Goal: Information Seeking & Learning: Learn about a topic

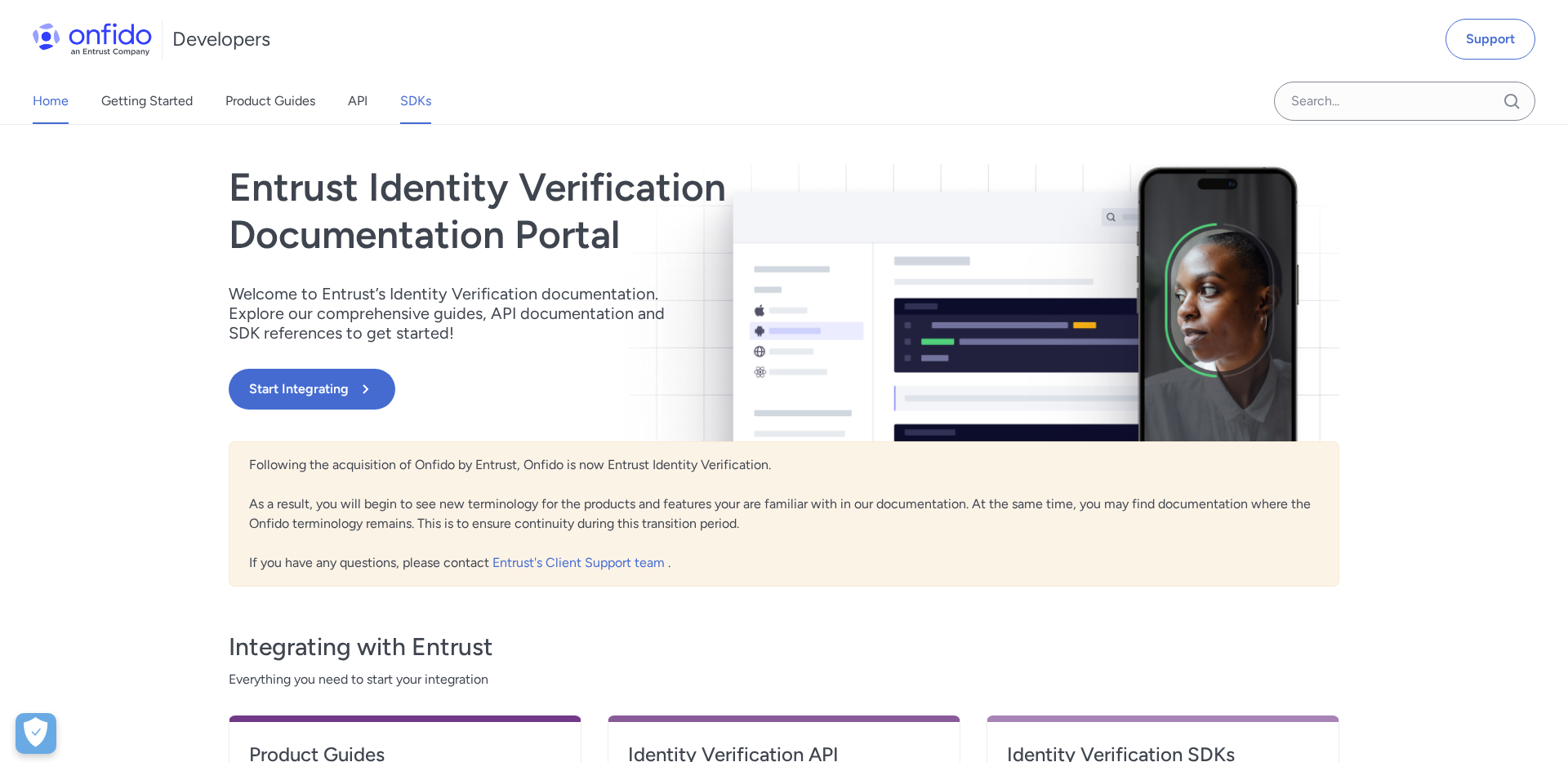
click at [414, 111] on link "SDKs" at bounding box center [415, 102] width 31 height 46
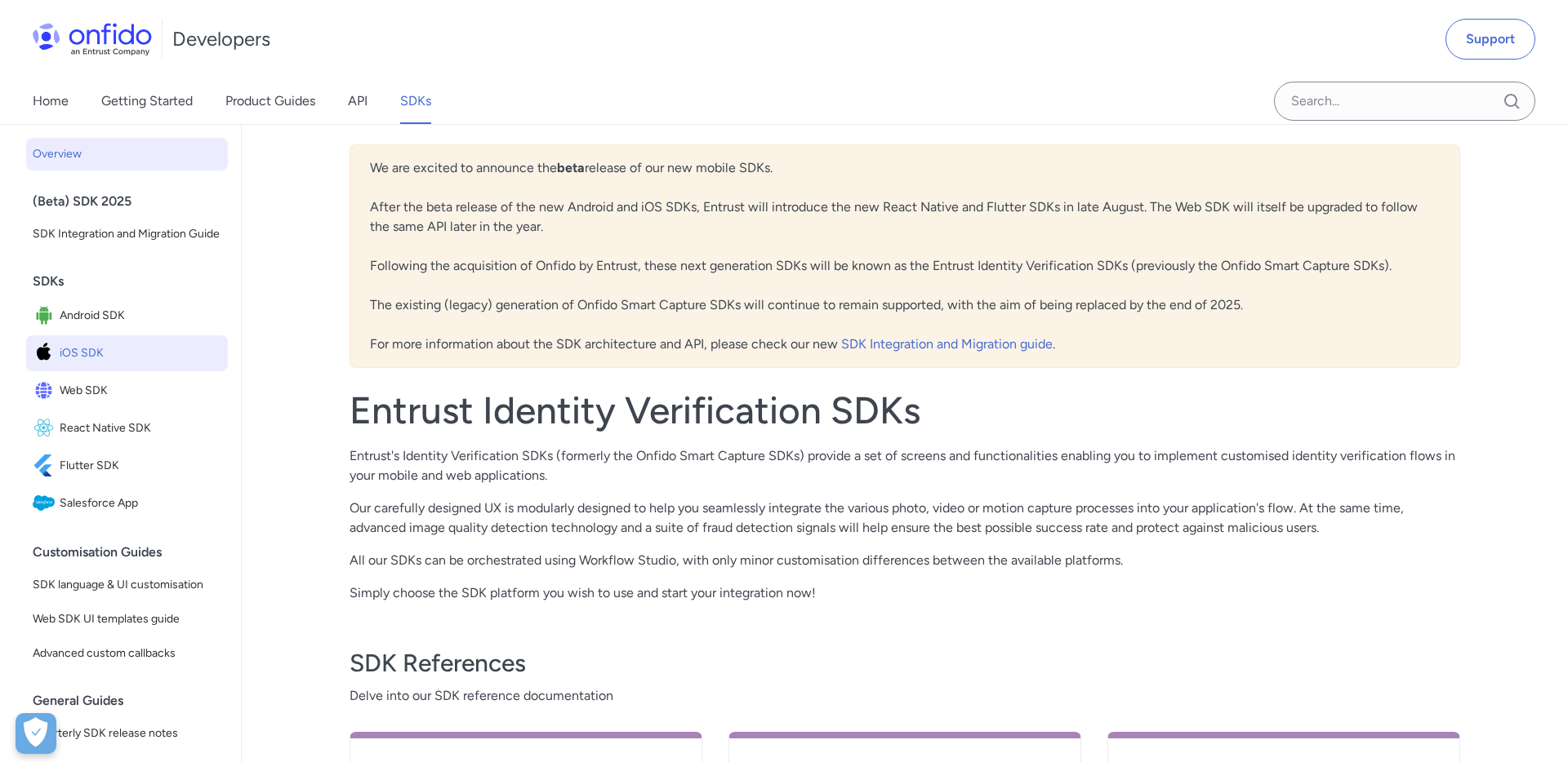
click at [116, 351] on span "iOS SDK" at bounding box center [140, 354] width 162 height 23
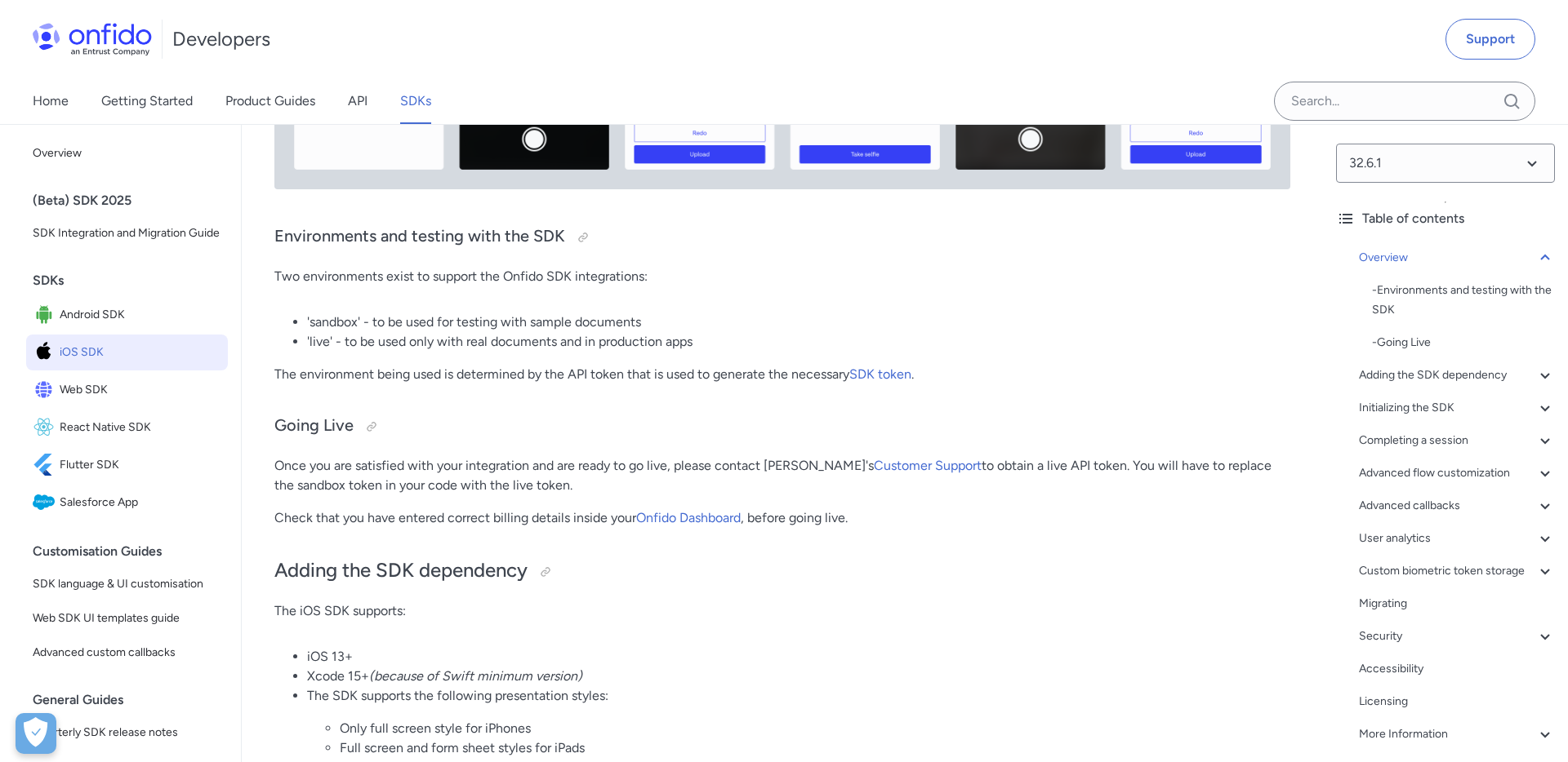
scroll to position [732, 0]
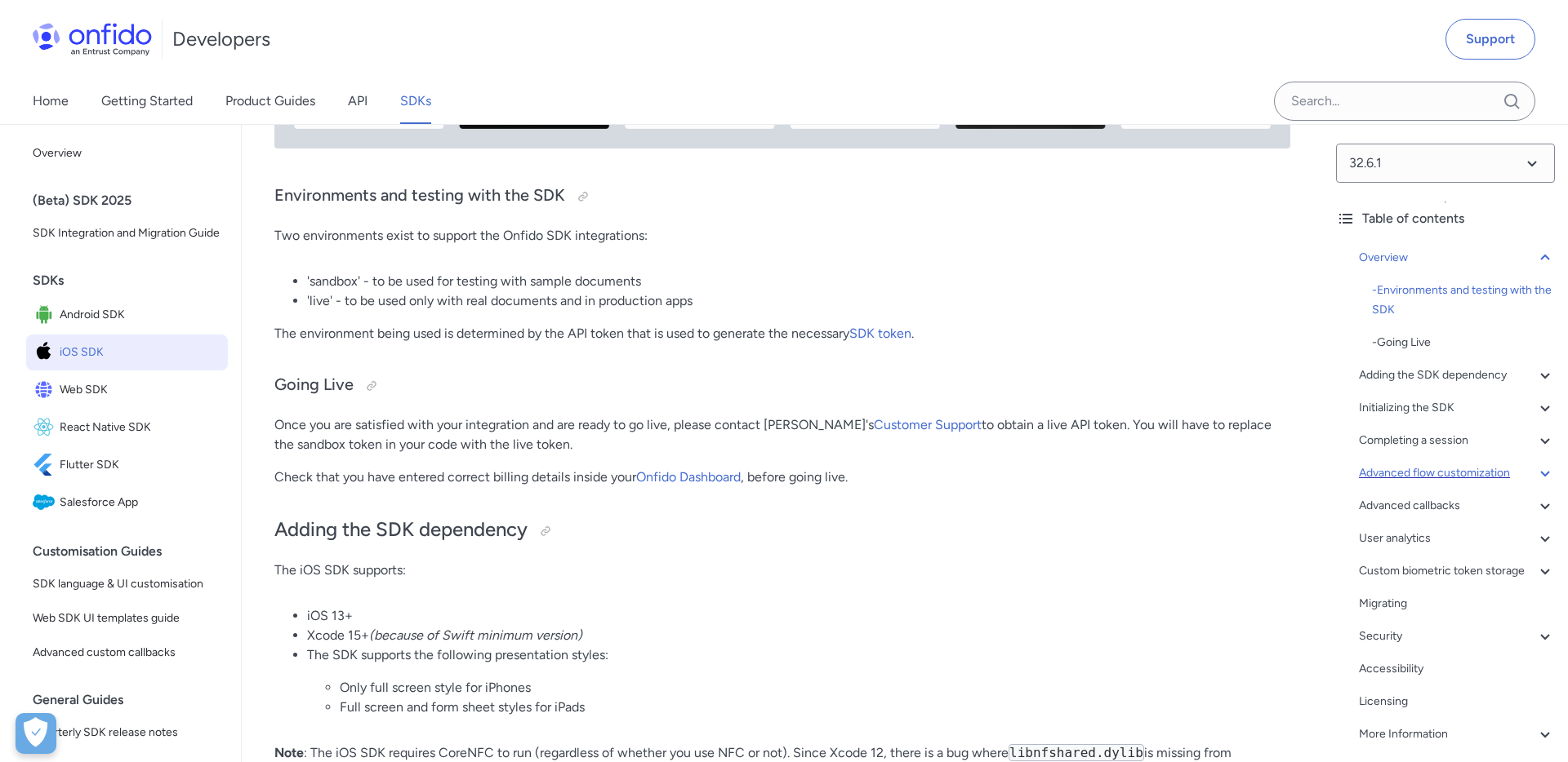
click at [1435, 471] on div "Advanced flow customization" at bounding box center [1457, 473] width 196 height 19
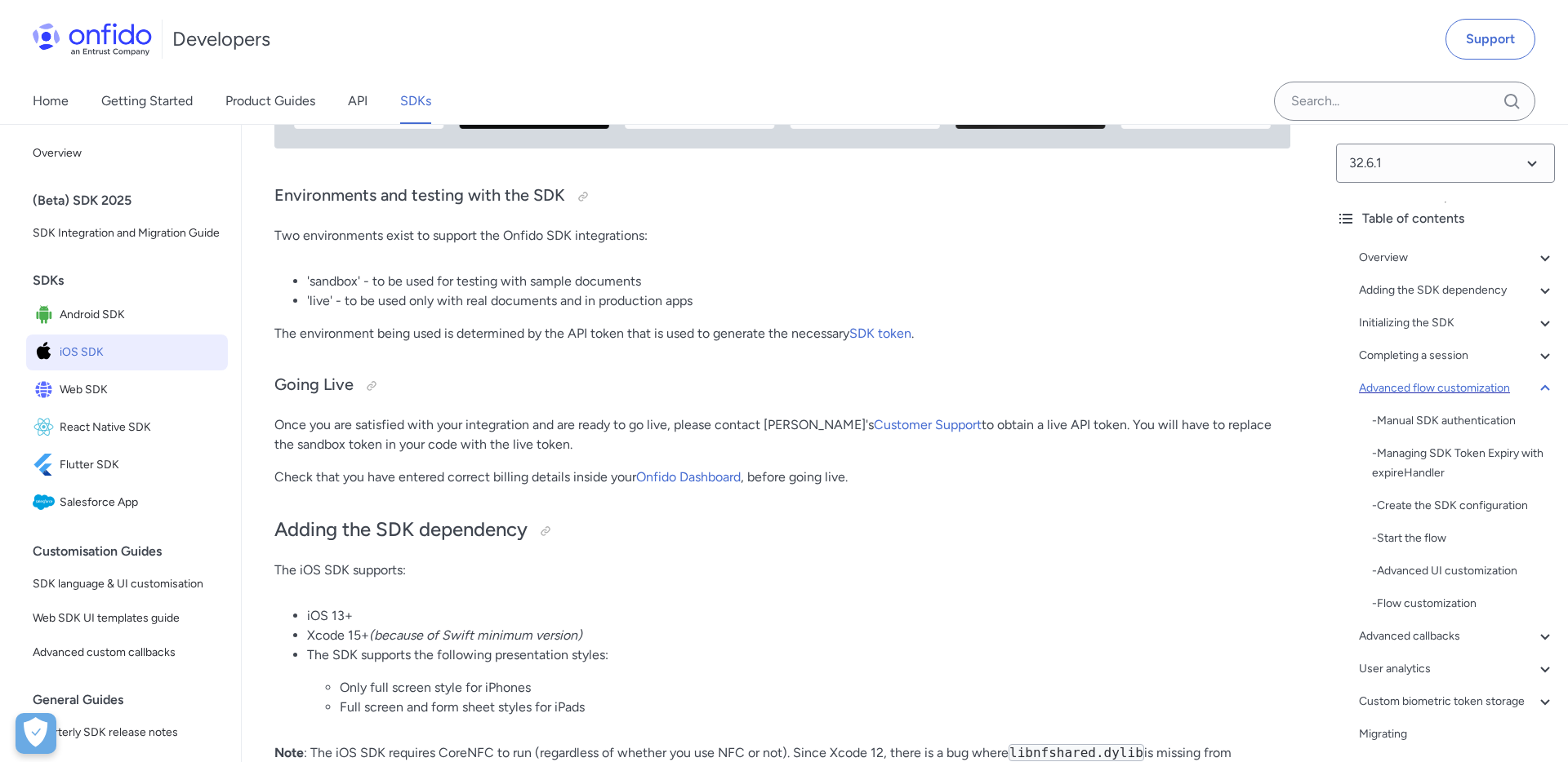
scroll to position [13090, 0]
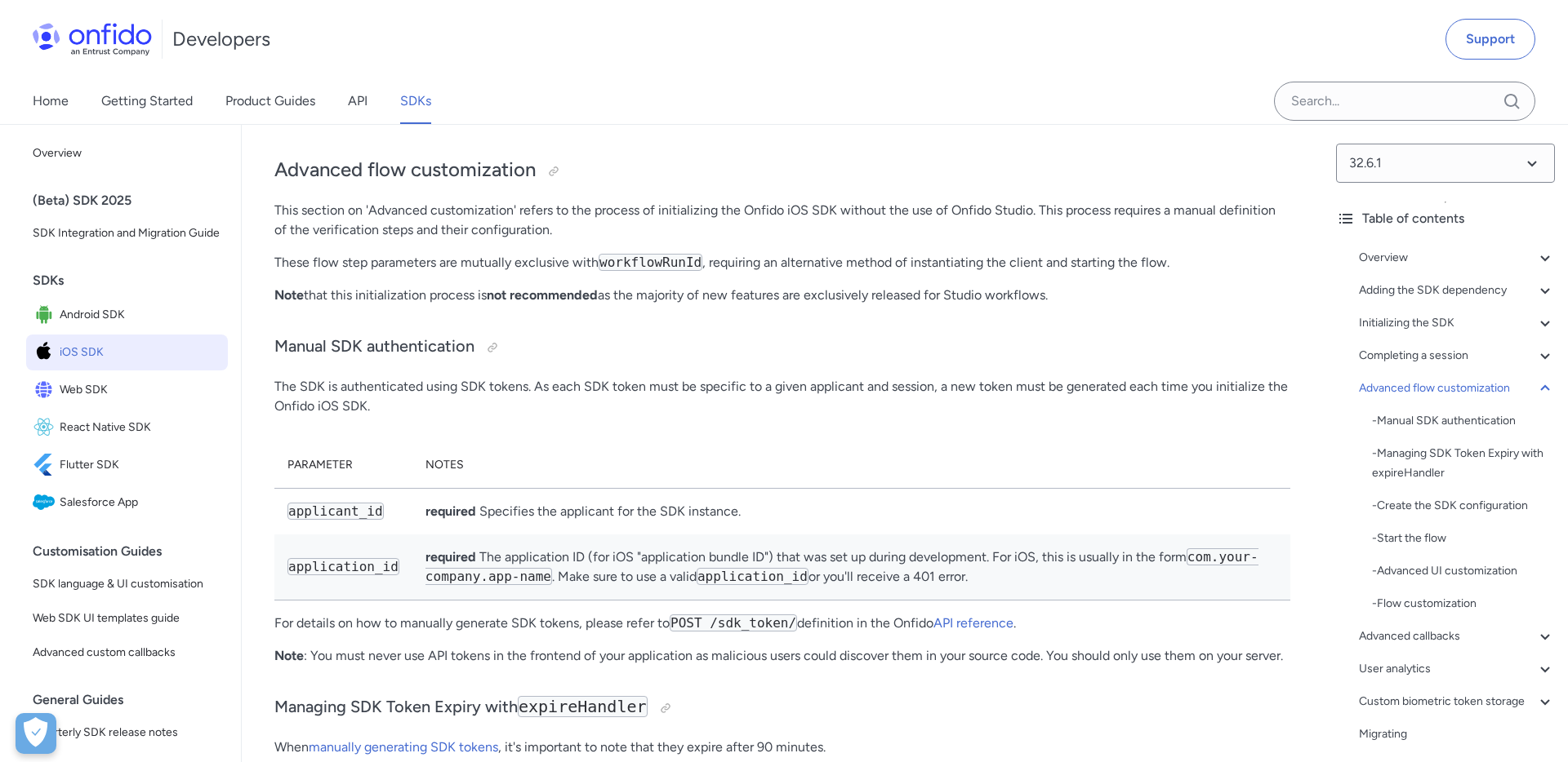
click at [482, 76] on div "Developers Support" at bounding box center [784, 39] width 1568 height 79
click at [260, 101] on link "Product Guides" at bounding box center [271, 102] width 90 height 46
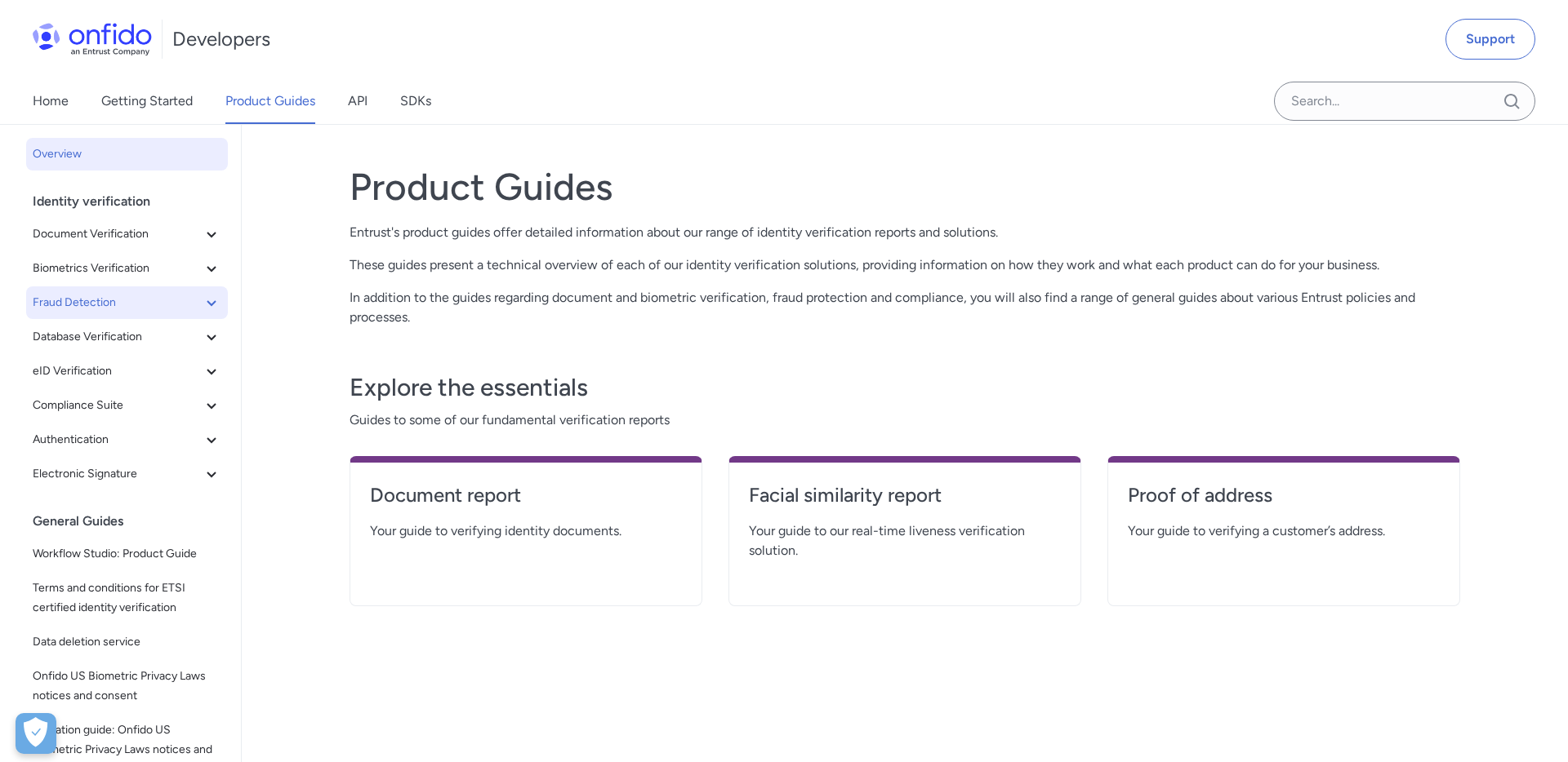
click at [207, 301] on icon at bounding box center [211, 302] width 19 height 19
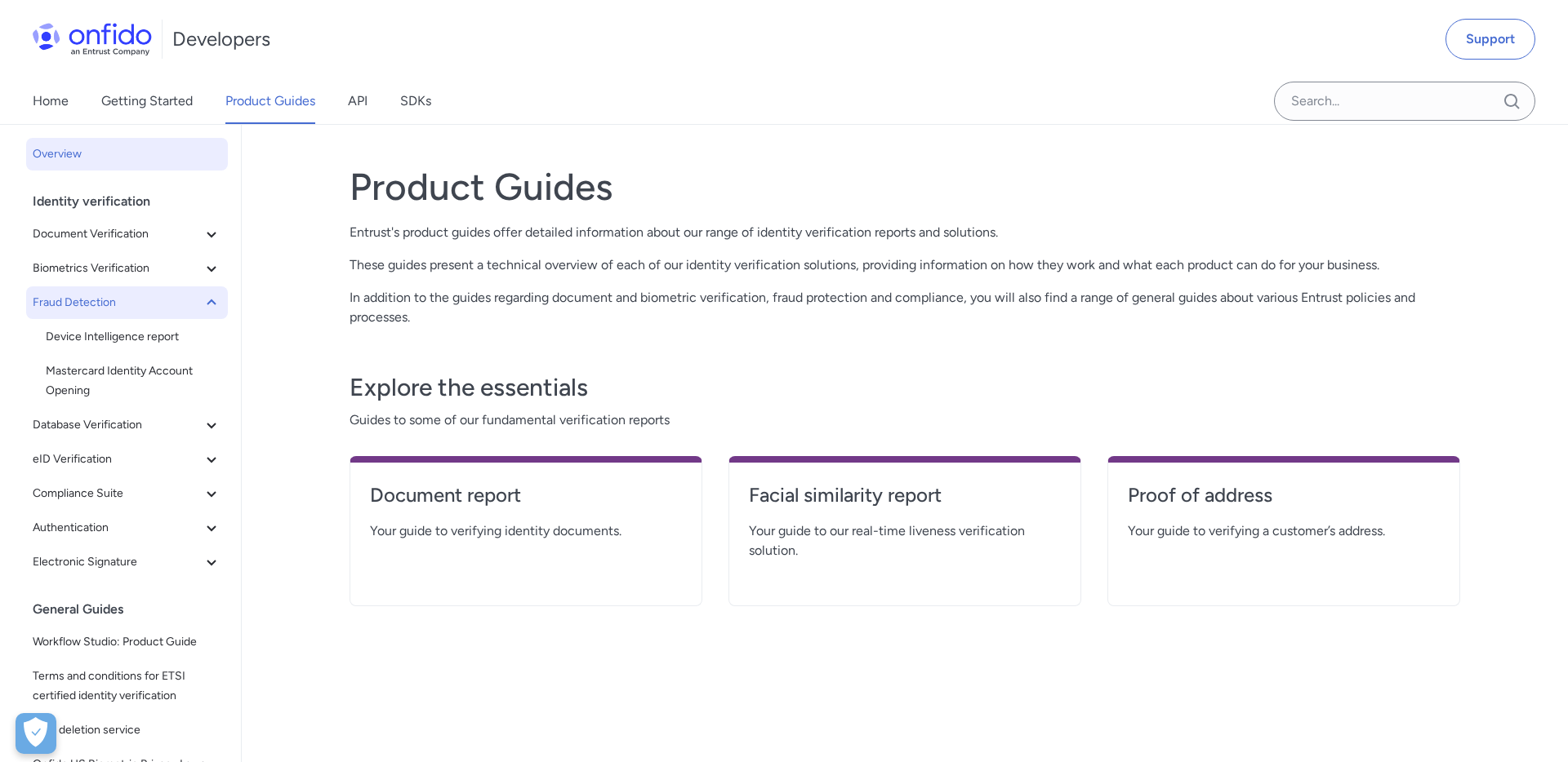
click at [207, 301] on icon at bounding box center [211, 302] width 19 height 19
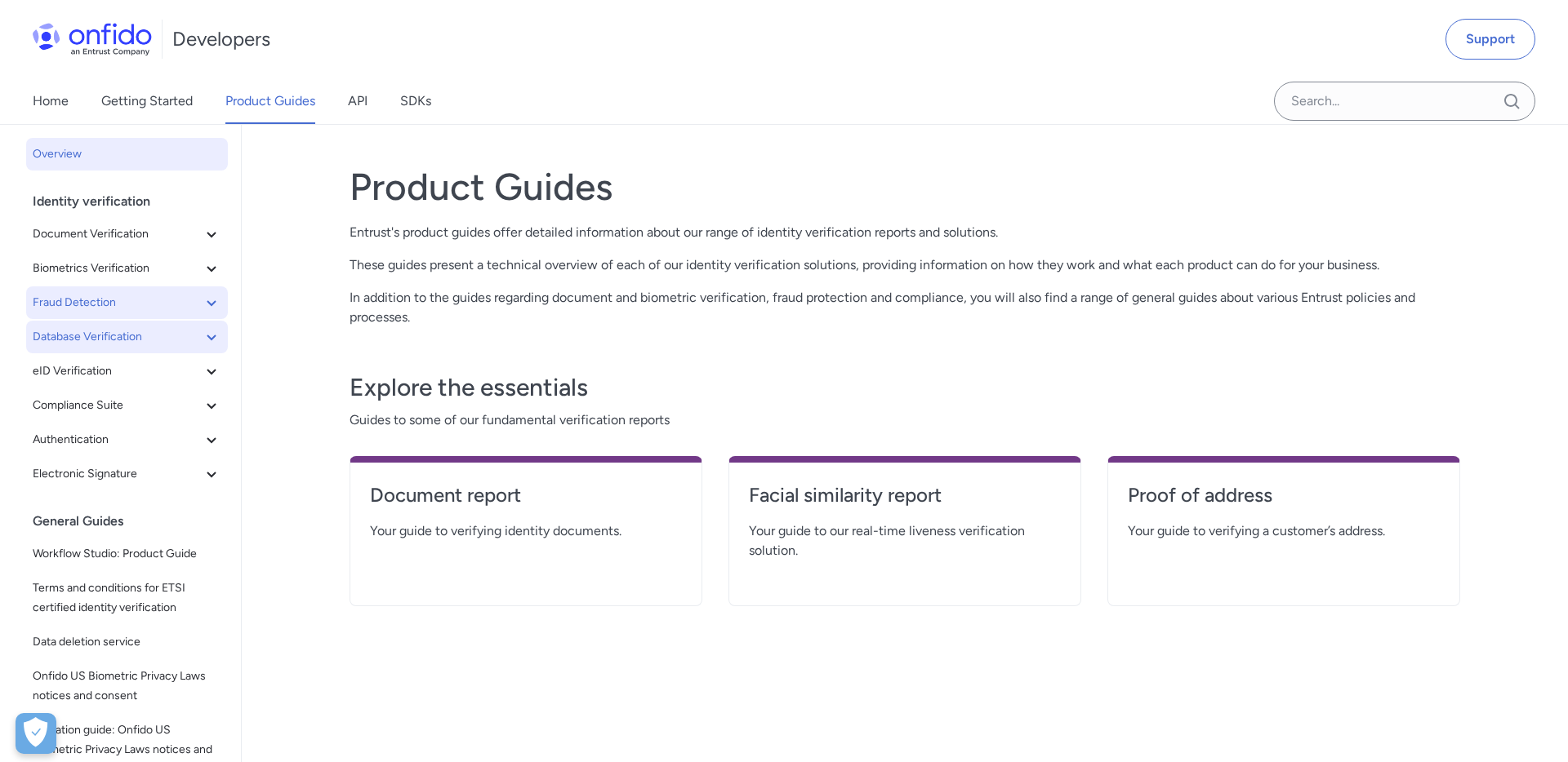
click at [202, 341] on icon at bounding box center [211, 337] width 19 height 19
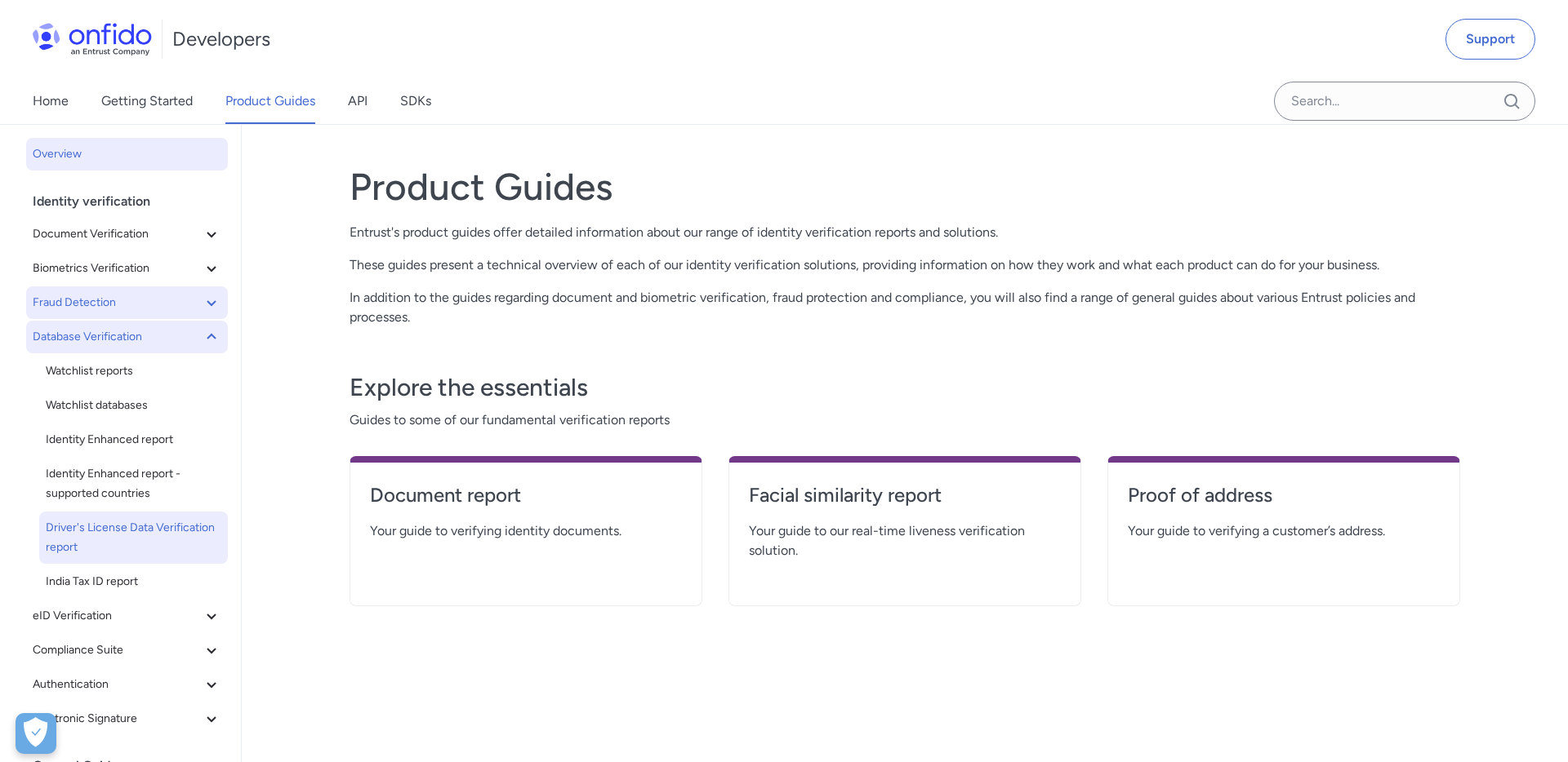
click at [152, 533] on span "Driver's License Data Verification report" at bounding box center [134, 537] width 175 height 39
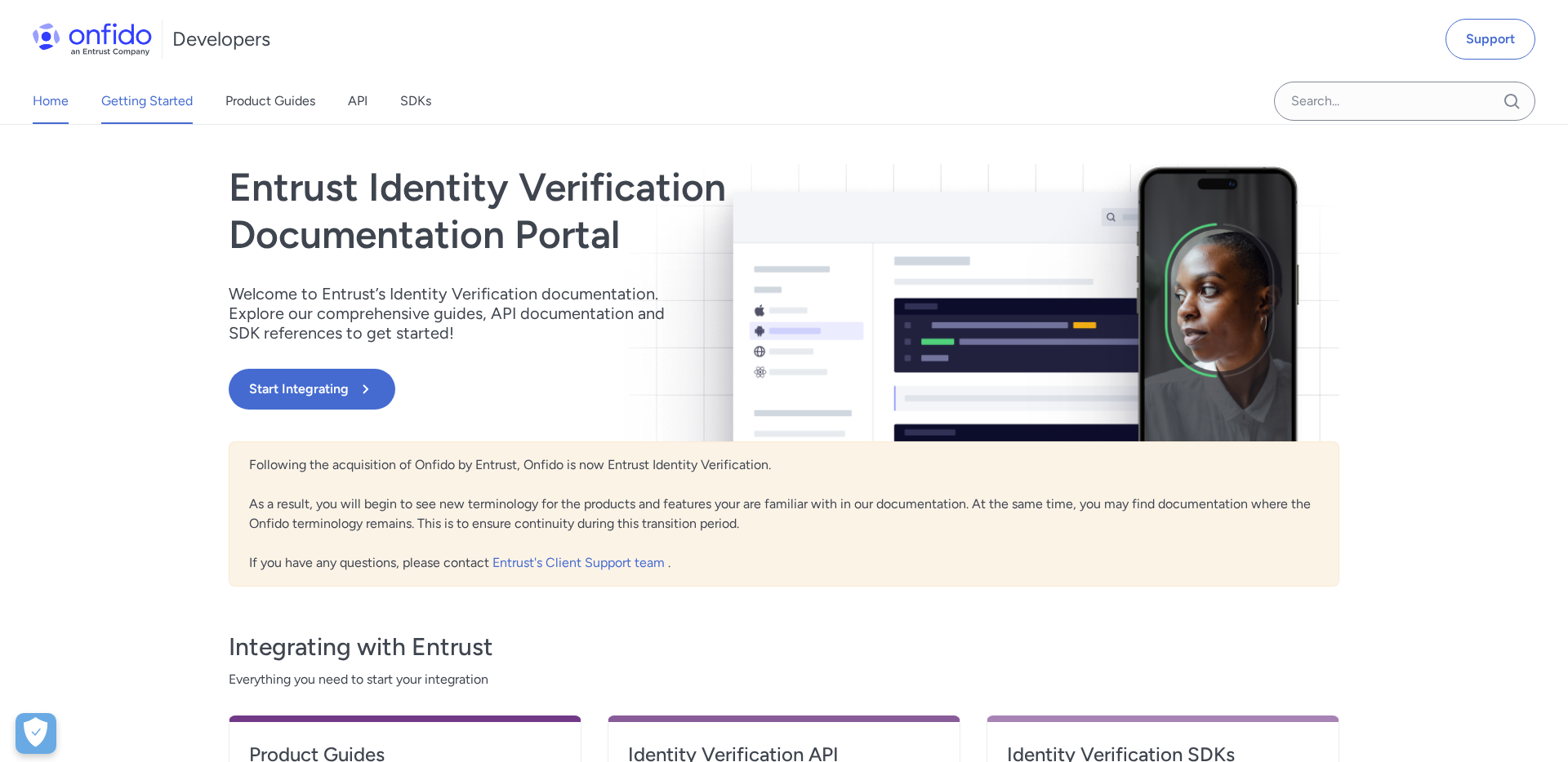
click at [175, 103] on link "Getting Started" at bounding box center [146, 102] width 91 height 46
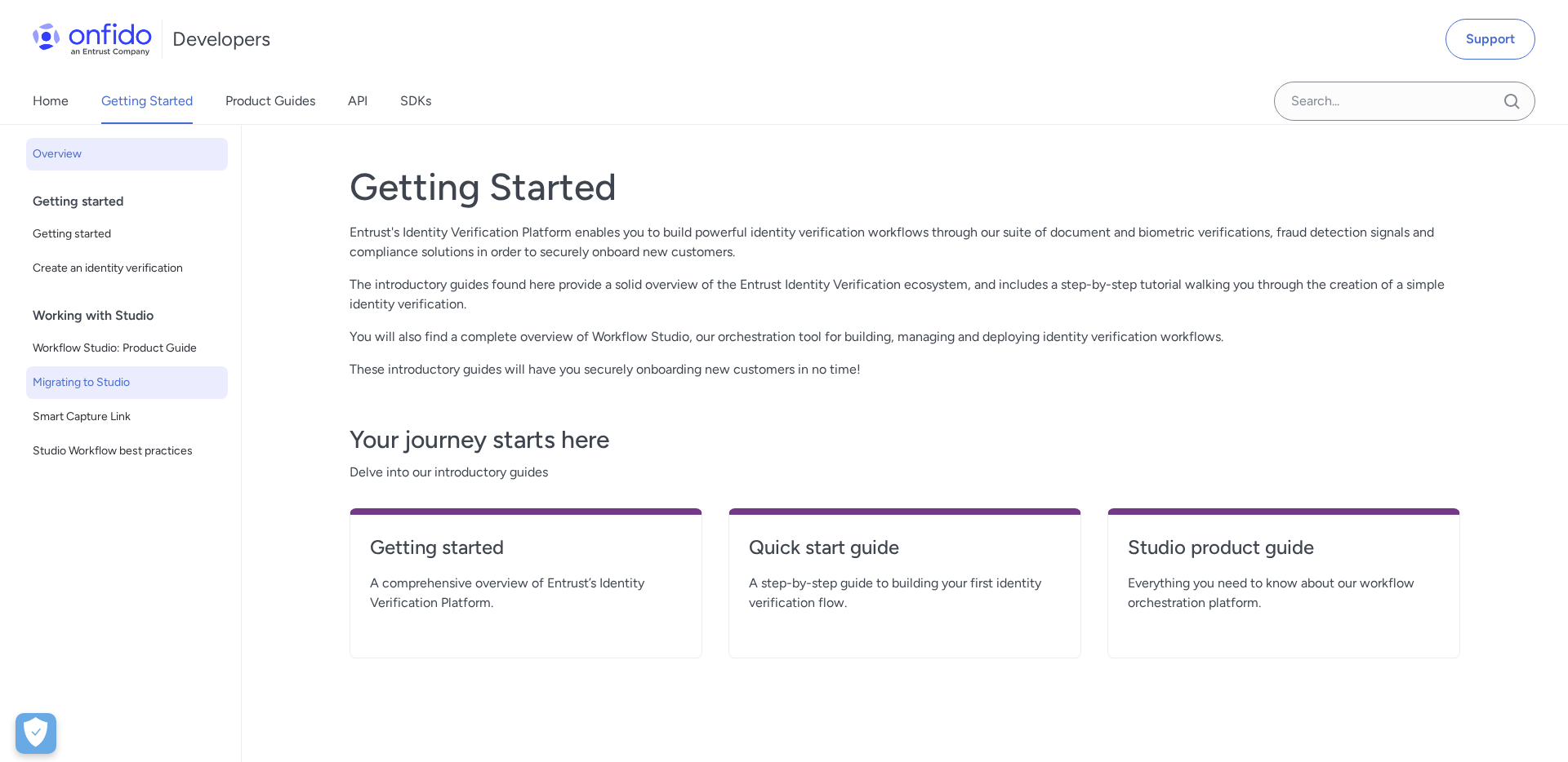
click at [145, 377] on span "Migrating to Studio" at bounding box center [126, 383] width 188 height 19
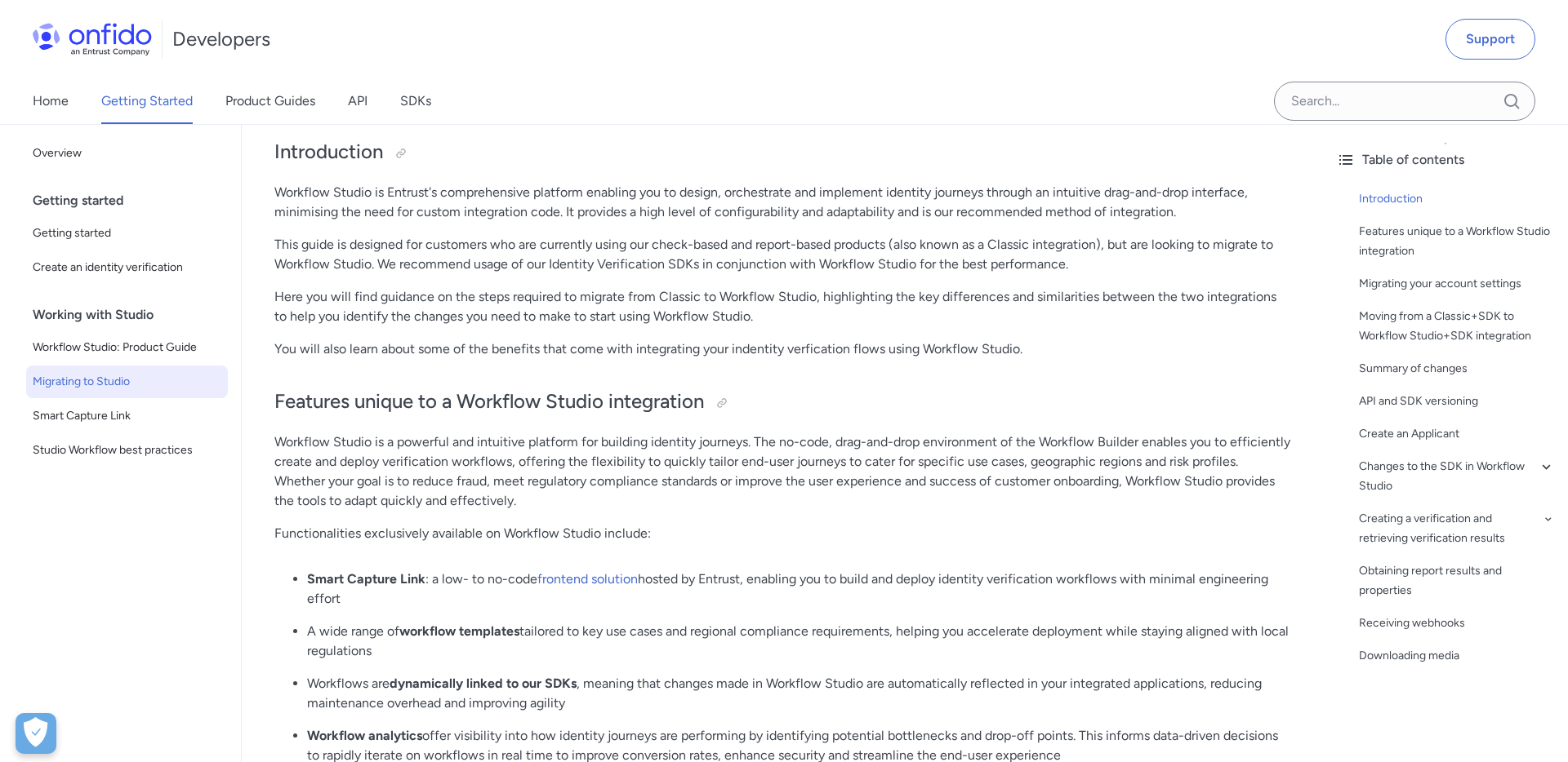
scroll to position [95, 0]
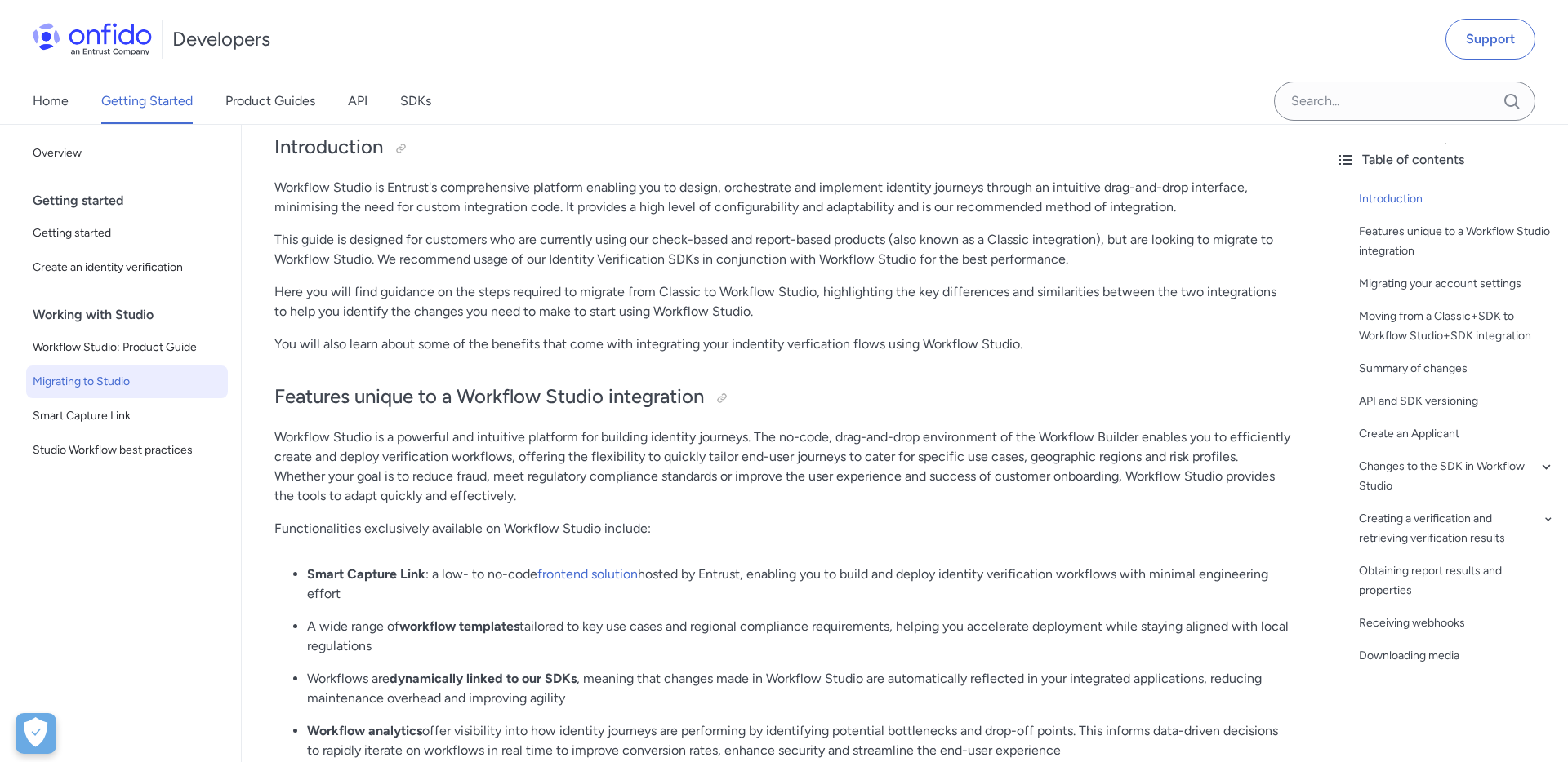
click at [310, 192] on p "Workflow Studio is Entrust's comprehensive platform enabling you to design, orc…" at bounding box center [782, 197] width 1016 height 39
click at [1145, 209] on p "Workflow Studio is Entrust's comprehensive platform enabling you to design, orc…" at bounding box center [782, 197] width 1016 height 39
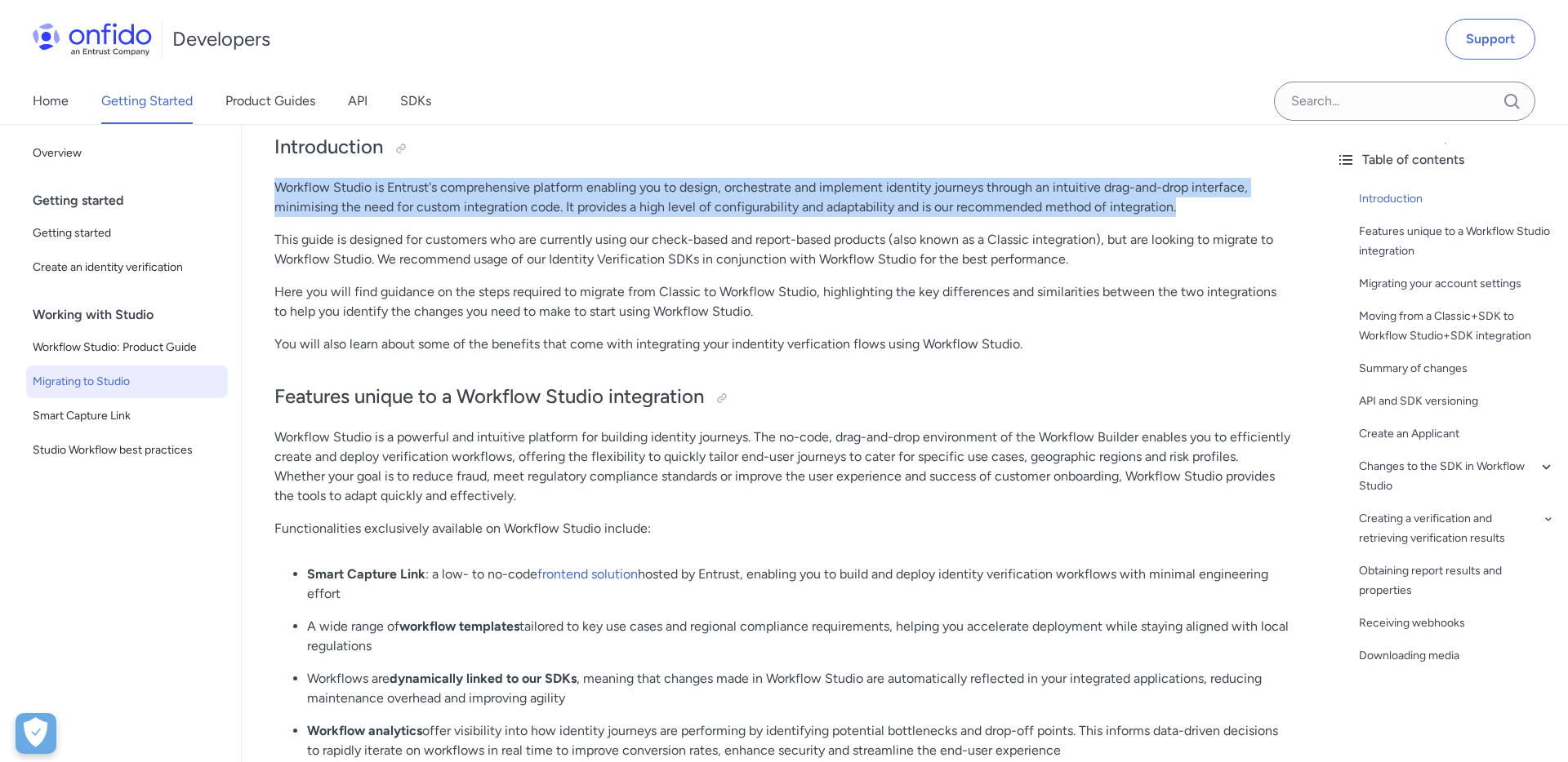
copy p "Workflow Studio is Entrust's comprehensive platform enabling you to design, orc…"
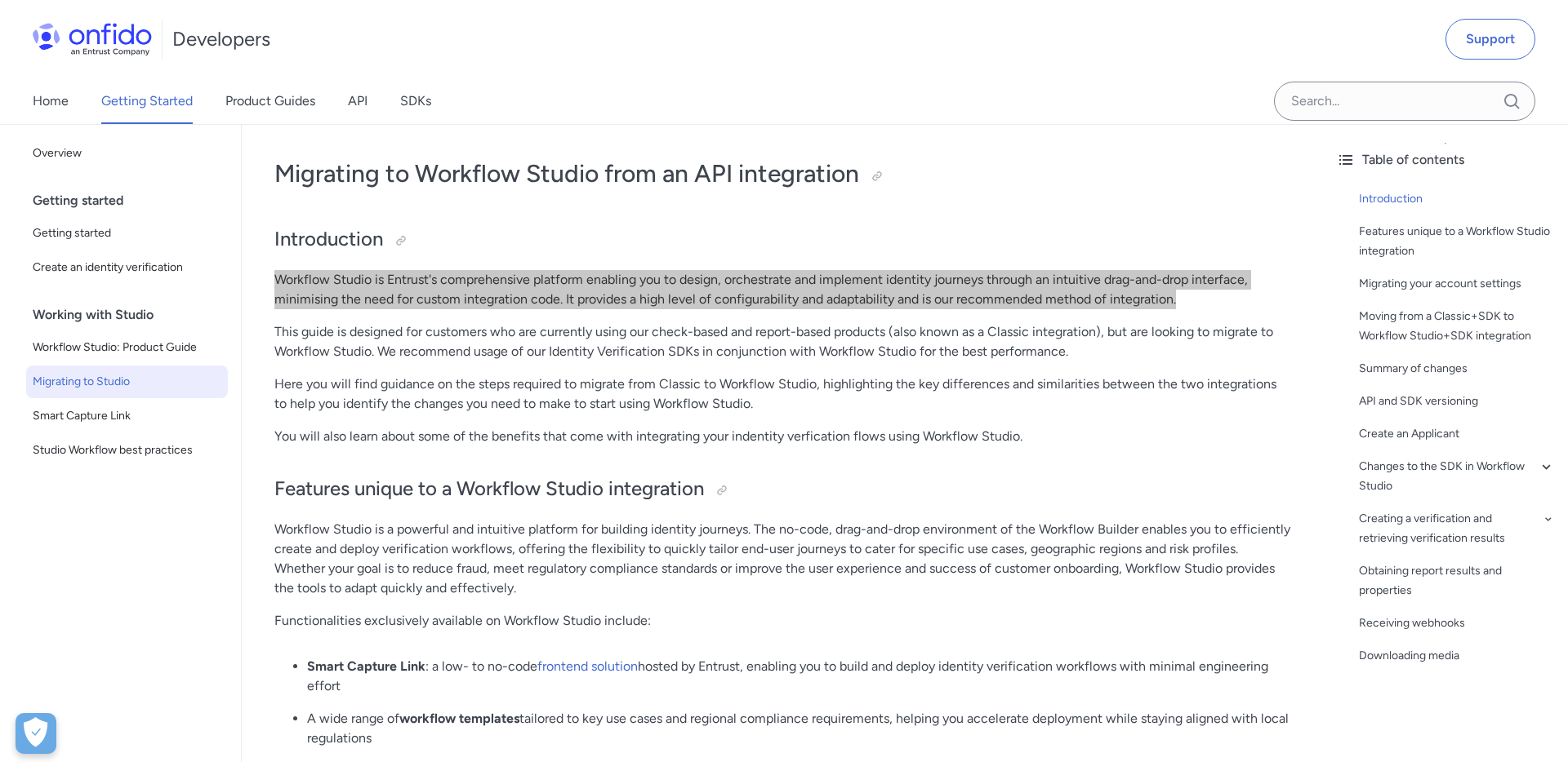
scroll to position [3, 0]
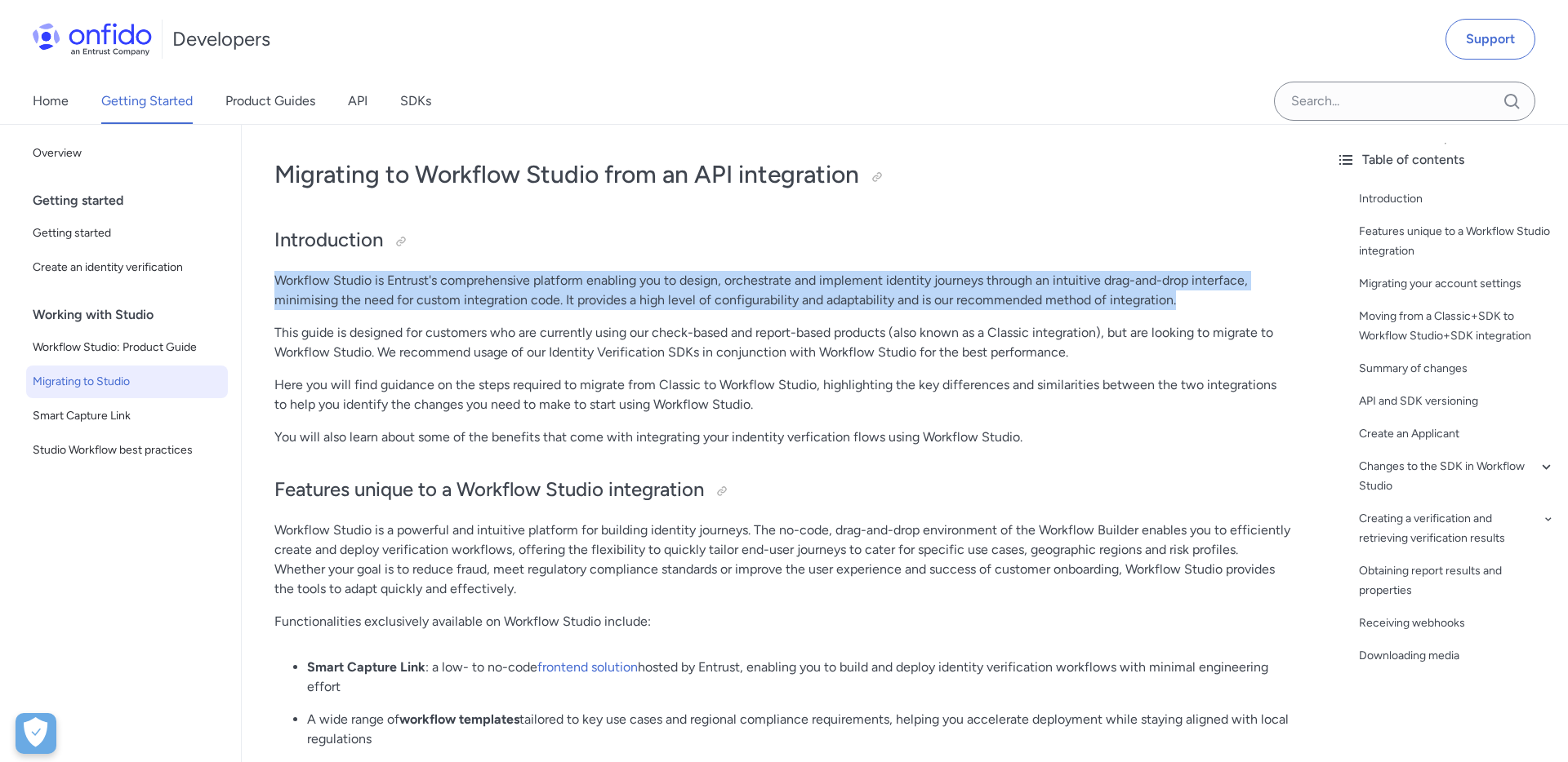
click at [113, 387] on span "Migrating to Studio" at bounding box center [126, 382] width 188 height 19
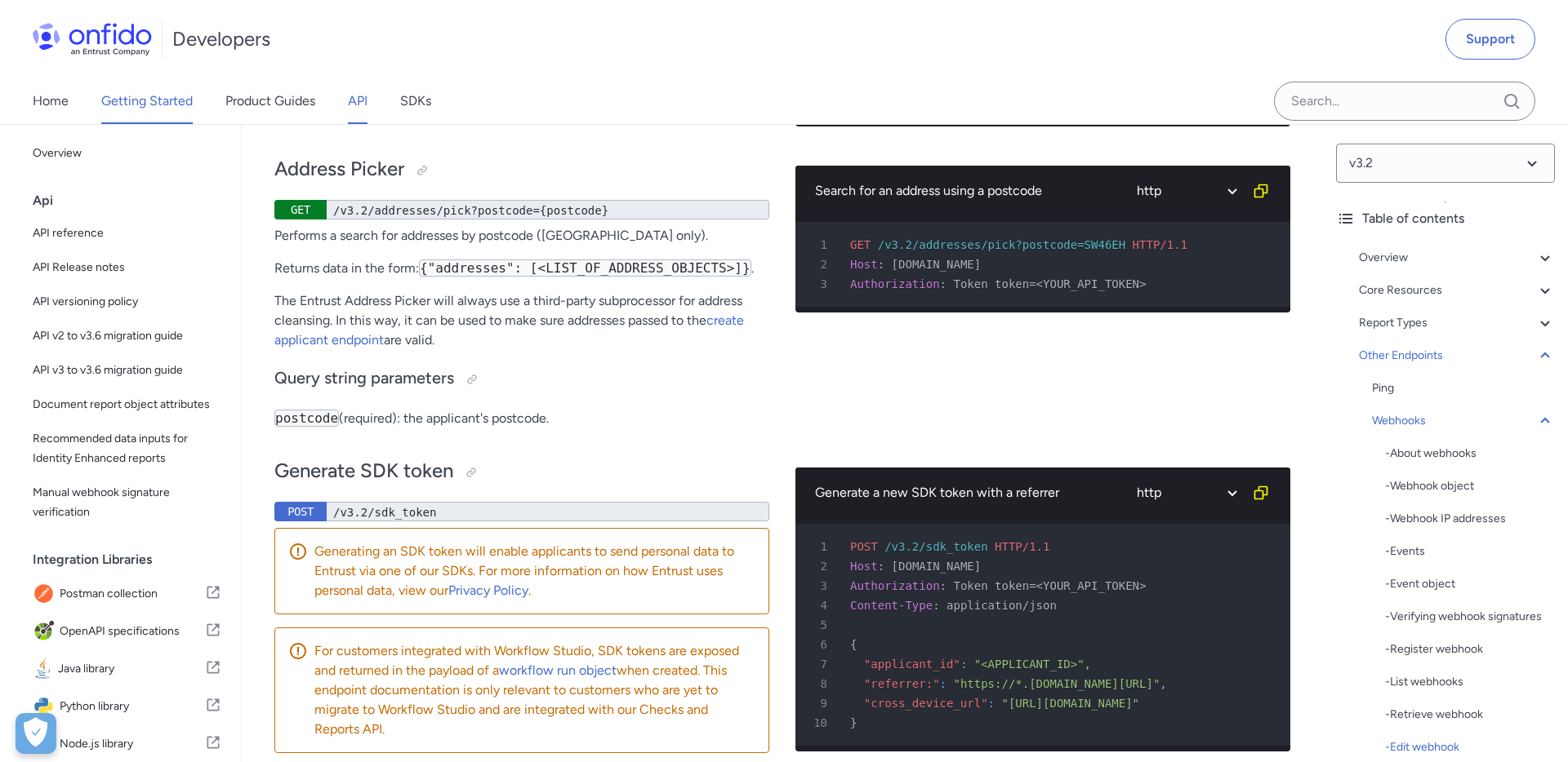
click at [141, 104] on link "Getting Started" at bounding box center [146, 102] width 91 height 46
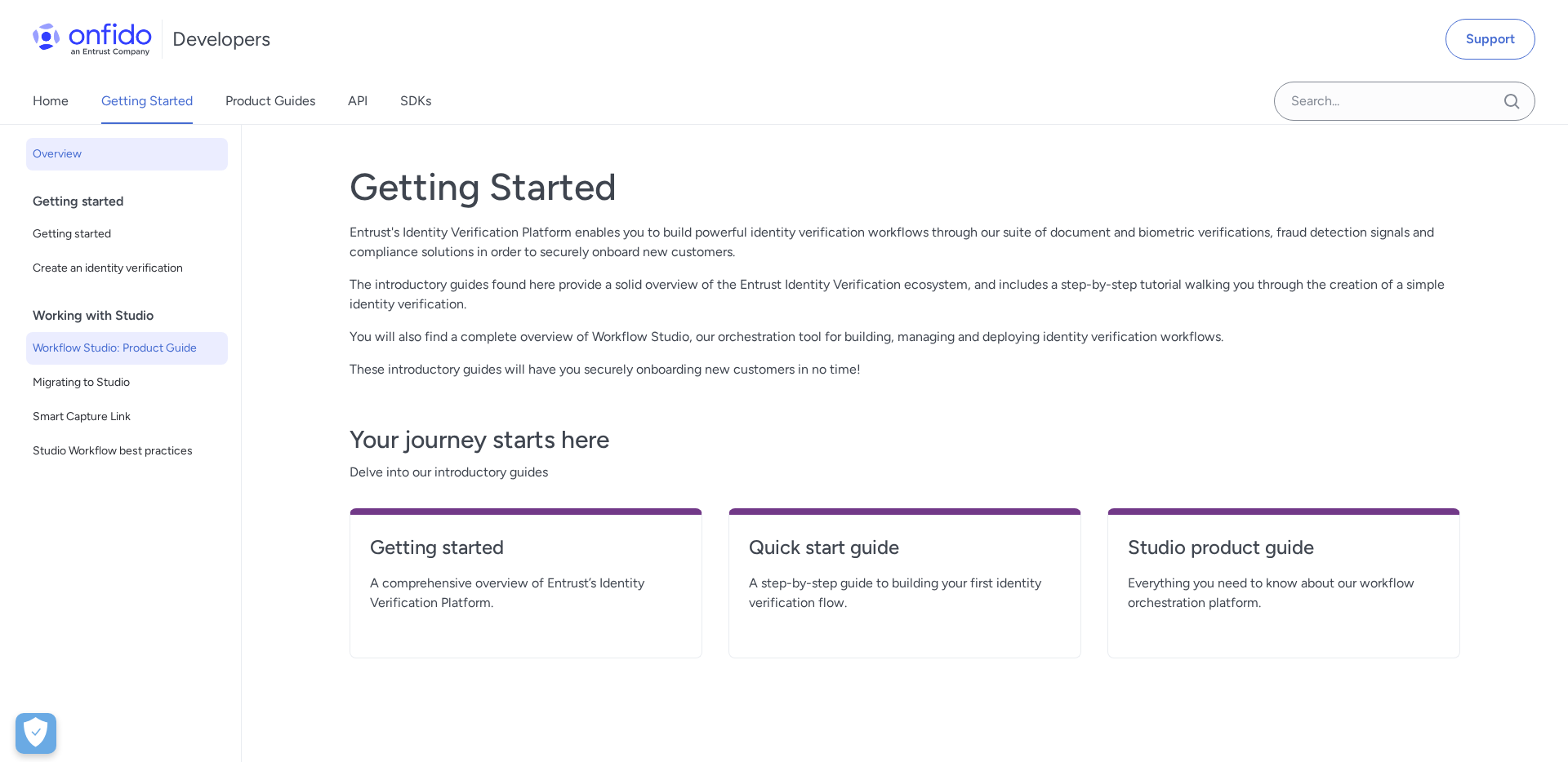
click at [150, 346] on span "Workflow Studio: Product Guide" at bounding box center [126, 348] width 188 height 19
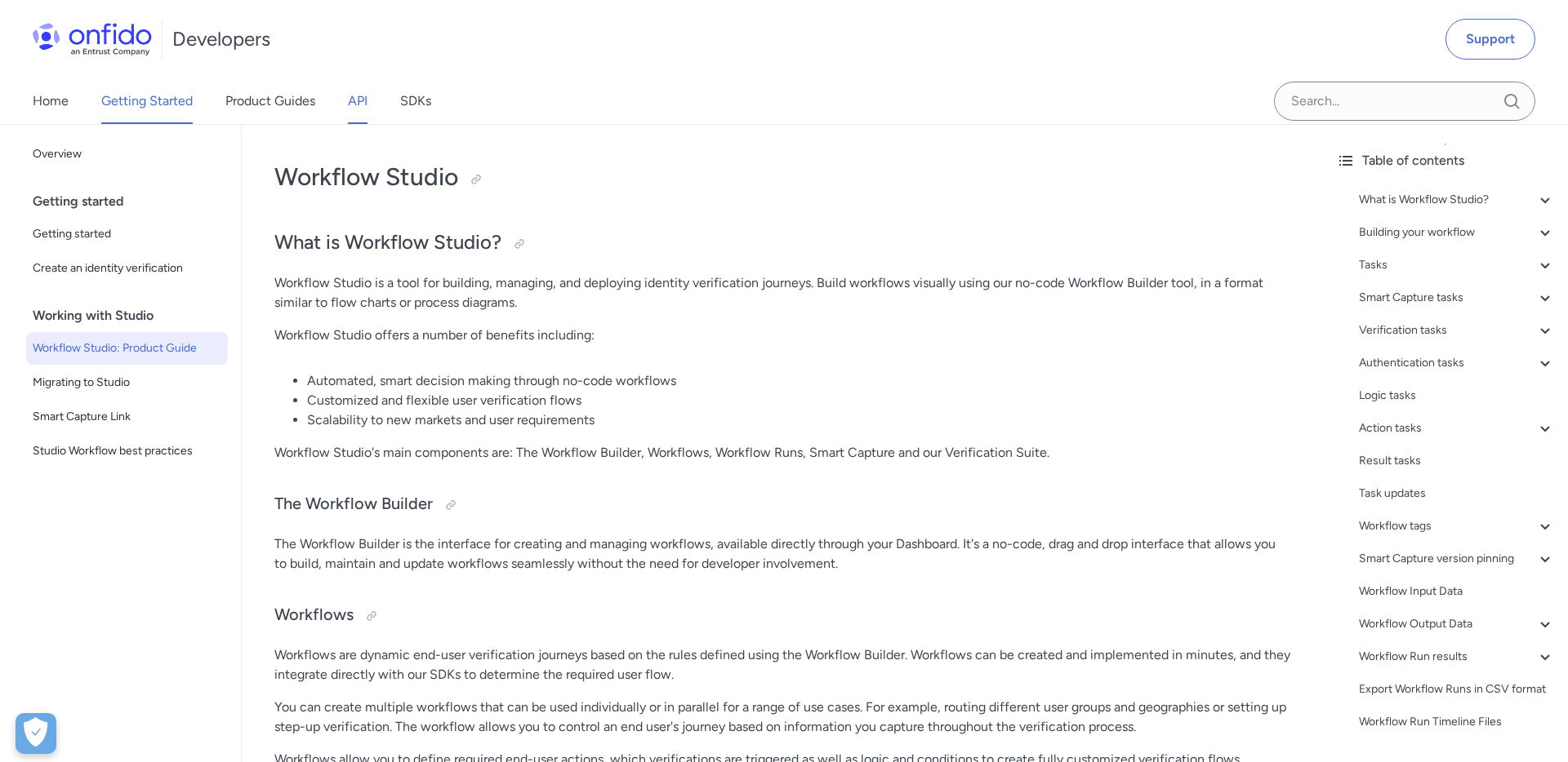
click at [356, 111] on link "API" at bounding box center [357, 102] width 19 height 46
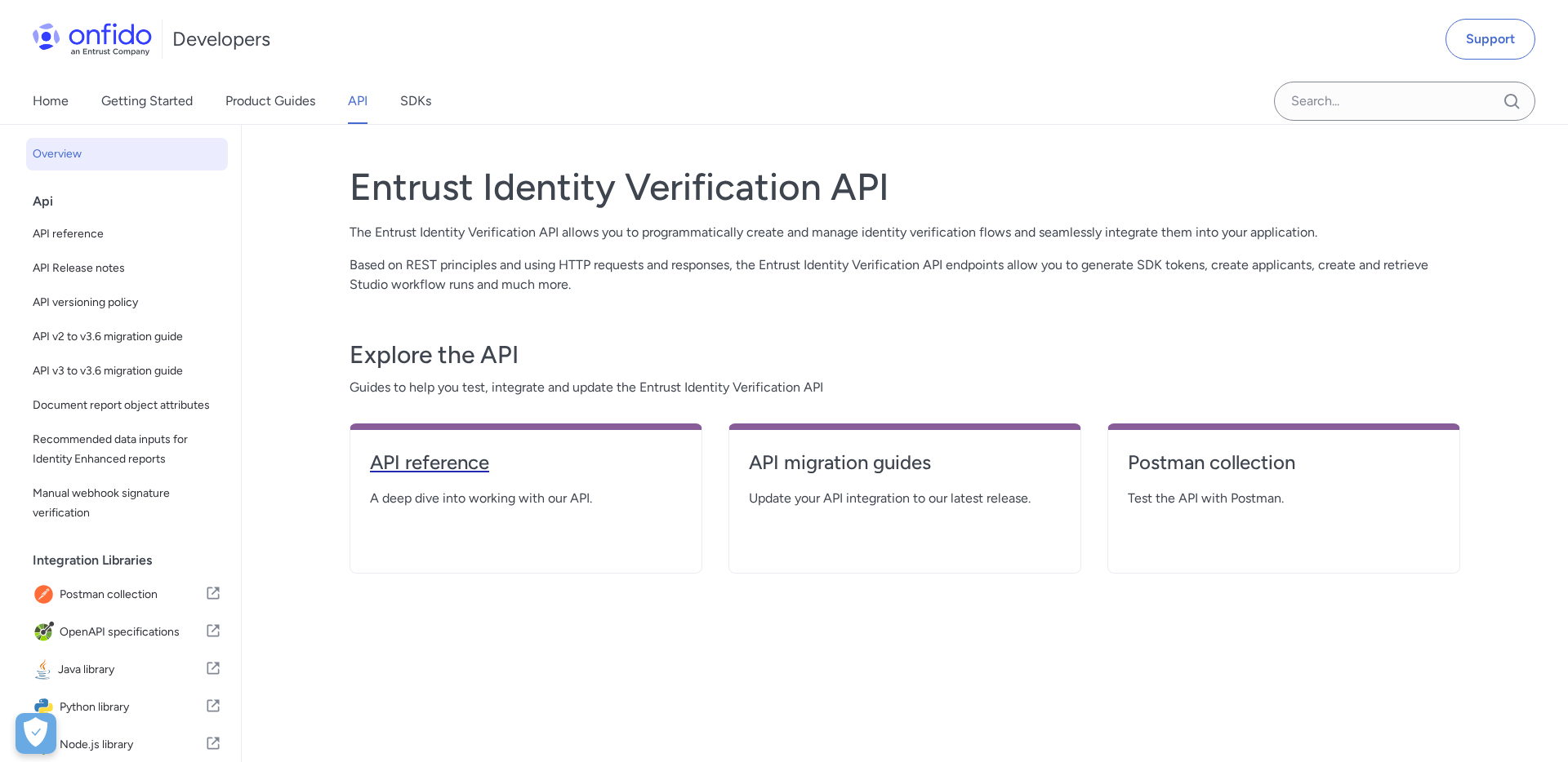
click at [452, 464] on h4 "API reference" at bounding box center [525, 463] width 312 height 27
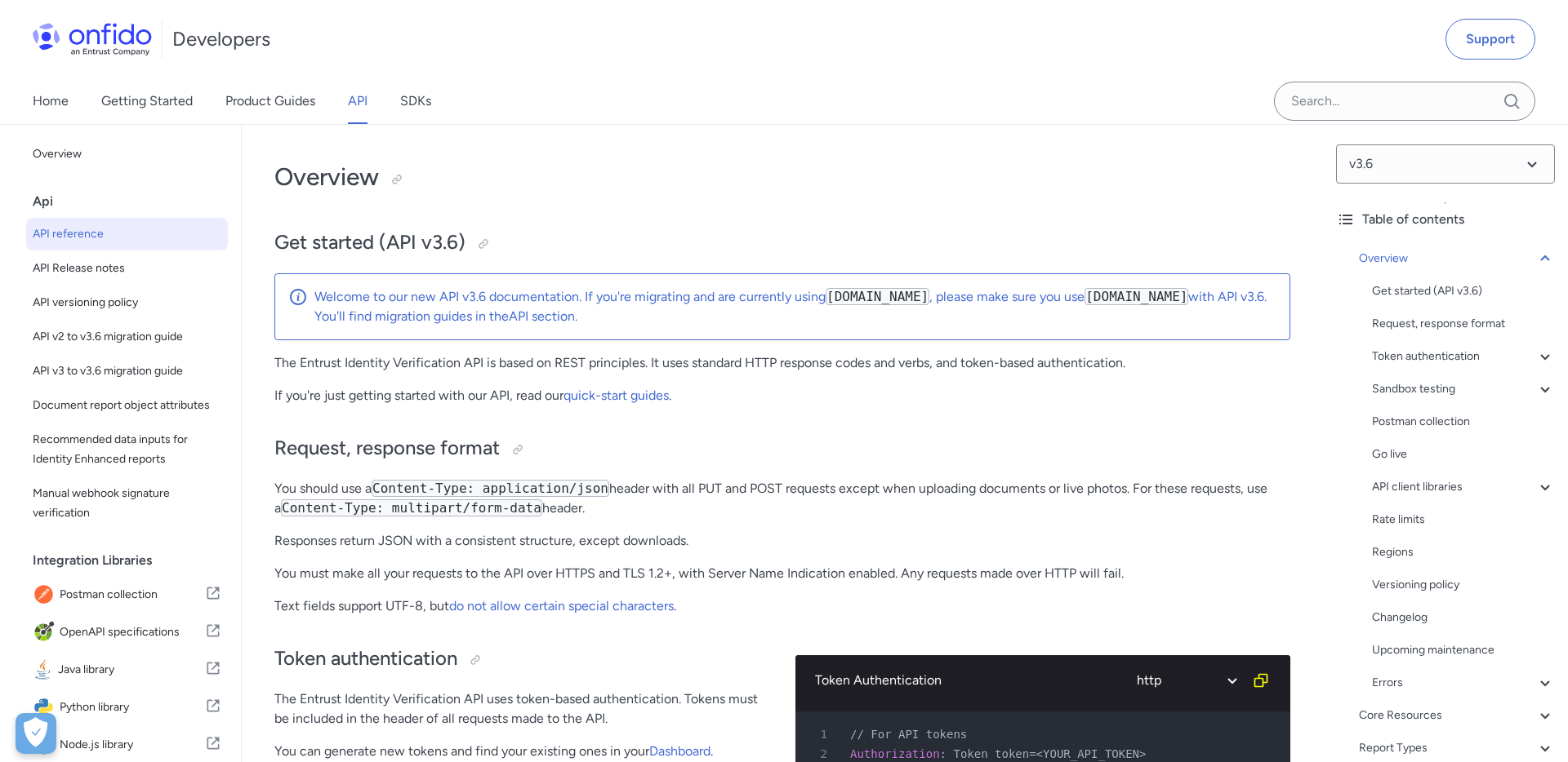
click at [1548, 257] on icon at bounding box center [1545, 259] width 19 height 19
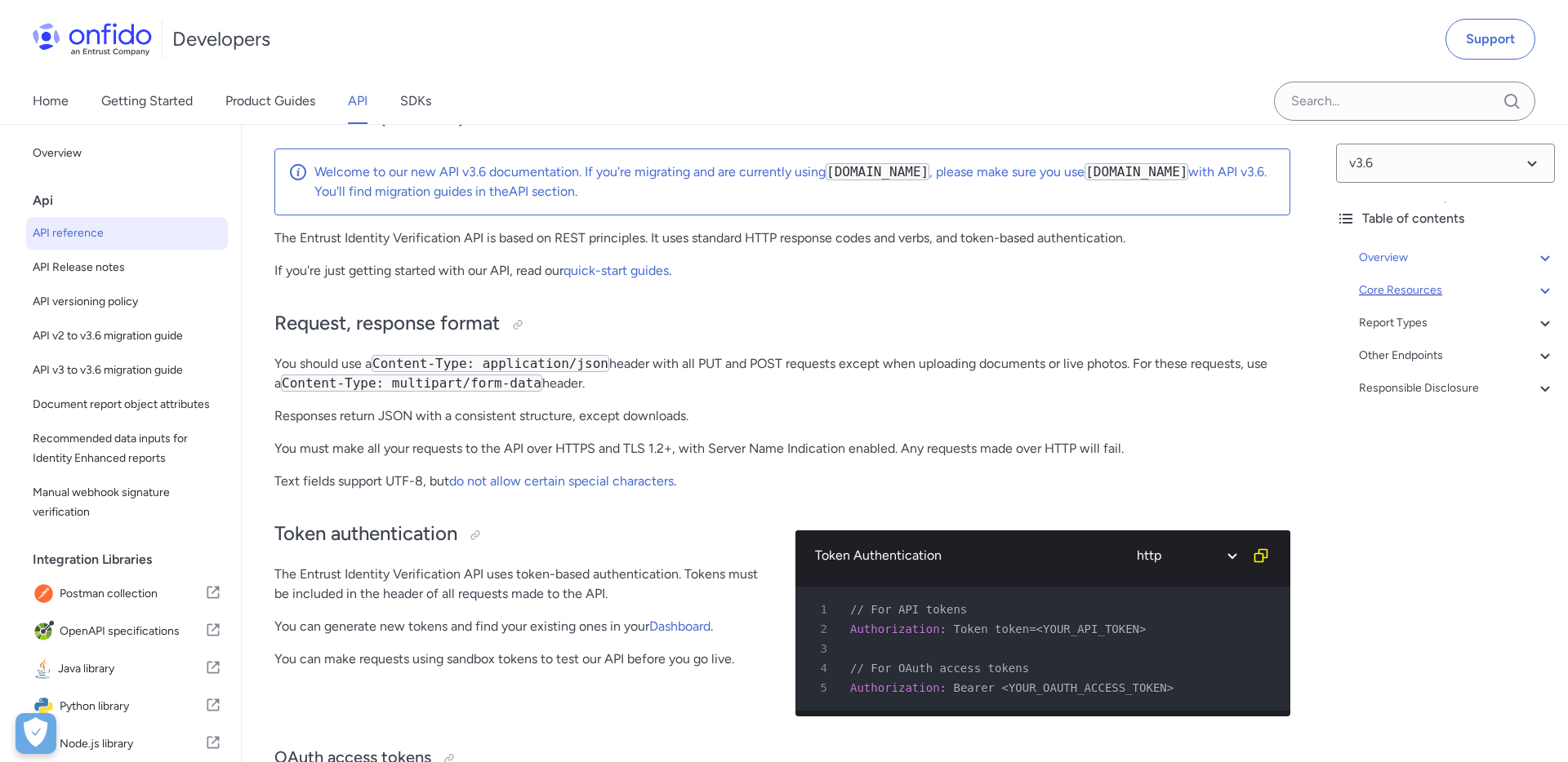
click at [1541, 282] on icon at bounding box center [1545, 291] width 19 height 19
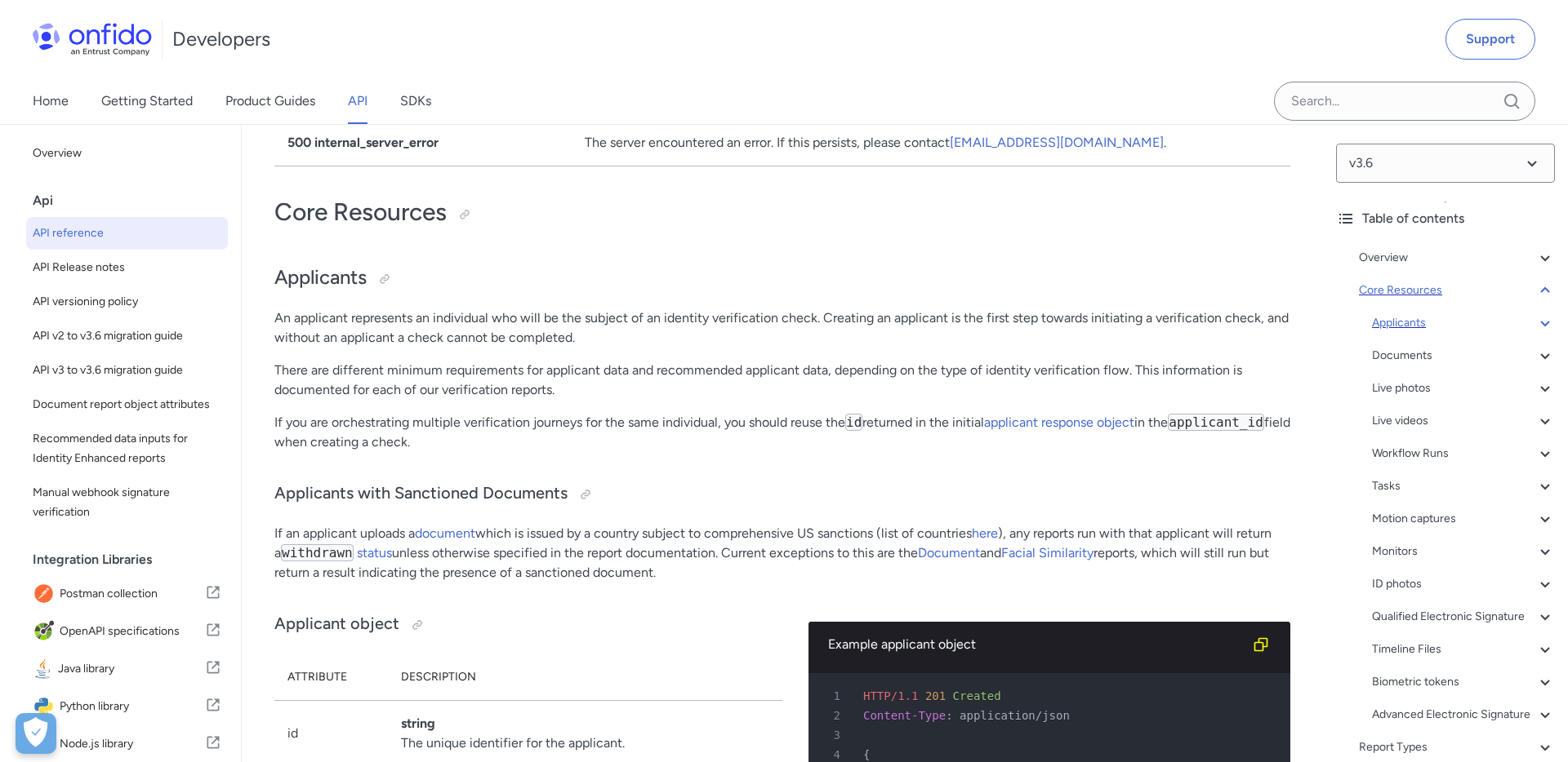
click at [1404, 327] on div "Applicants" at bounding box center [1463, 324] width 183 height 19
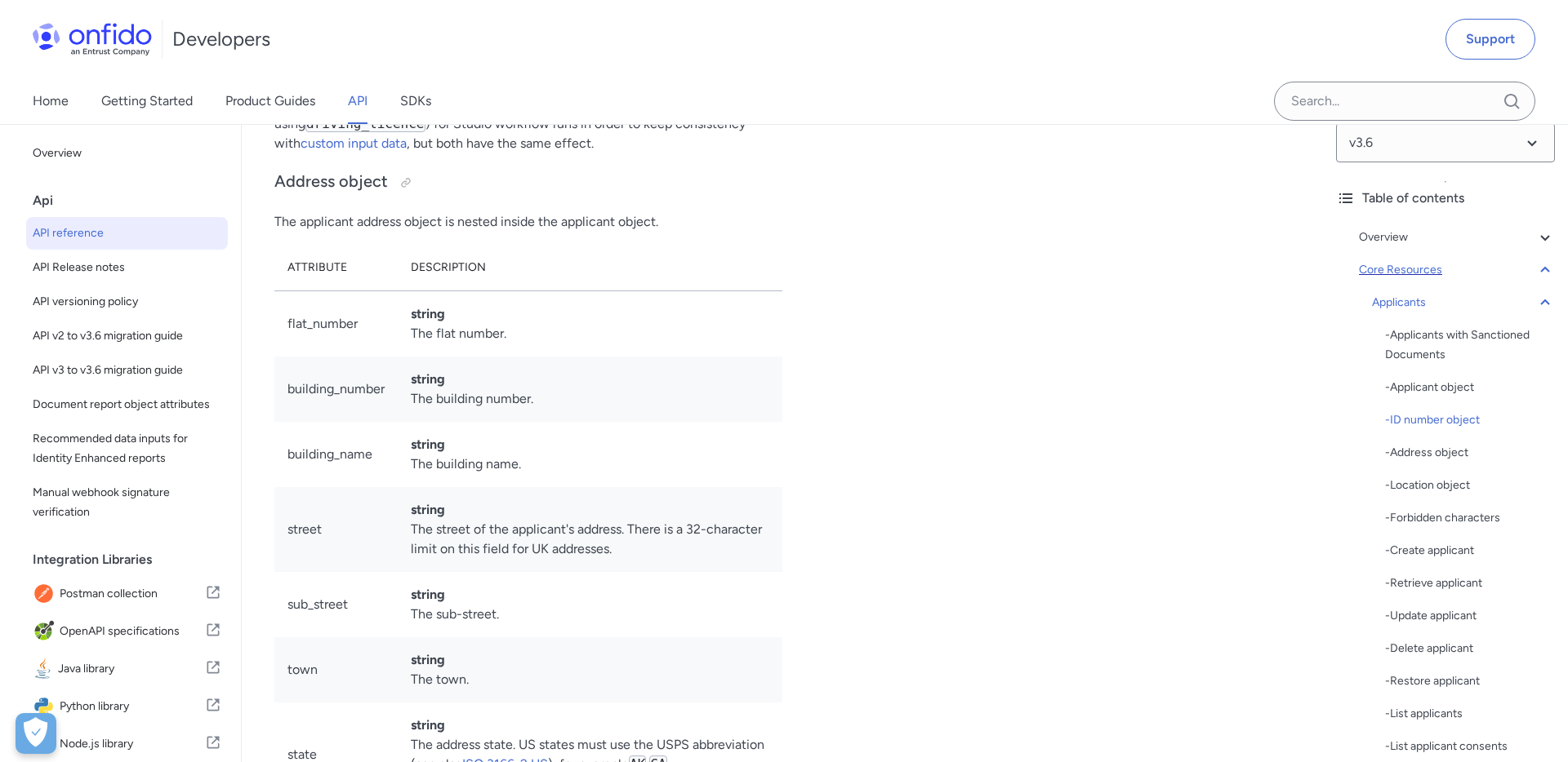
scroll to position [21, 0]
click at [1414, 549] on div "- Create applicant" at bounding box center [1470, 550] width 170 height 19
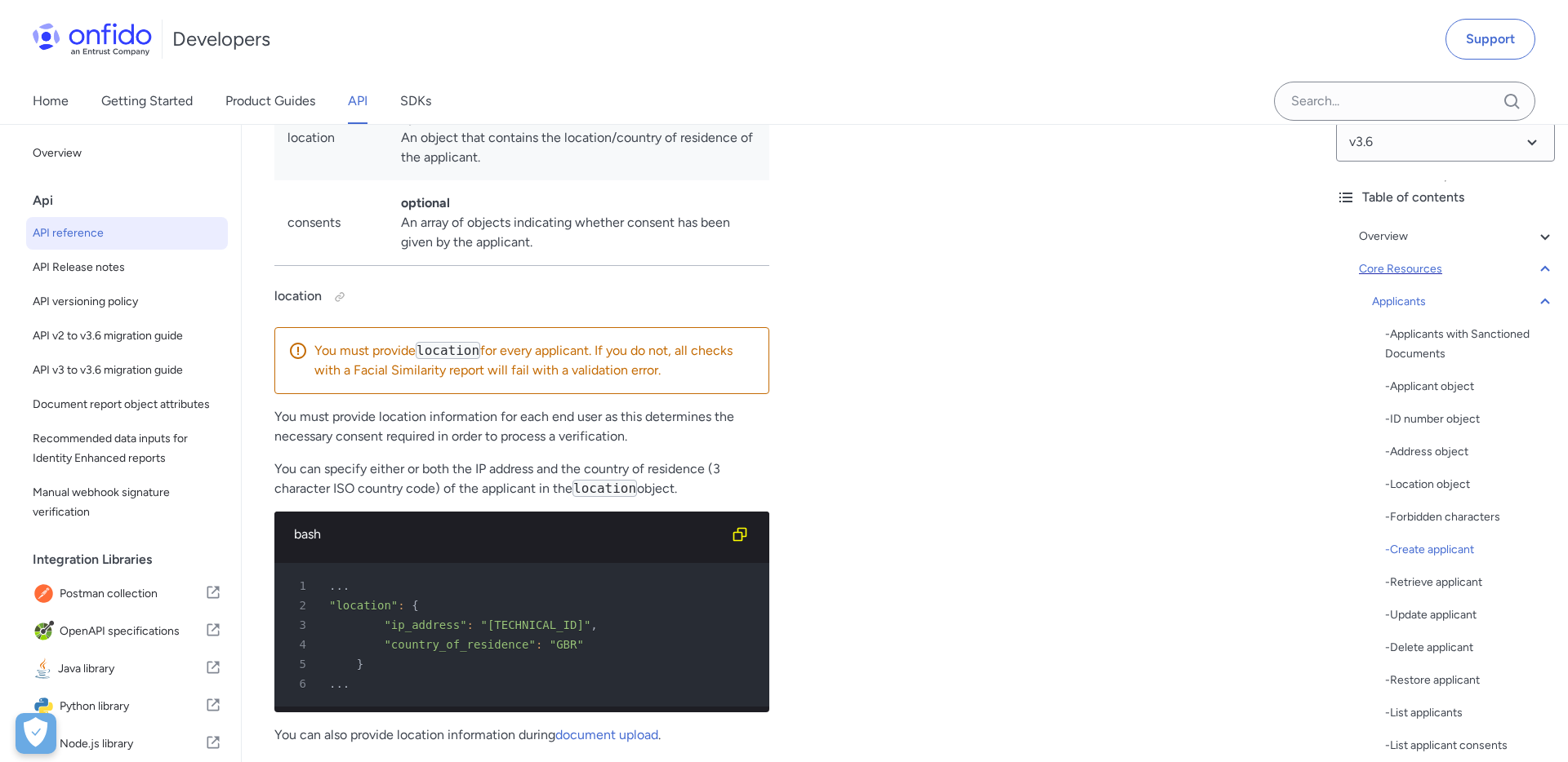
scroll to position [20920, 0]
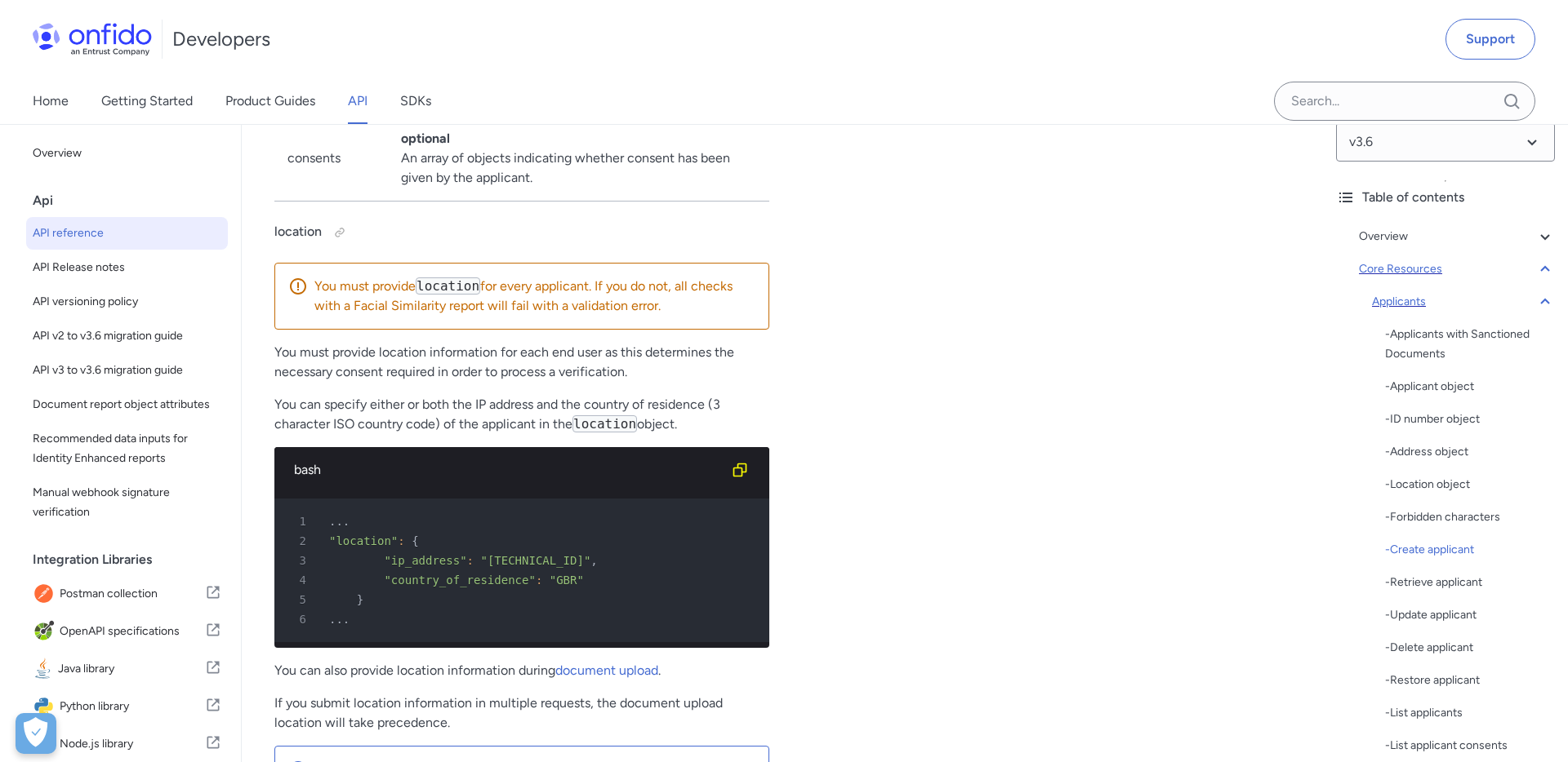
click at [1545, 301] on icon at bounding box center [1544, 301] width 9 height 5
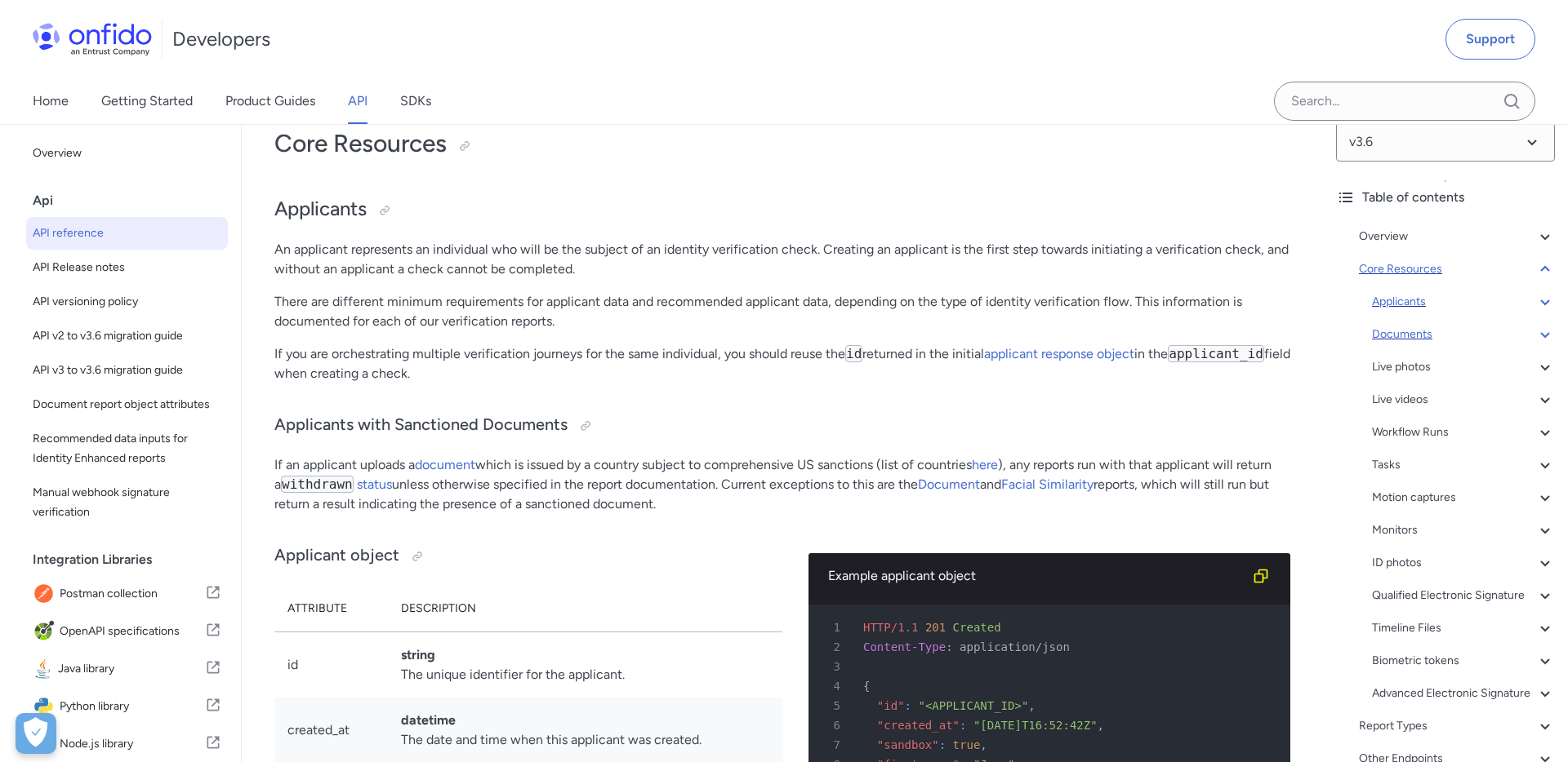
click at [1399, 335] on div "Documents" at bounding box center [1463, 334] width 183 height 19
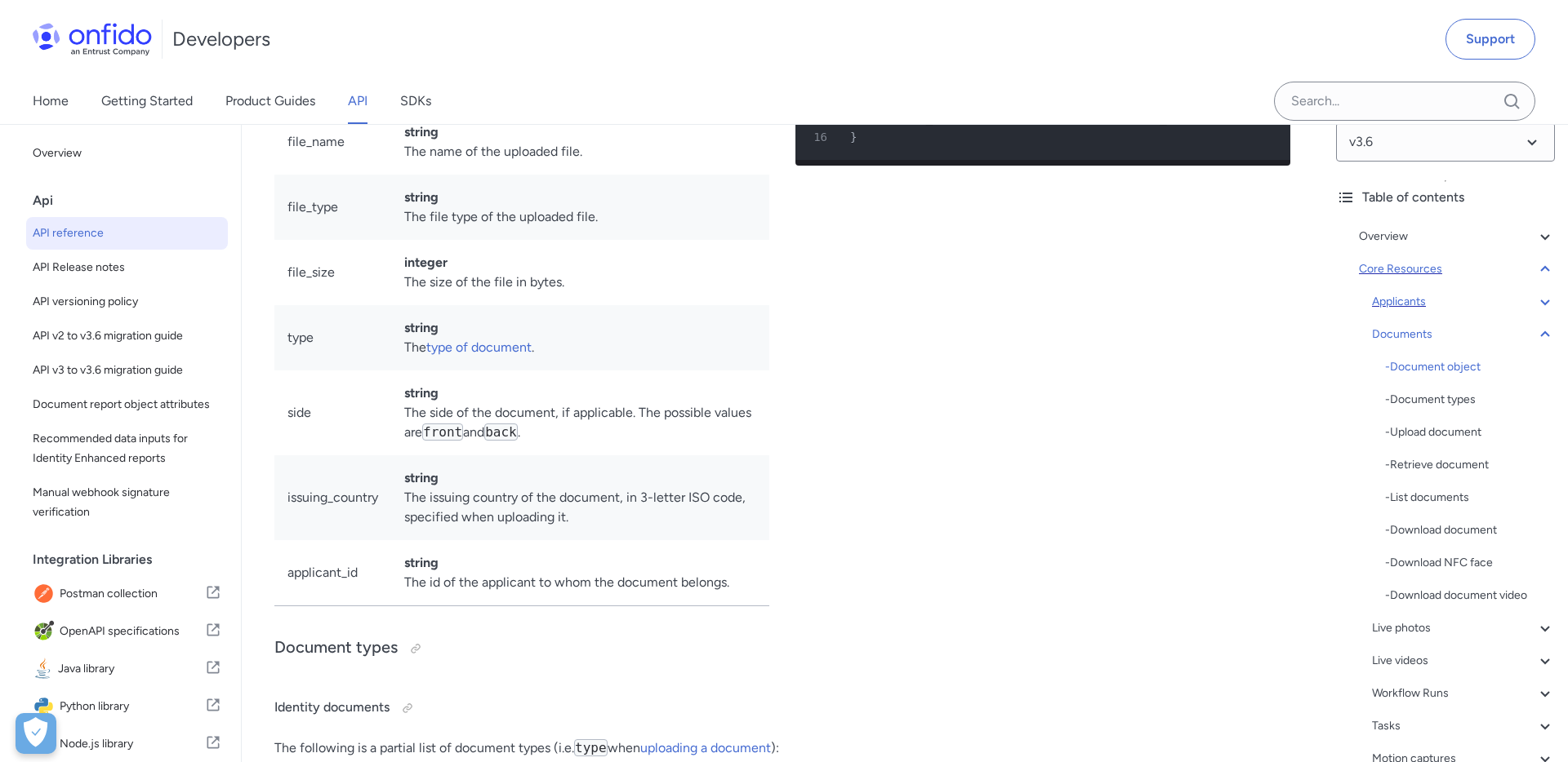
scroll to position [25871, 0]
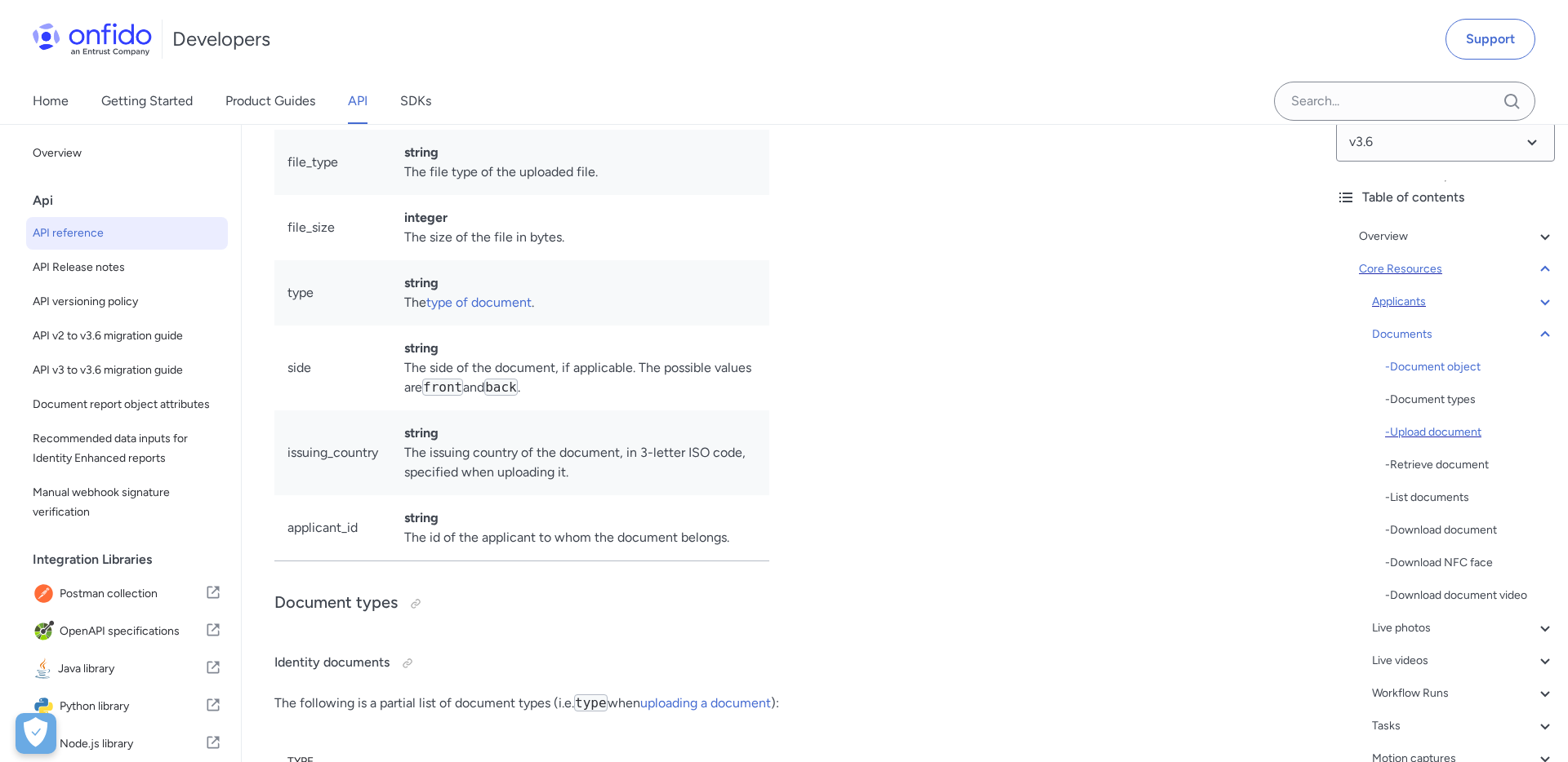
click at [1417, 426] on div "- Upload document" at bounding box center [1470, 432] width 170 height 19
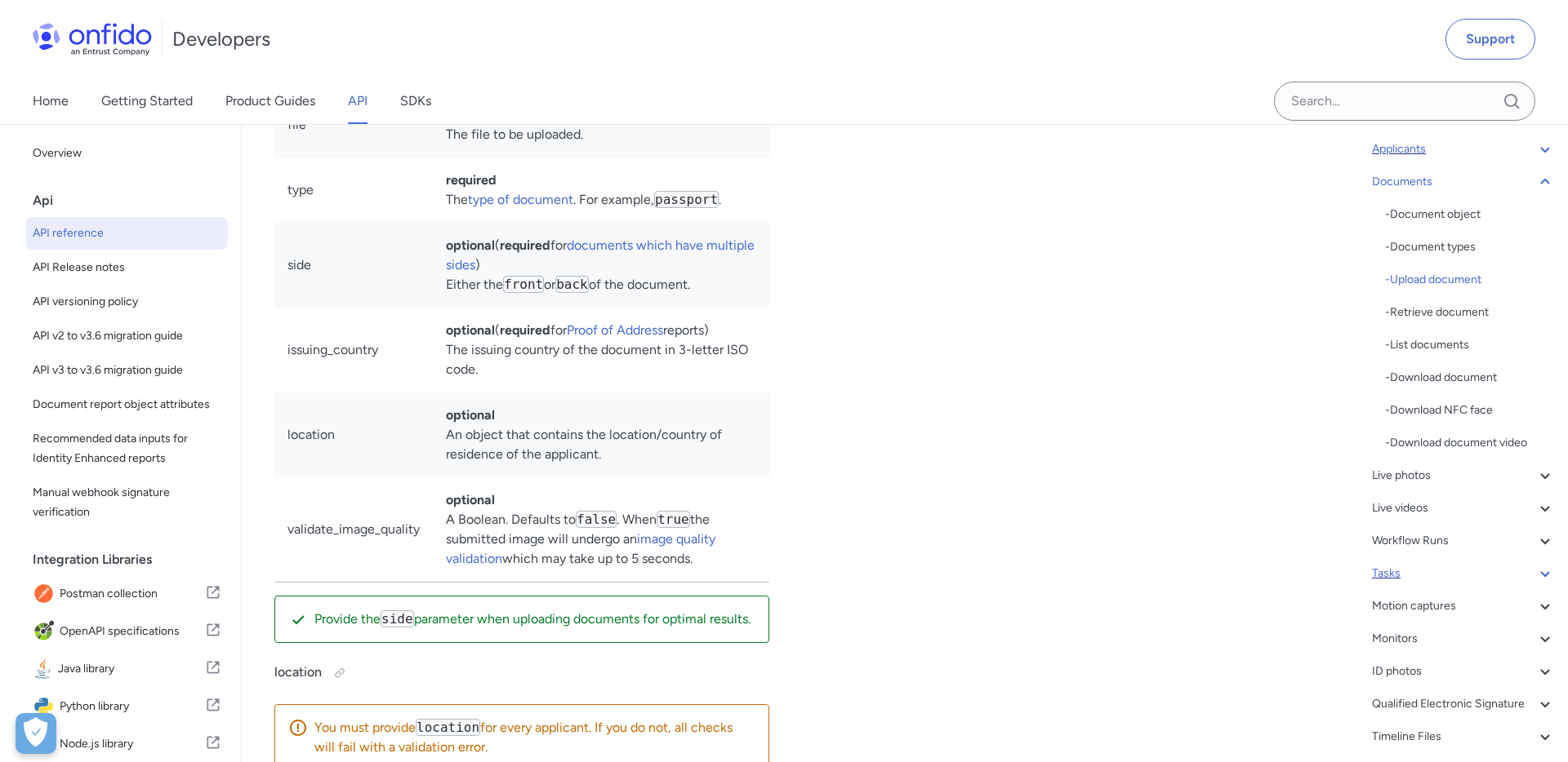
scroll to position [196, 0]
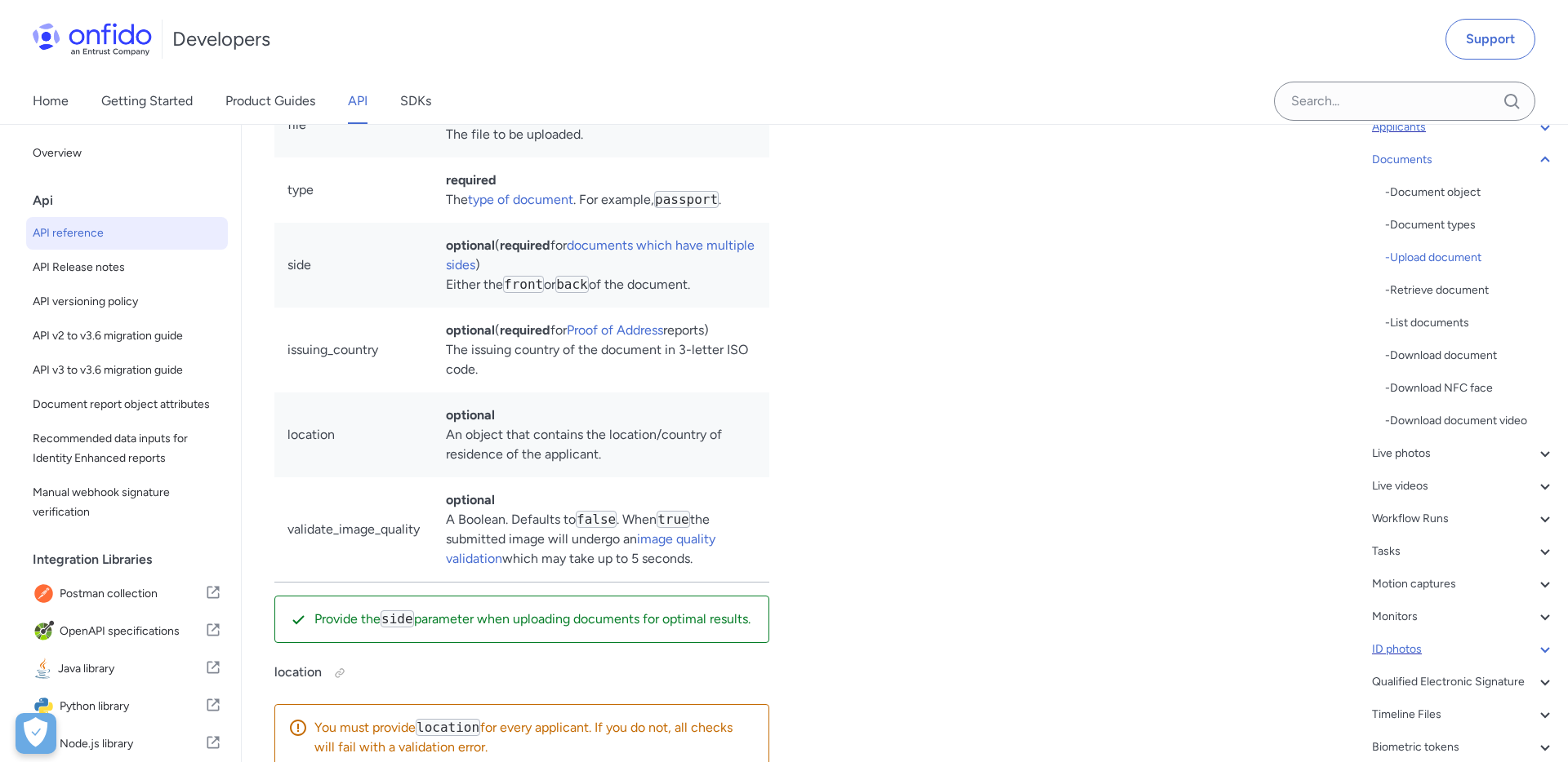
click at [1392, 645] on div "ID photos" at bounding box center [1463, 650] width 183 height 19
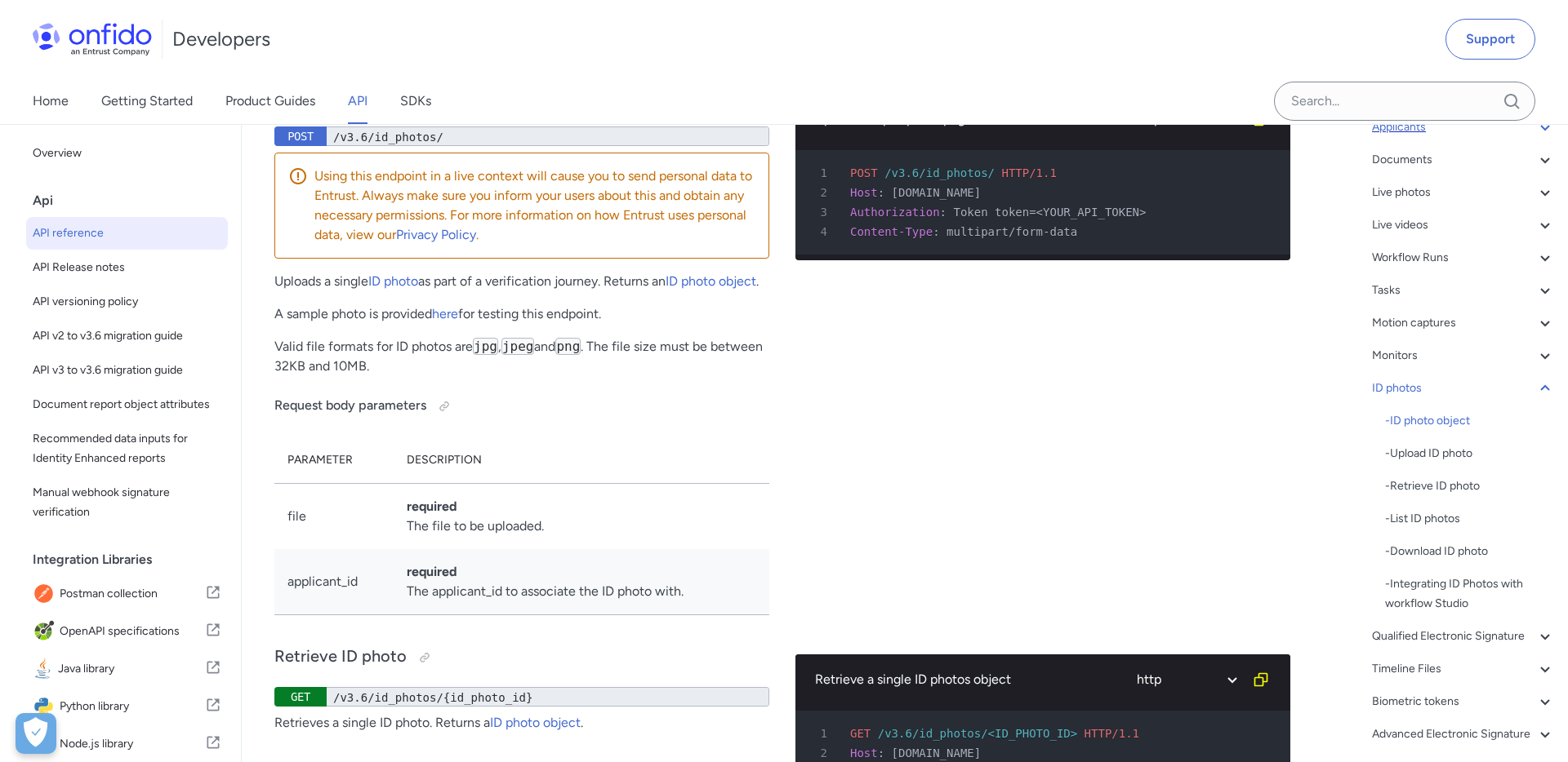
scroll to position [52528, 0]
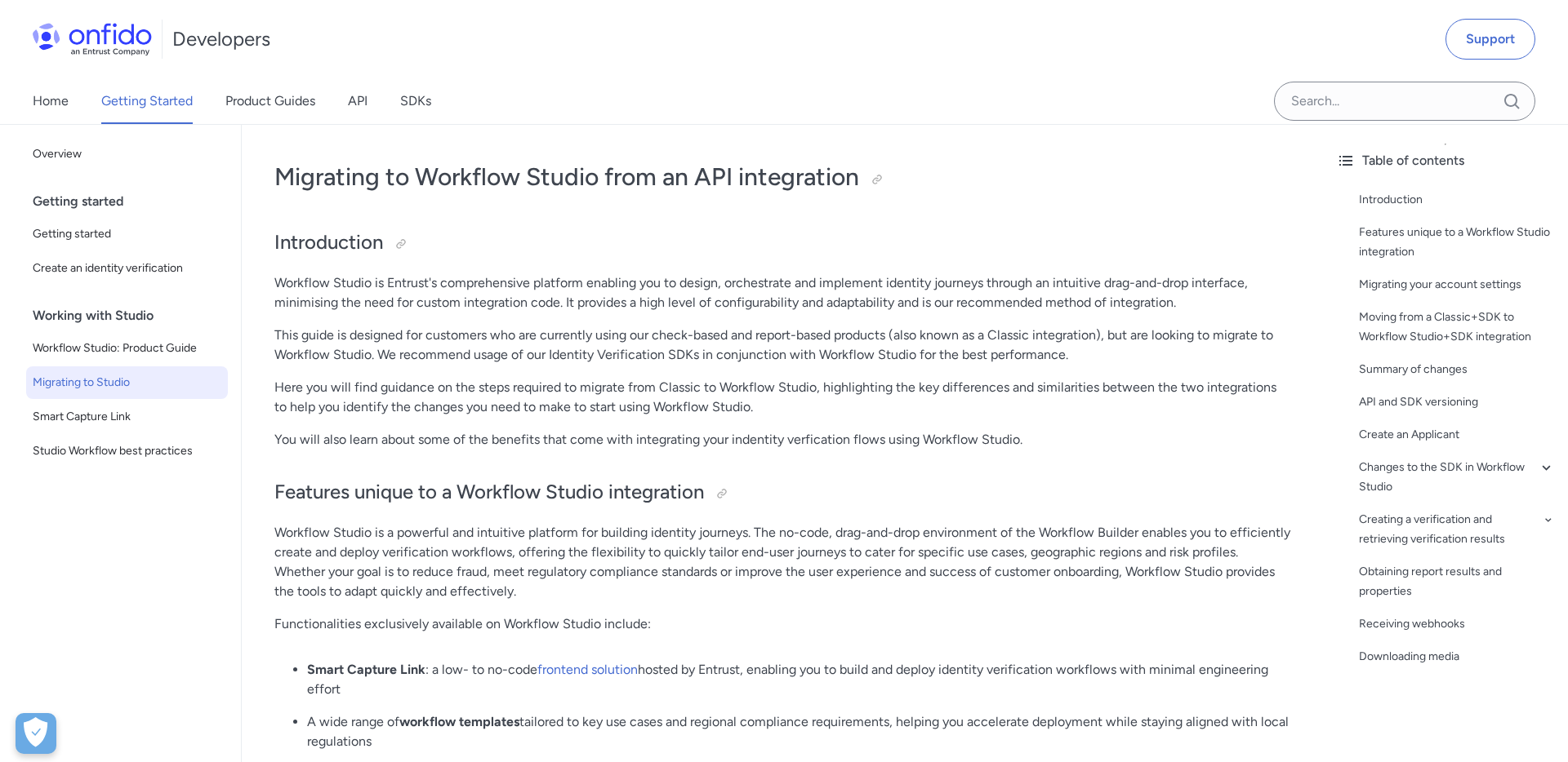
click at [899, 343] on p "This guide is designed for customers who are currently using our check-based an…" at bounding box center [782, 345] width 1016 height 39
click at [905, 336] on p "This guide is designed for customers who are currently using our check-based an…" at bounding box center [782, 345] width 1016 height 39
click at [1076, 335] on p "This guide is designed for customers who are currently using our check-based an…" at bounding box center [782, 345] width 1016 height 39
copy p "also known as a Classic integration"
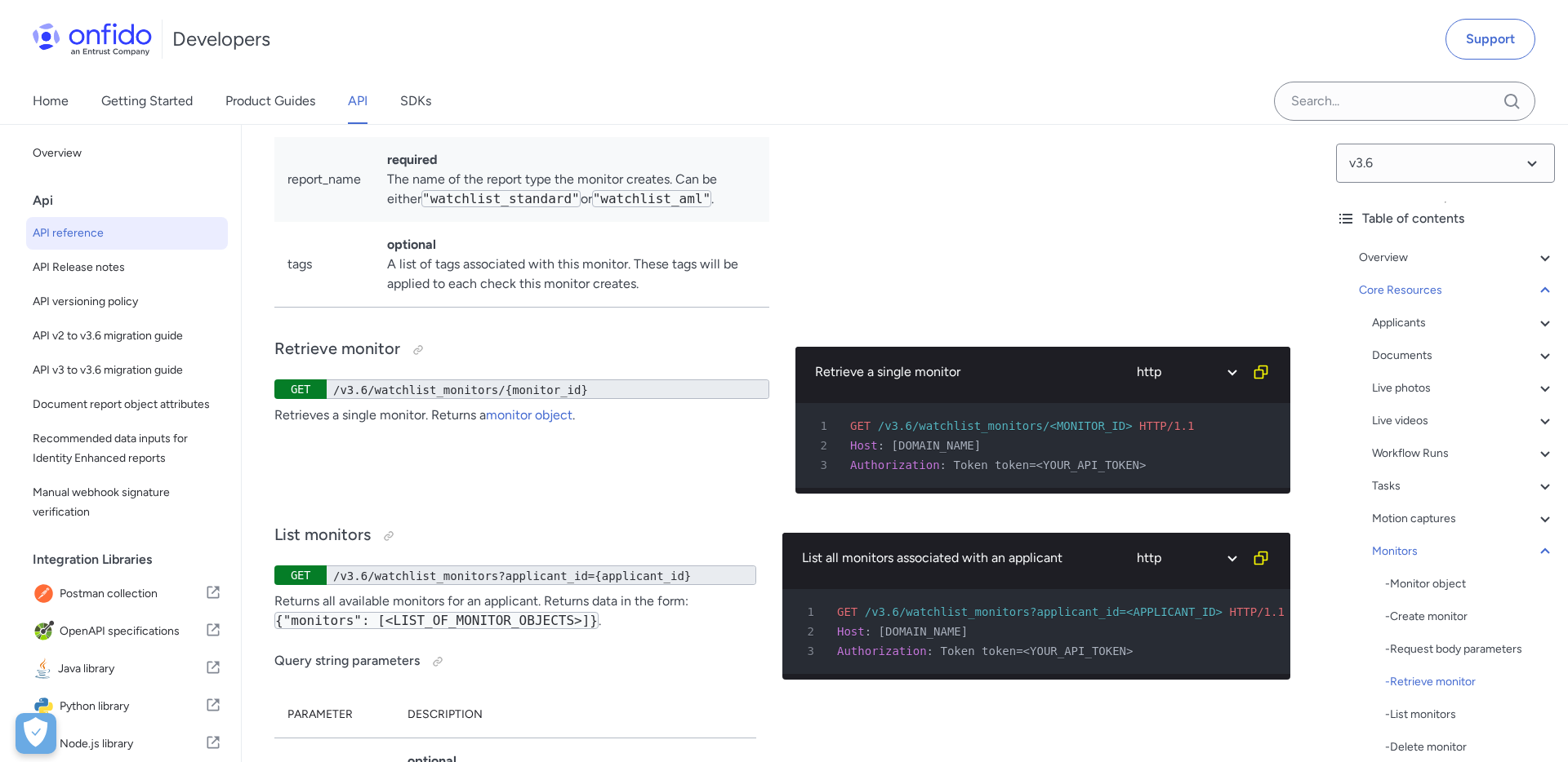
scroll to position [48626, 0]
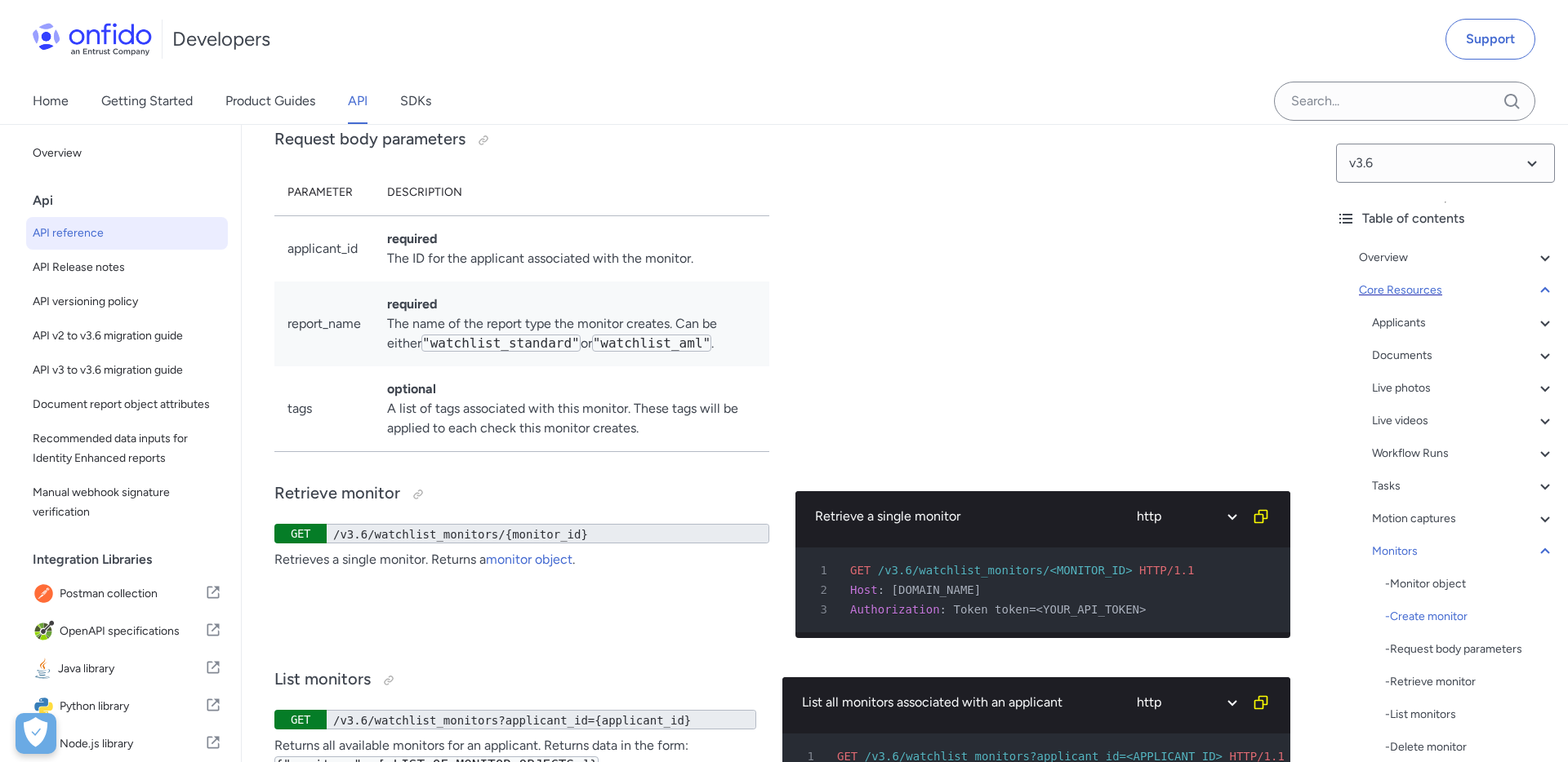
click at [1548, 296] on icon at bounding box center [1545, 291] width 19 height 19
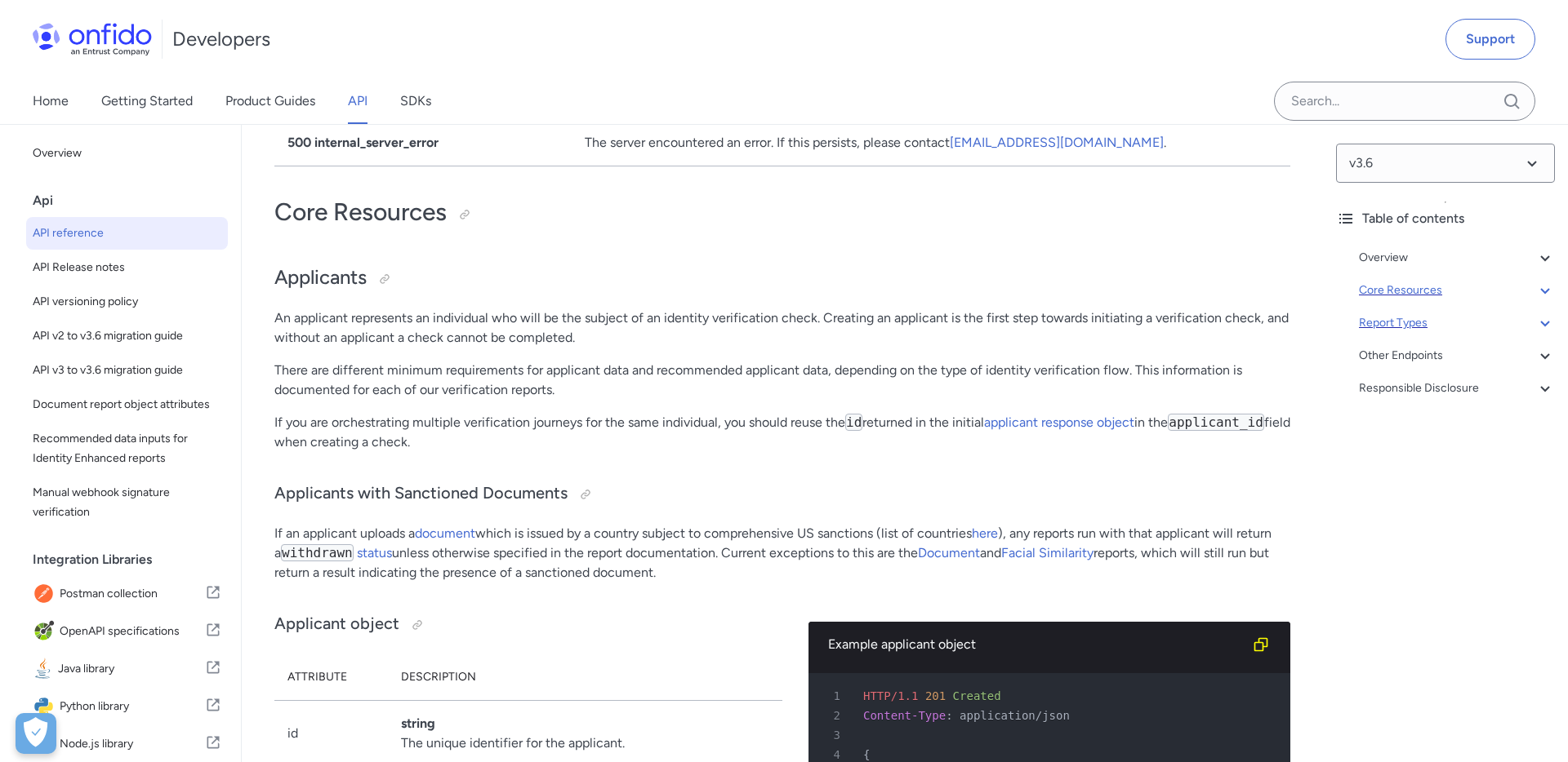
click at [1546, 327] on icon at bounding box center [1545, 324] width 19 height 19
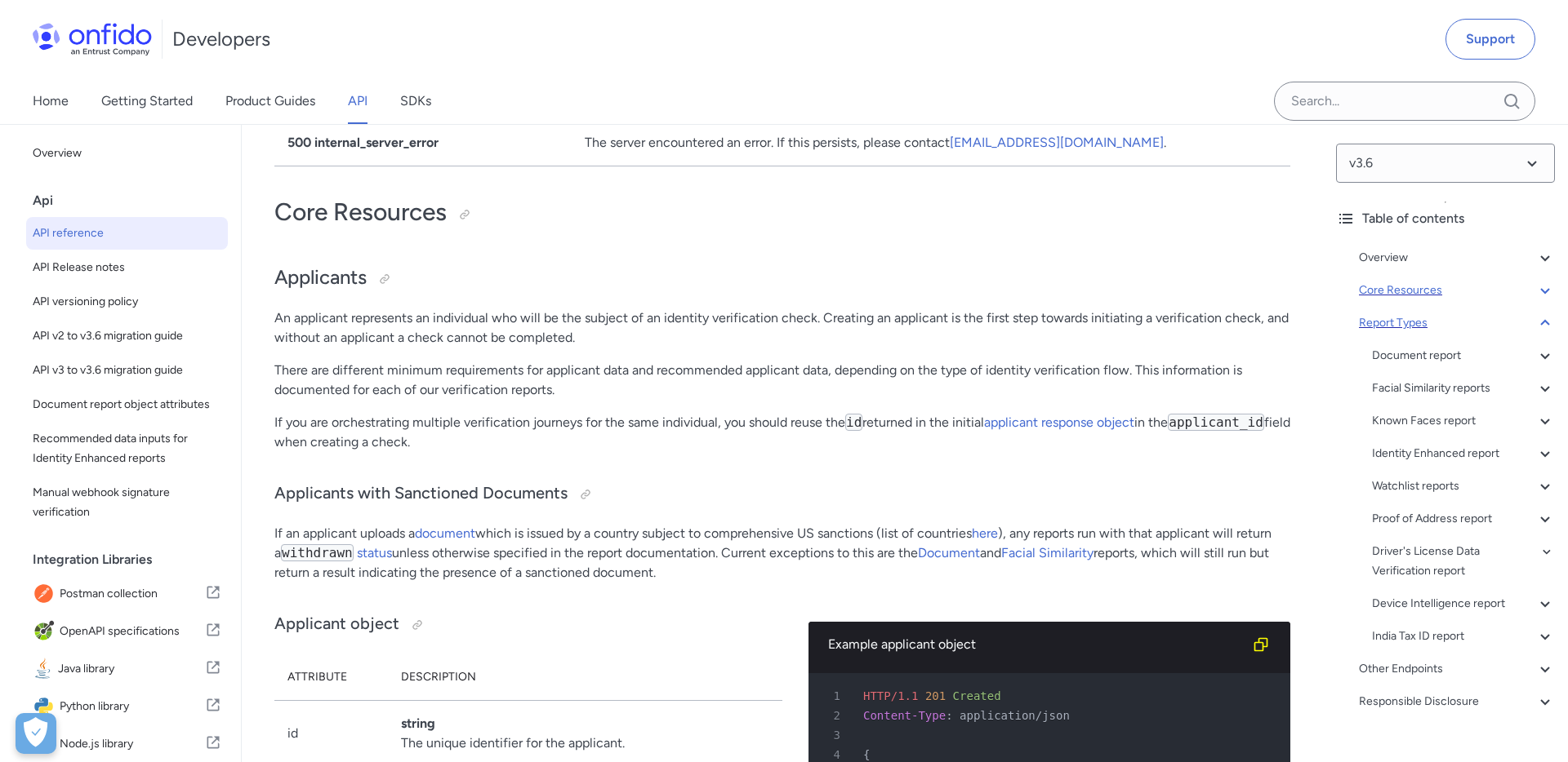
scroll to position [58571, 0]
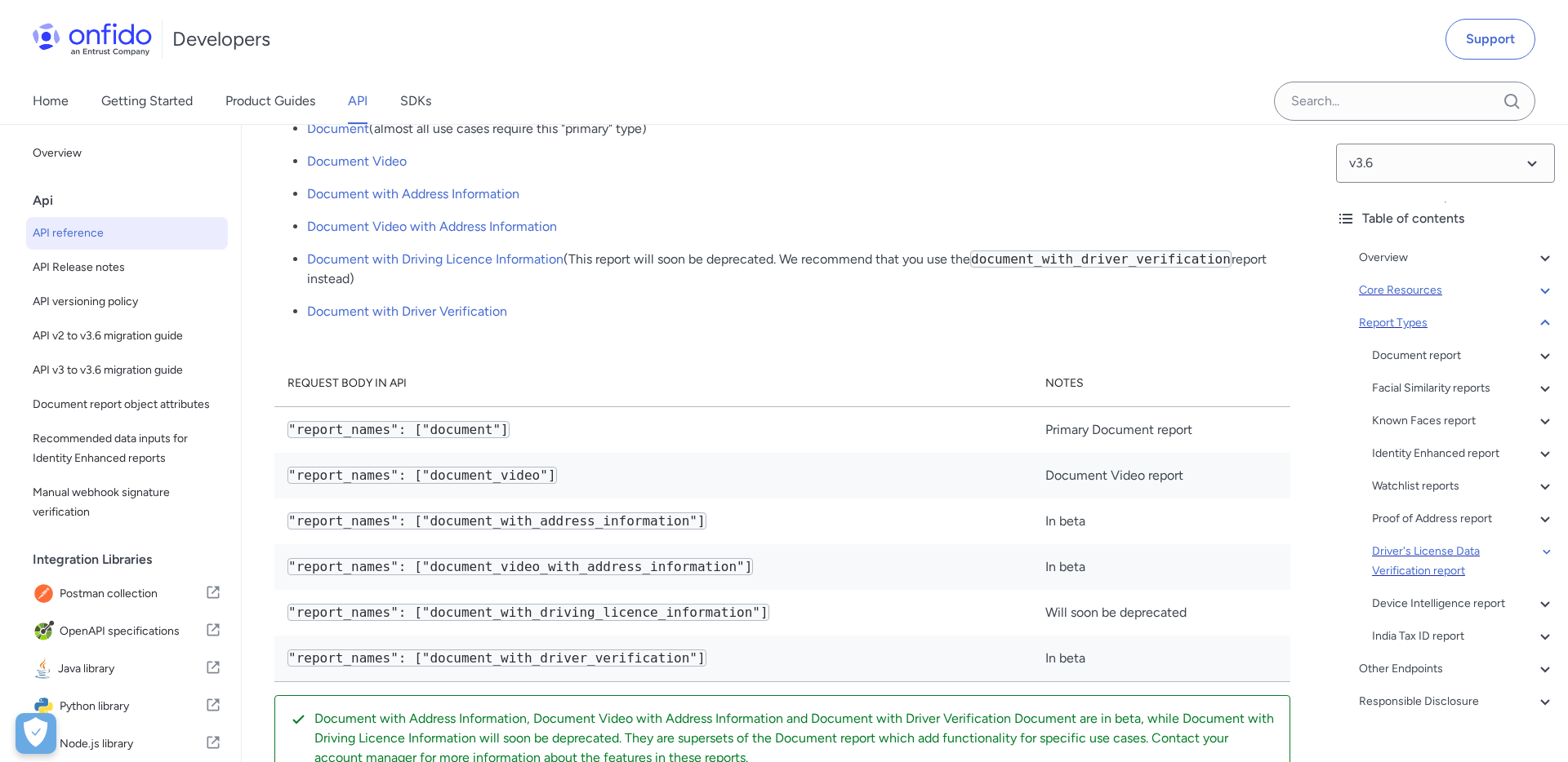
click at [1399, 550] on div "Driver's License Data Verification report" at bounding box center [1463, 561] width 183 height 39
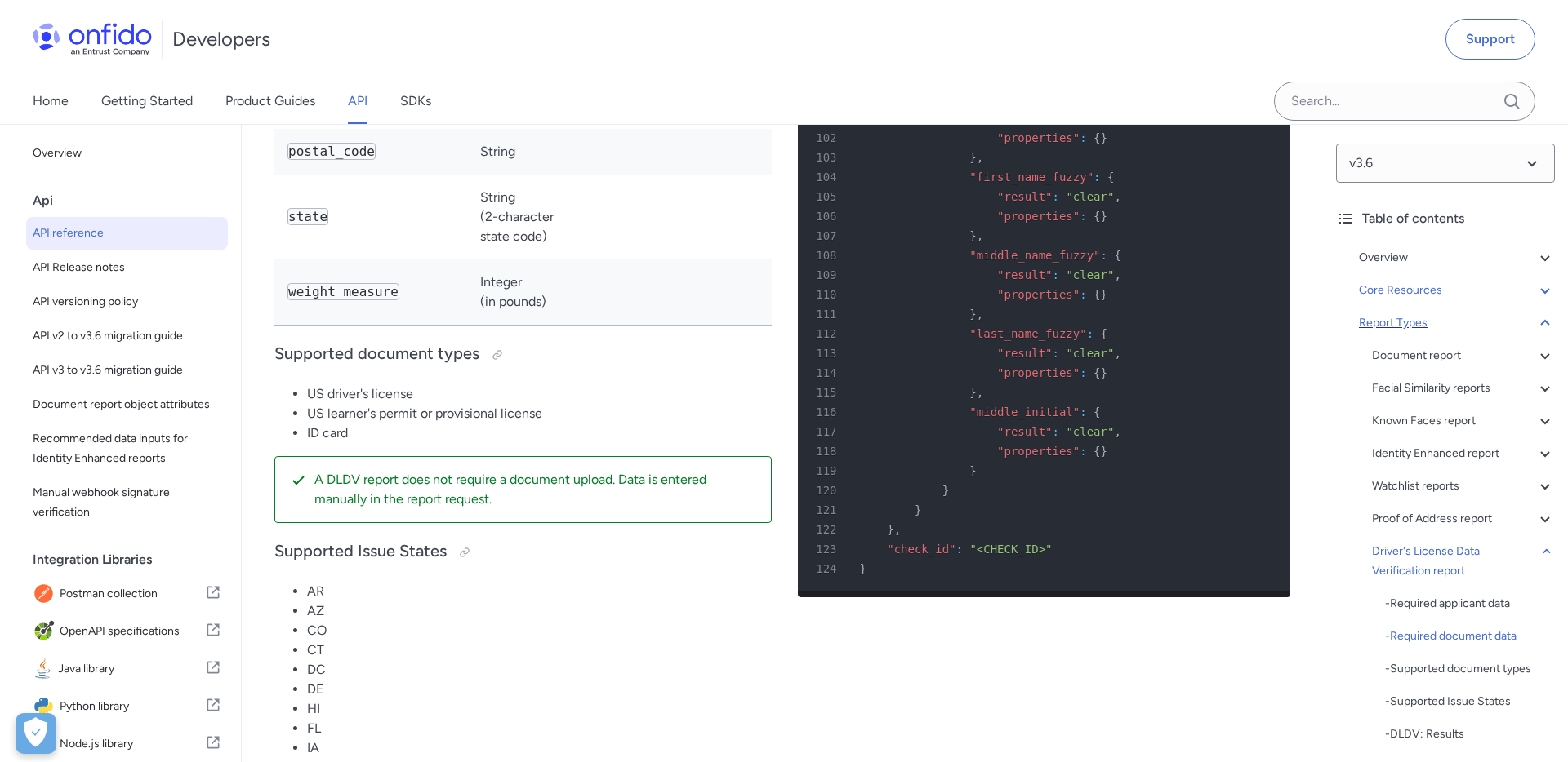
scroll to position [110464, 0]
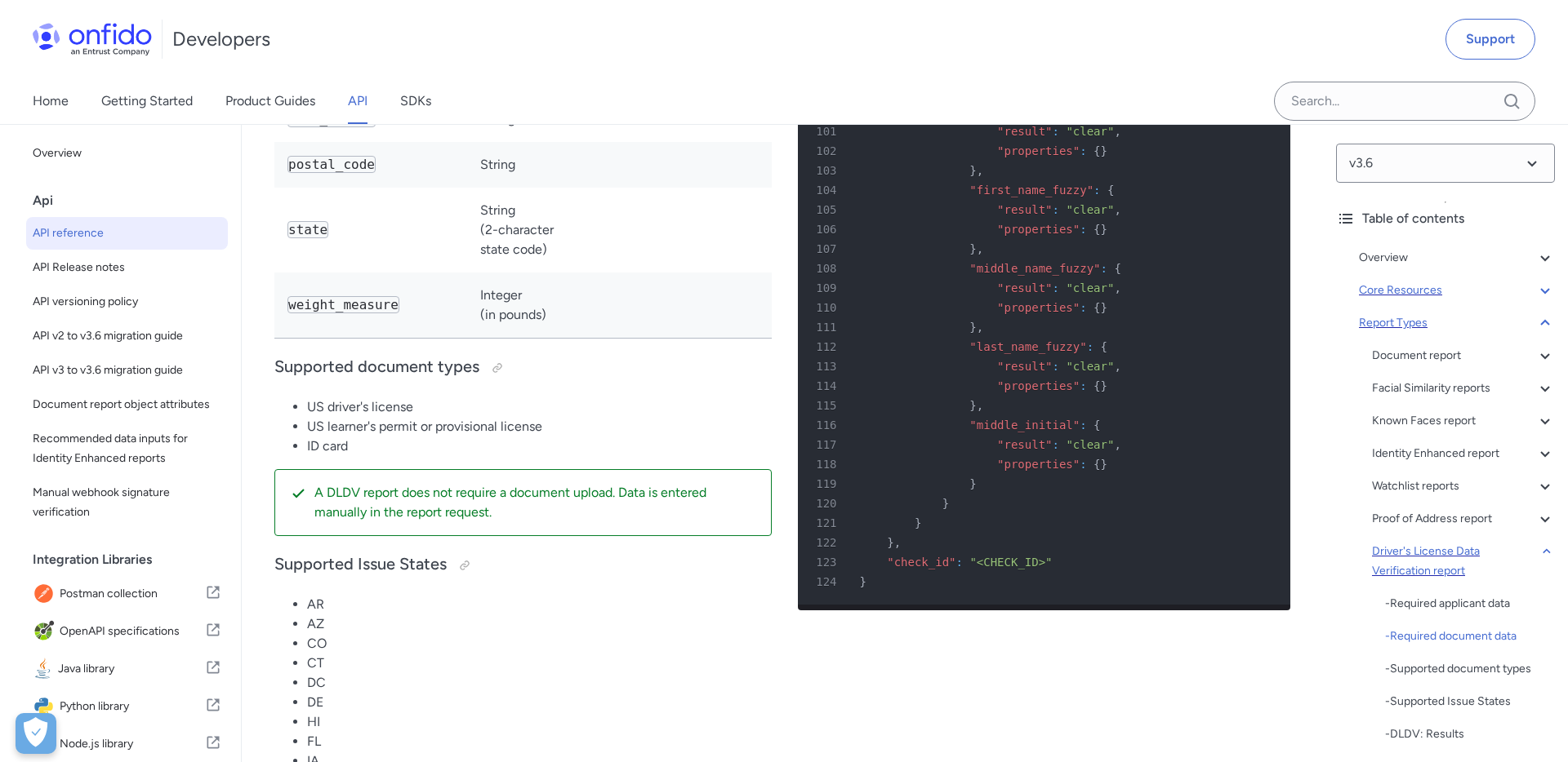
click at [1433, 552] on div "Driver's License Data Verification report" at bounding box center [1463, 561] width 183 height 39
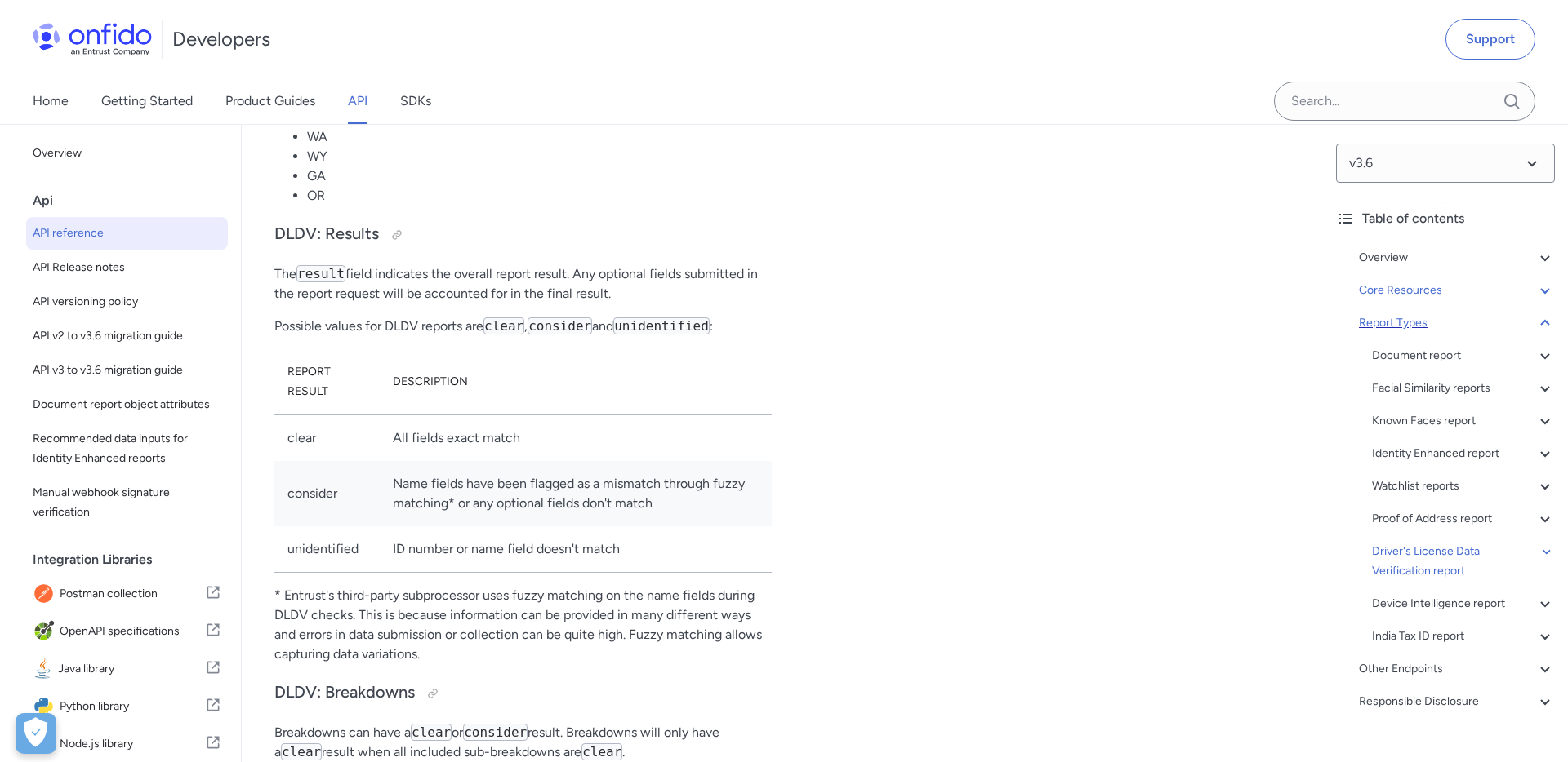
scroll to position [111622, 0]
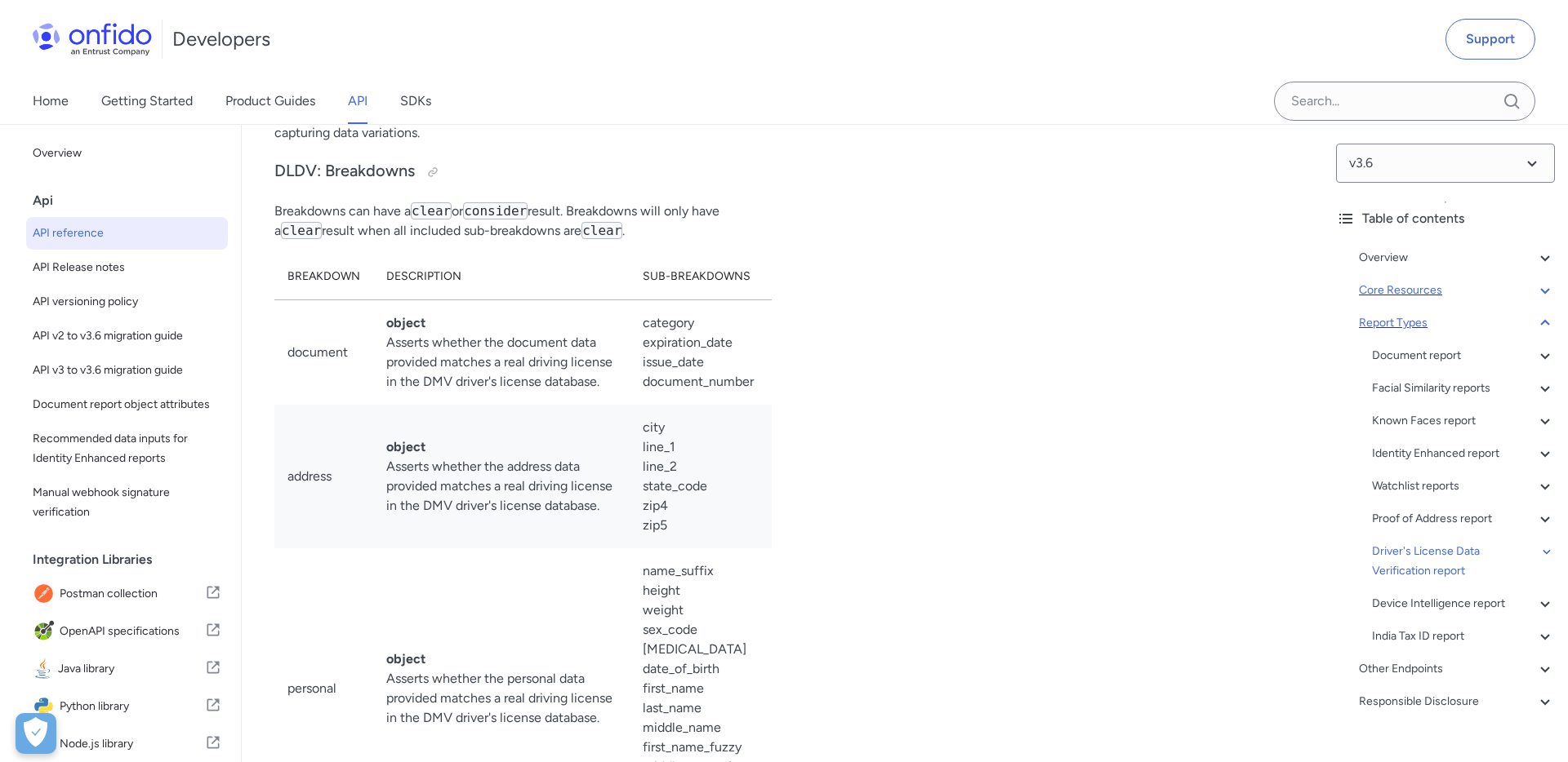
scroll to position [112182, 0]
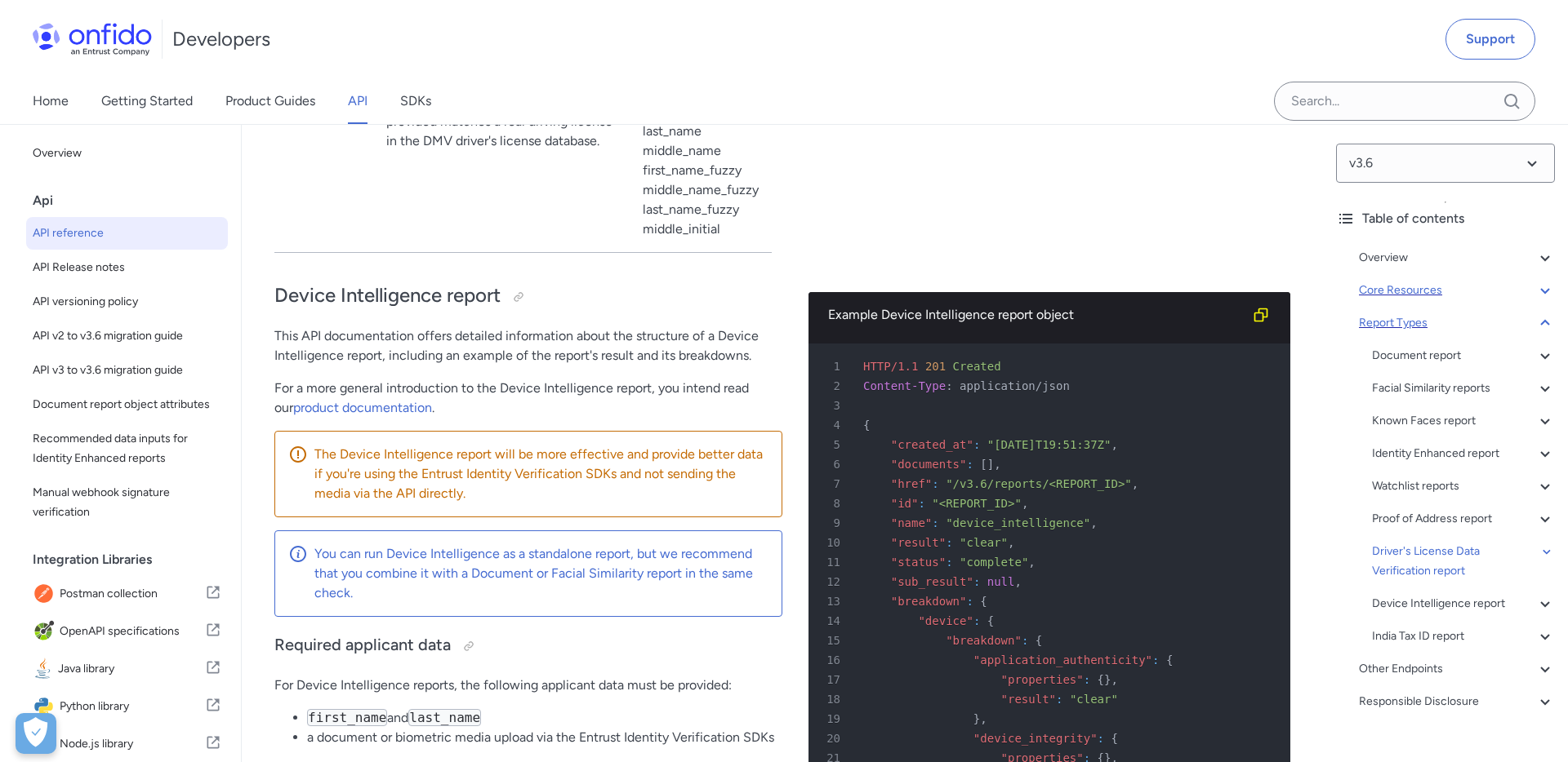
scroll to position [112717, 0]
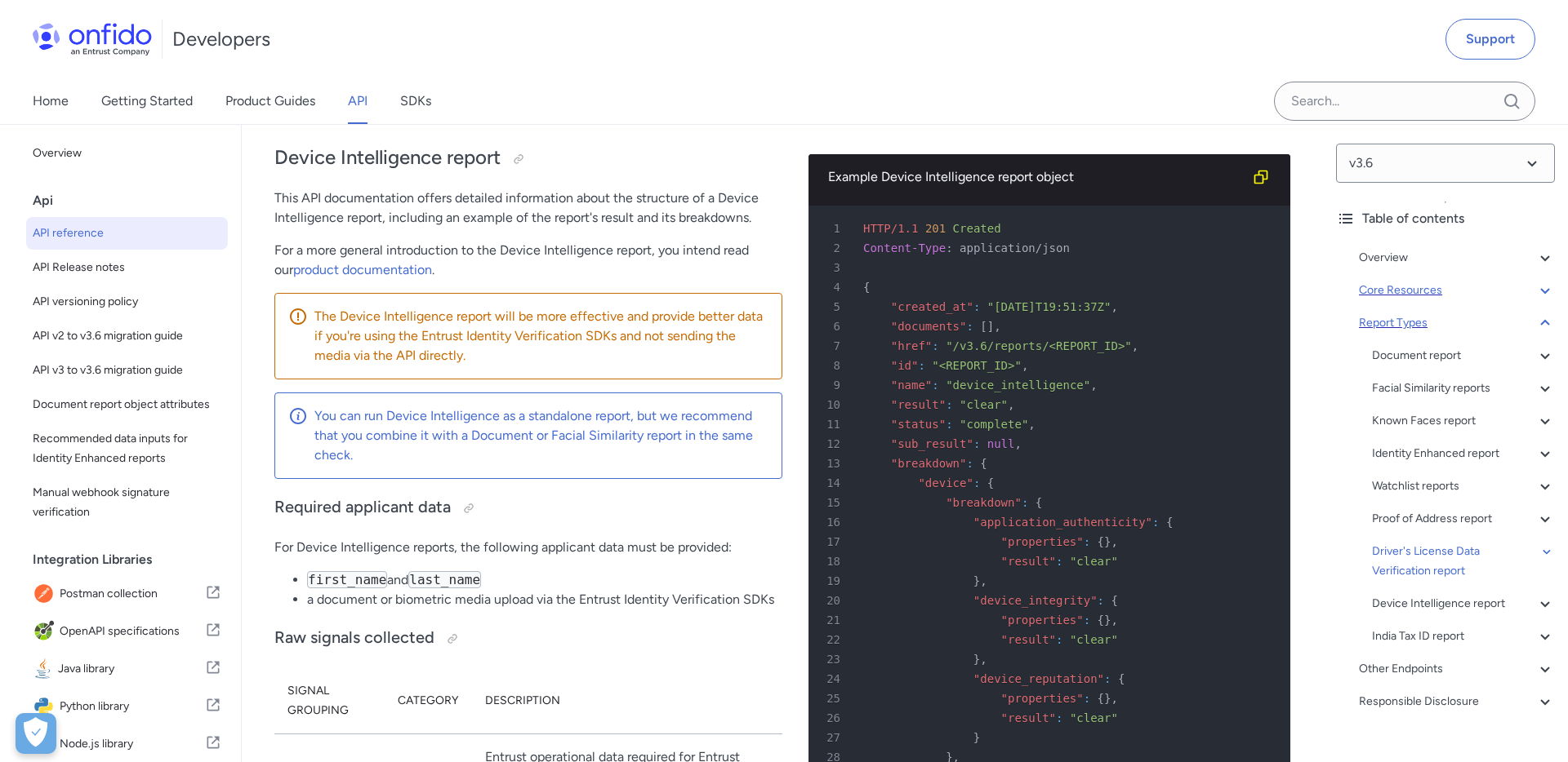
scroll to position [112861, 0]
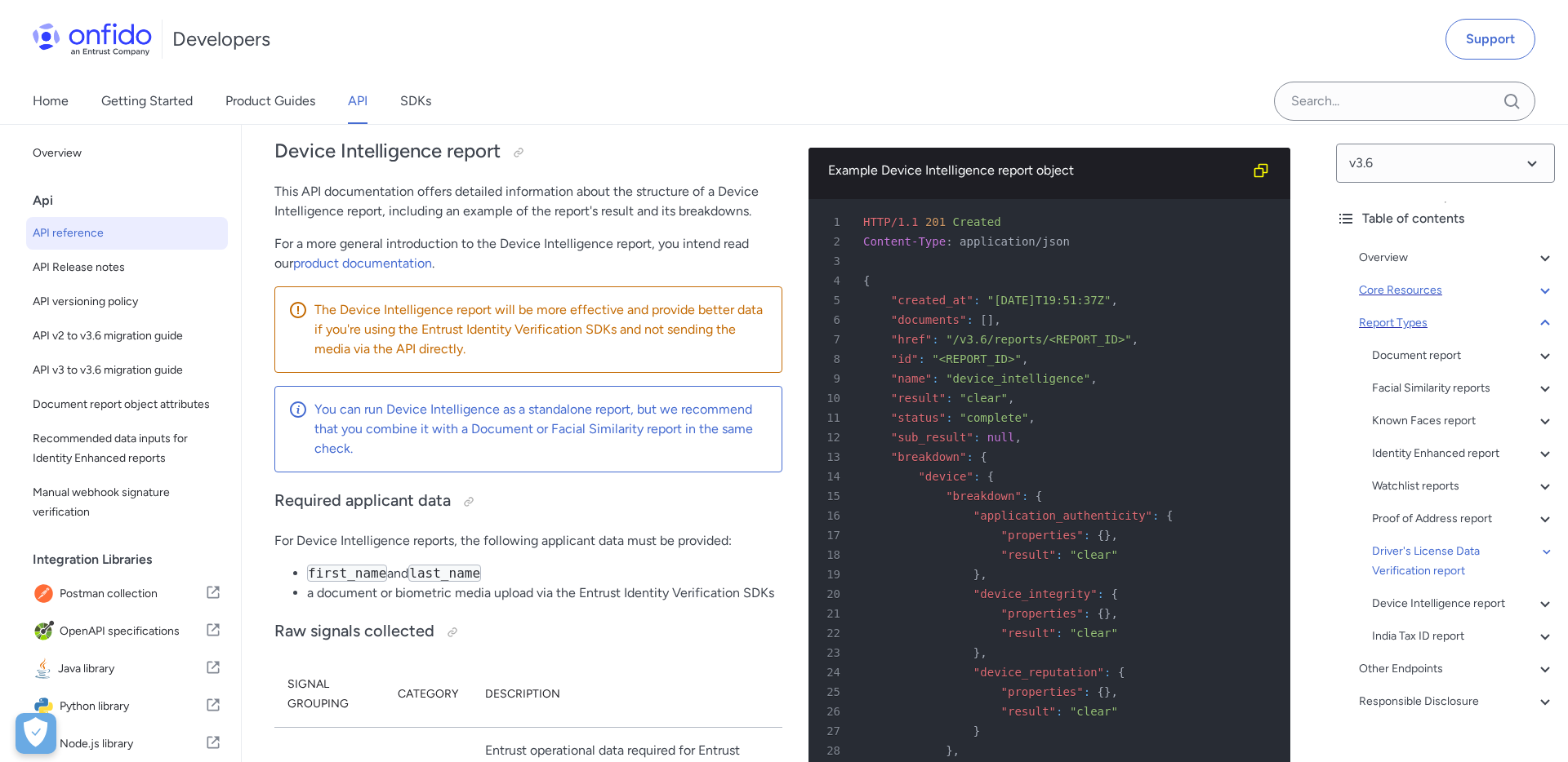
copy p "Entrust's third-party subprocessor uses fuzzy matching on the name fields durin…"
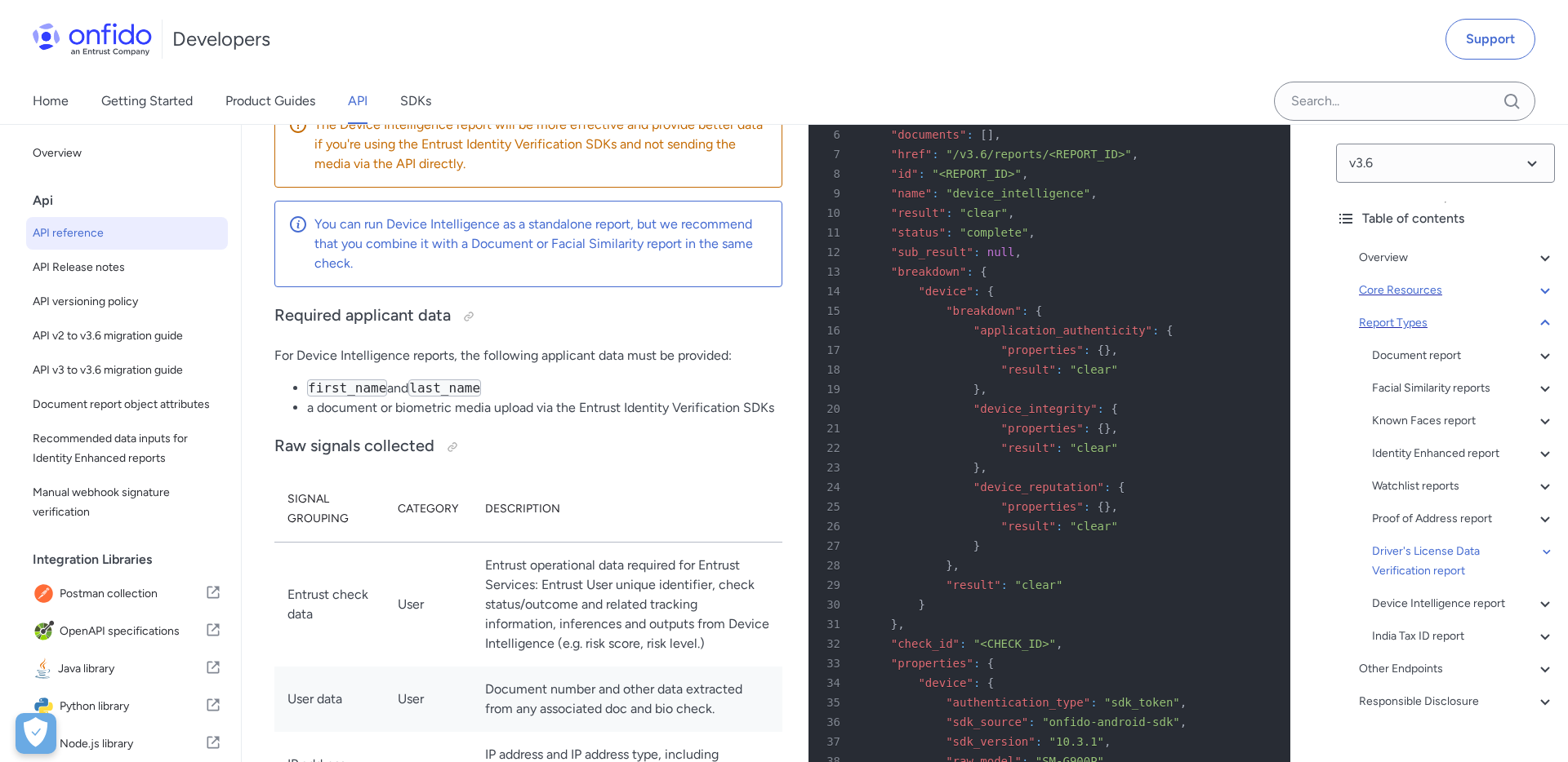
scroll to position [113051, 0]
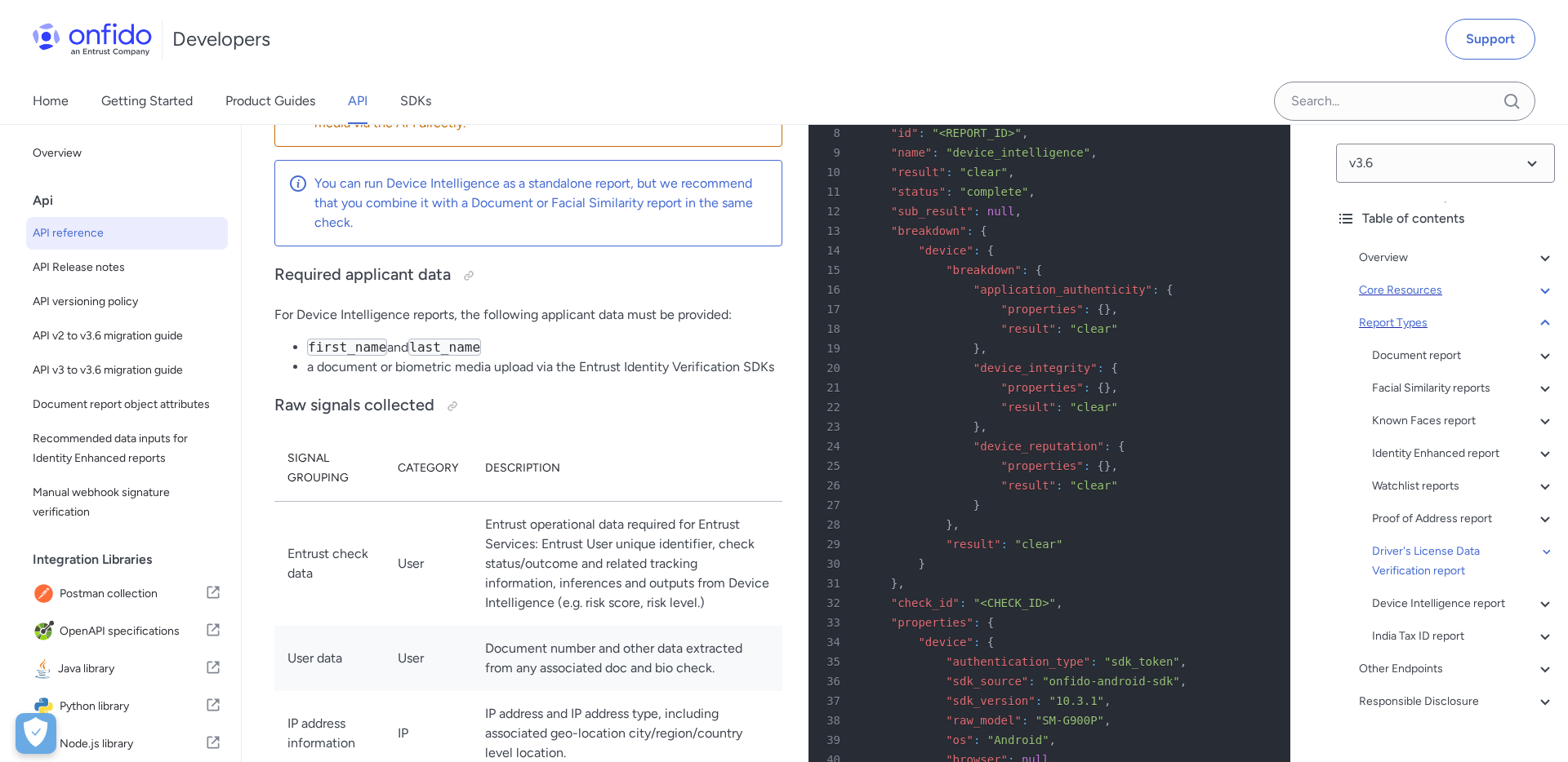
scroll to position [113086, 0]
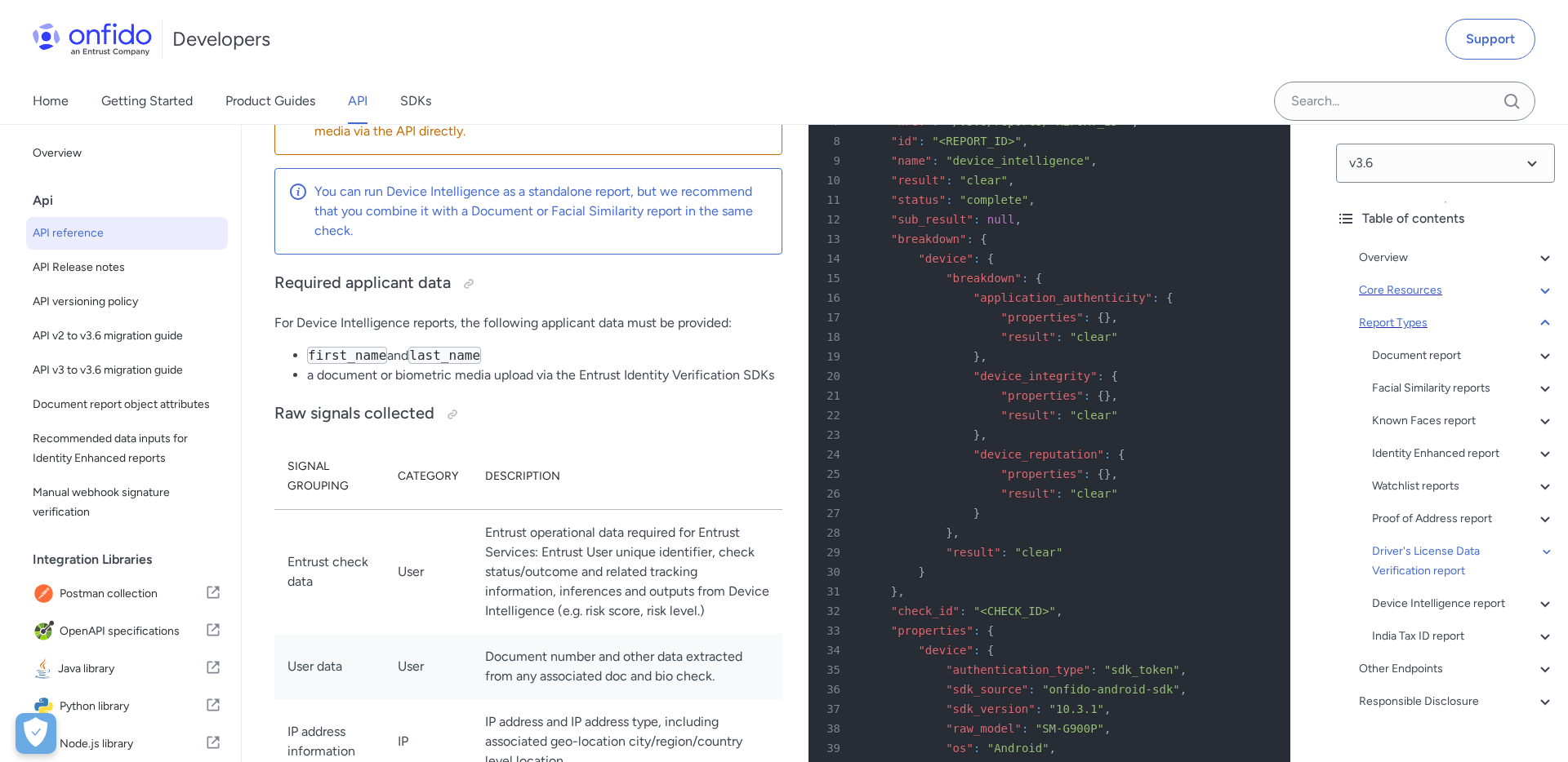
copy p "Breakdowns will only have a clear result when all included sub-breakdowns are c…"
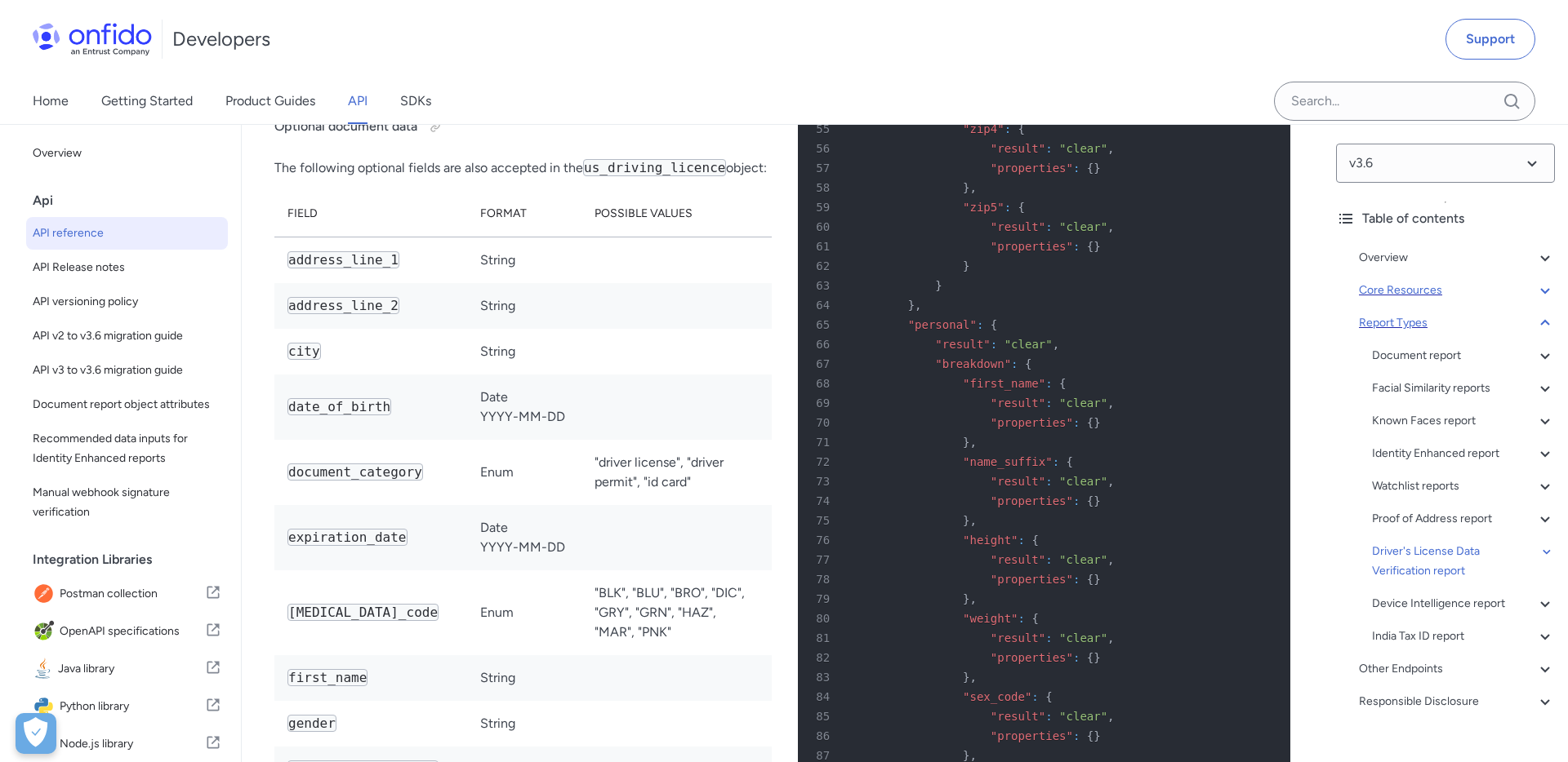
scroll to position [109557, 0]
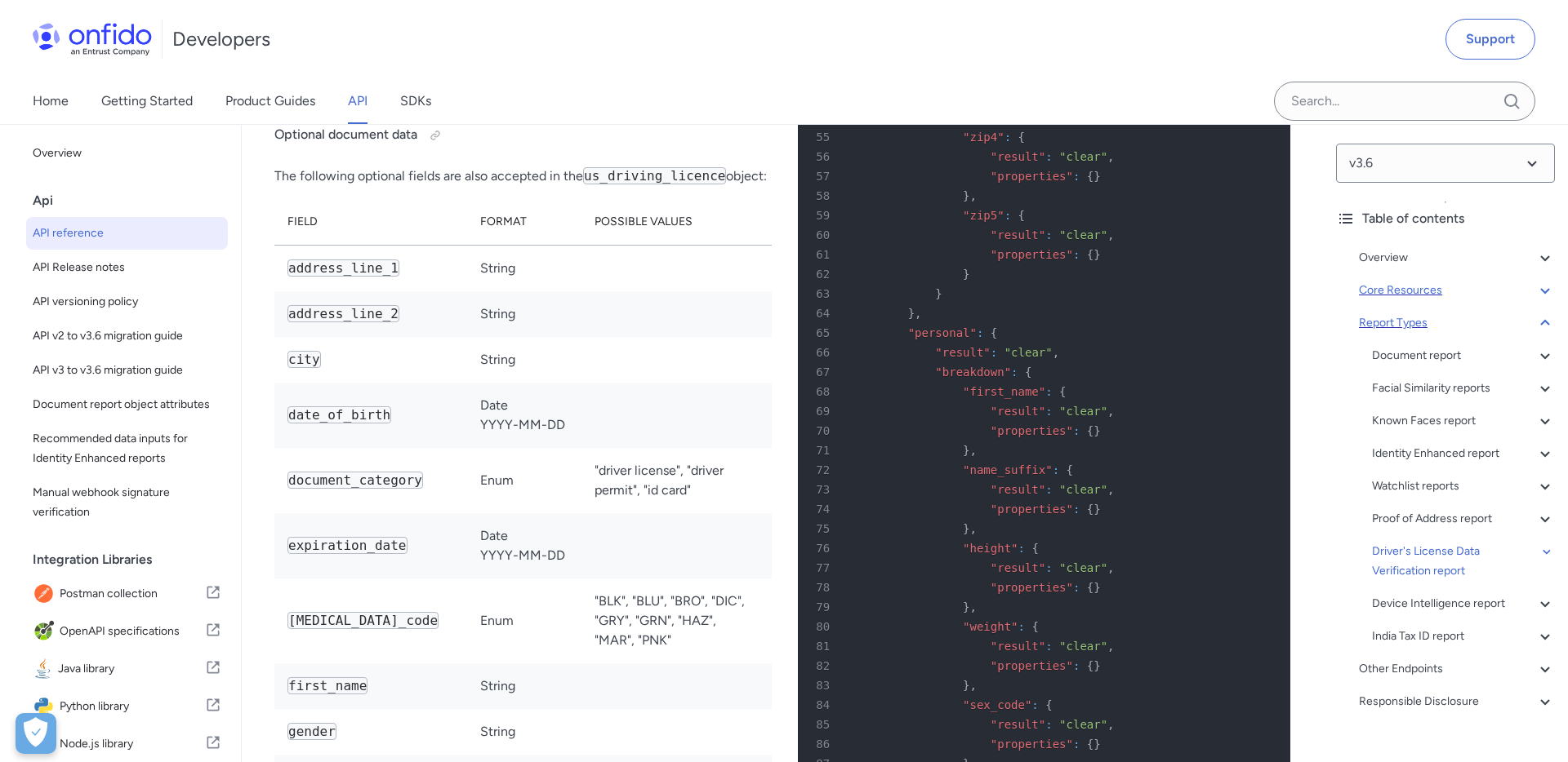
drag, startPoint x: 893, startPoint y: 275, endPoint x: 983, endPoint y: 492, distance: 234.9
click at [983, 492] on pre "1 HTTP/1.1 201 Created 2 Content-Type : application/json 3 4 { 5 "created_at" :…" at bounding box center [1044, 284] width 493 height 2455
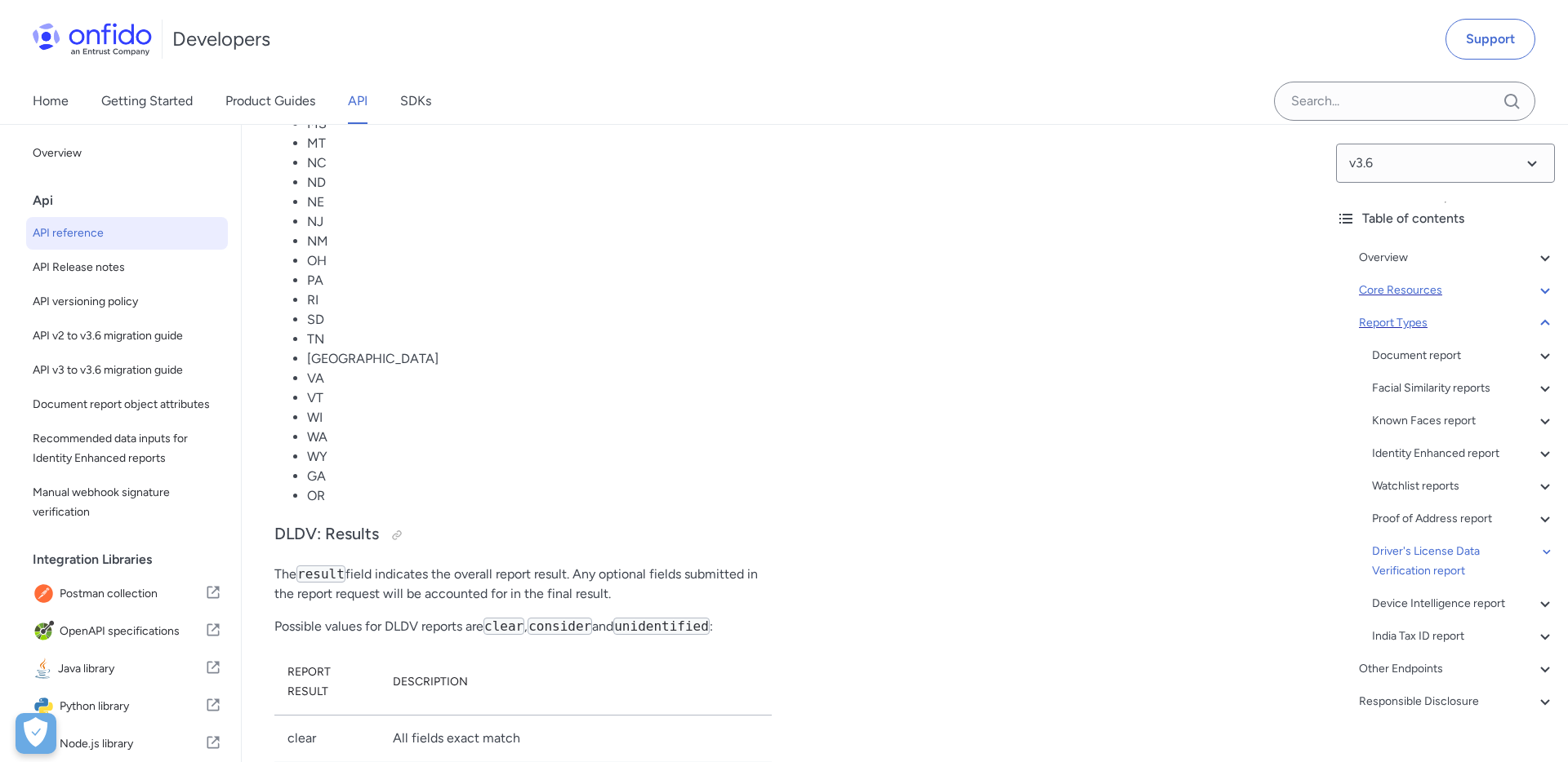
scroll to position [111360, 0]
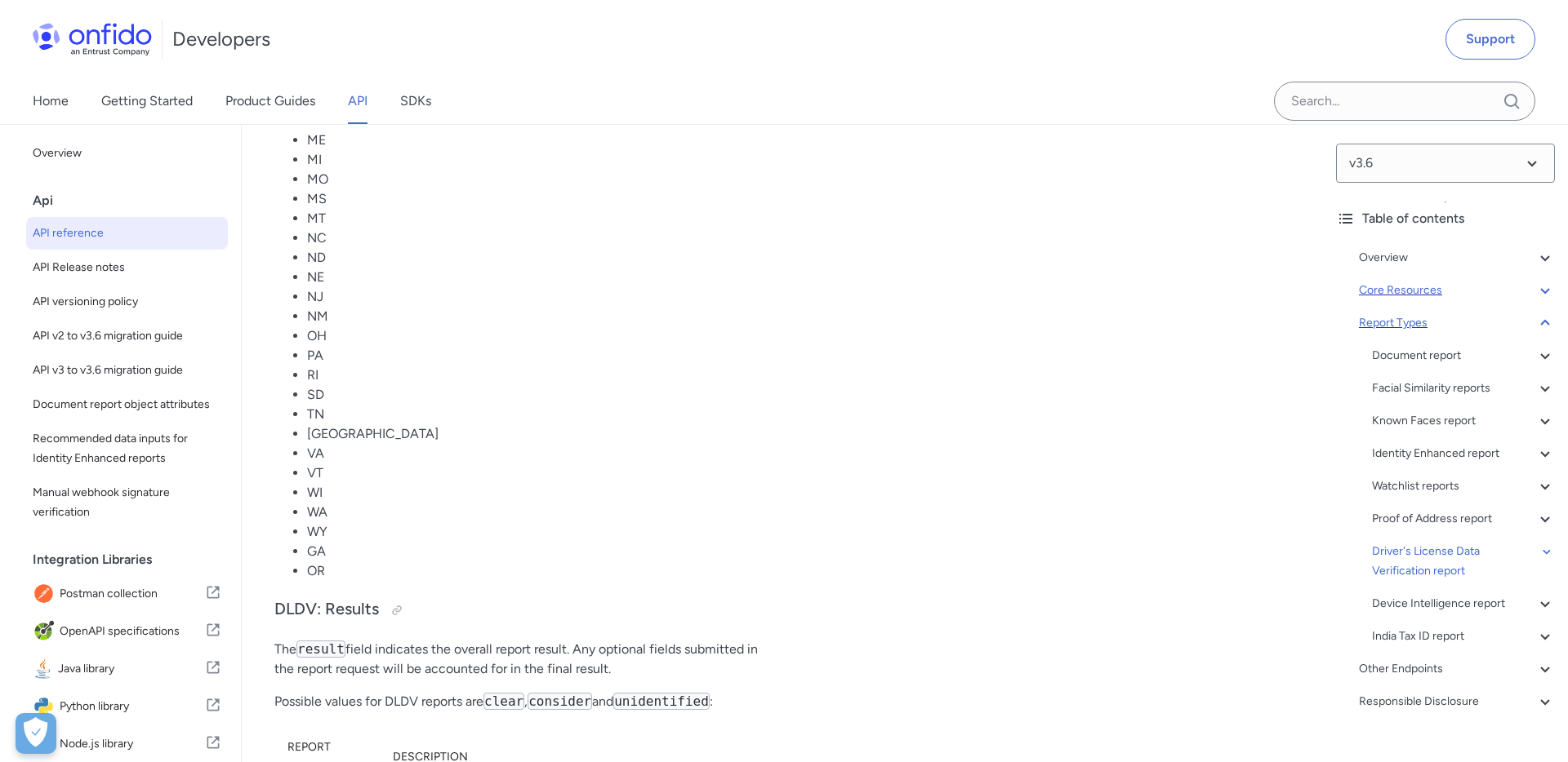
scroll to position [111247, 0]
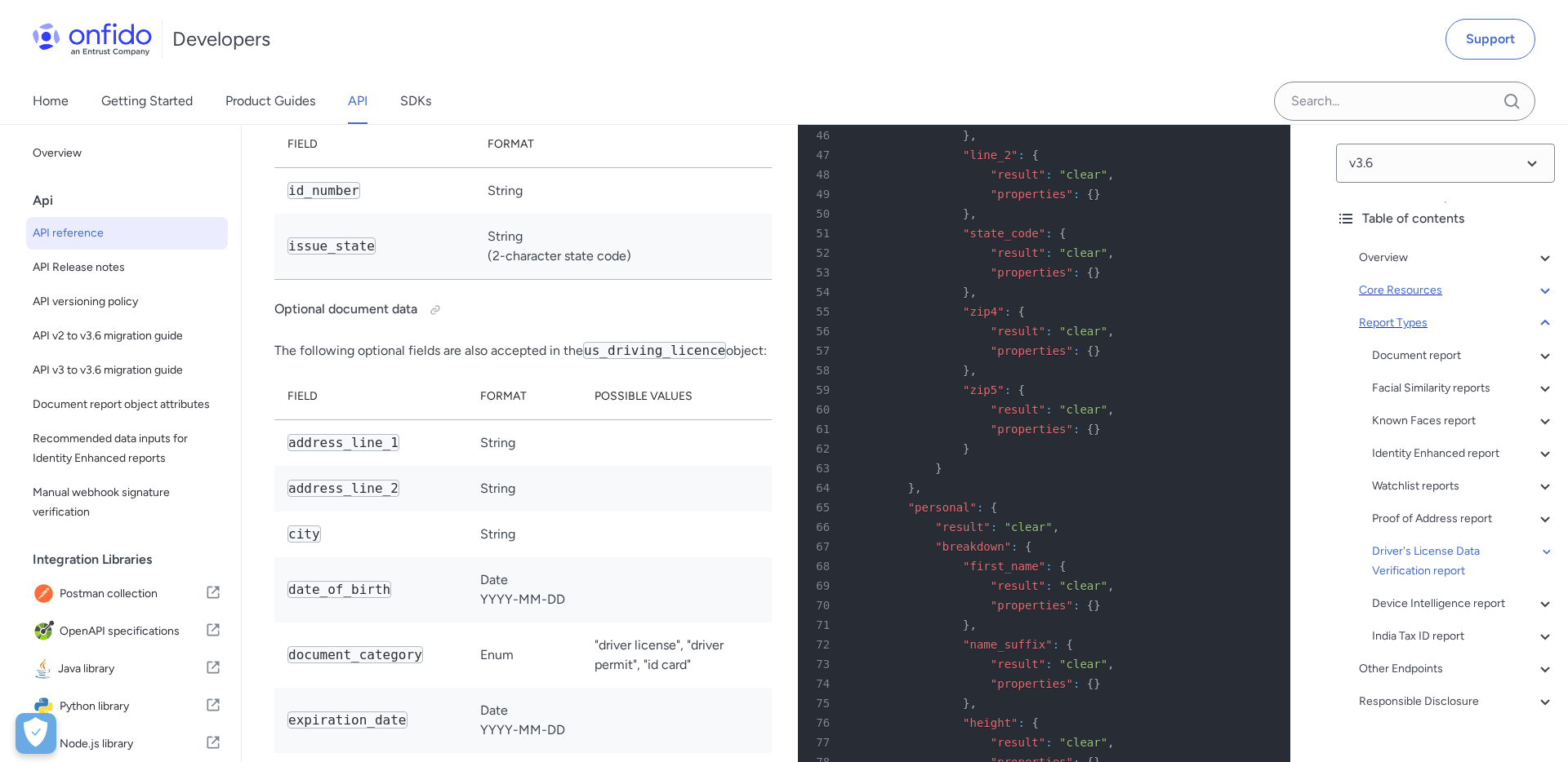
scroll to position [109385, 0]
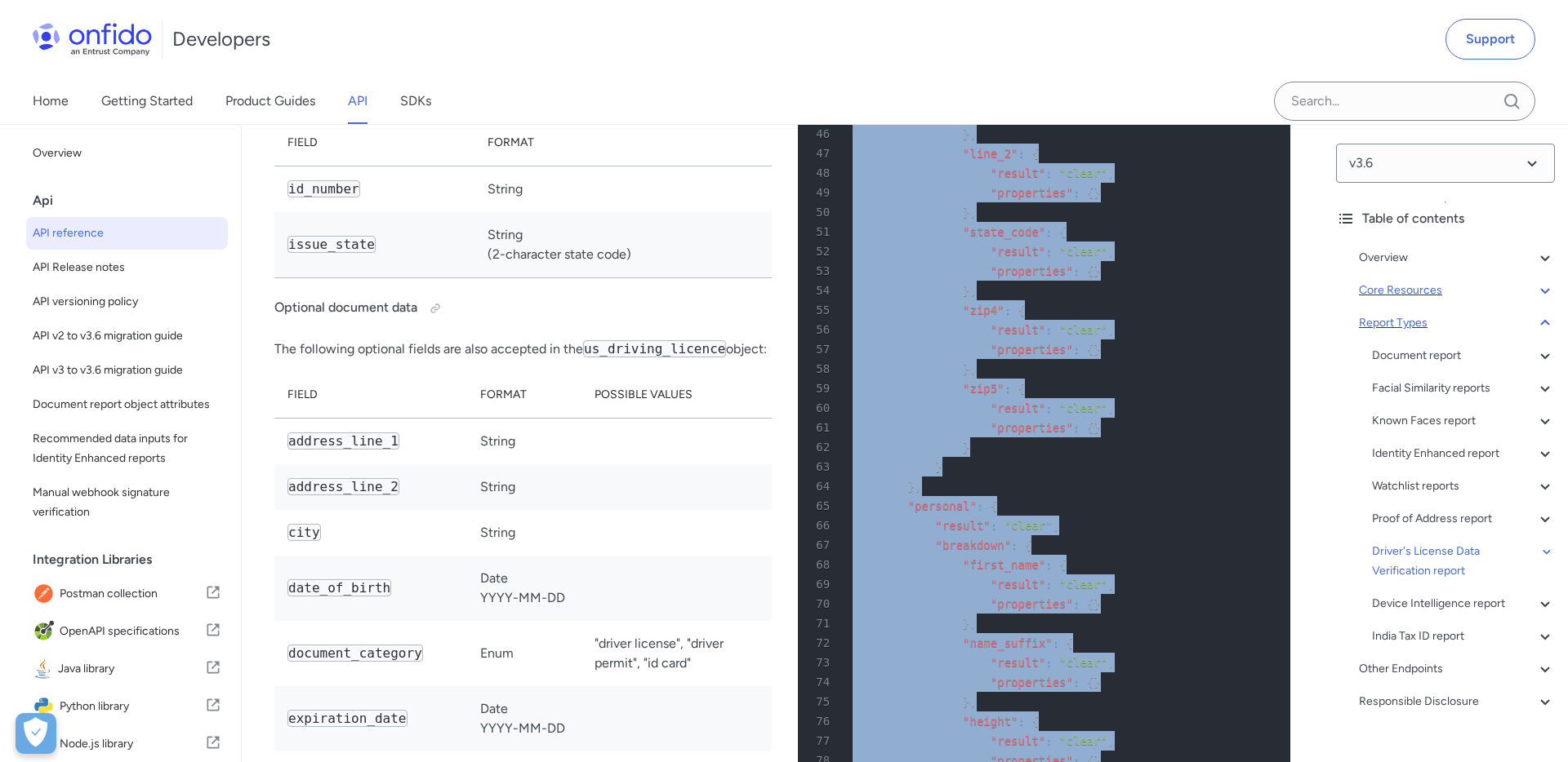
copy pre ""breakdown" : { 15 "document" : { 16 "result" : "clear" , 17 "breakdown" : { 18…"
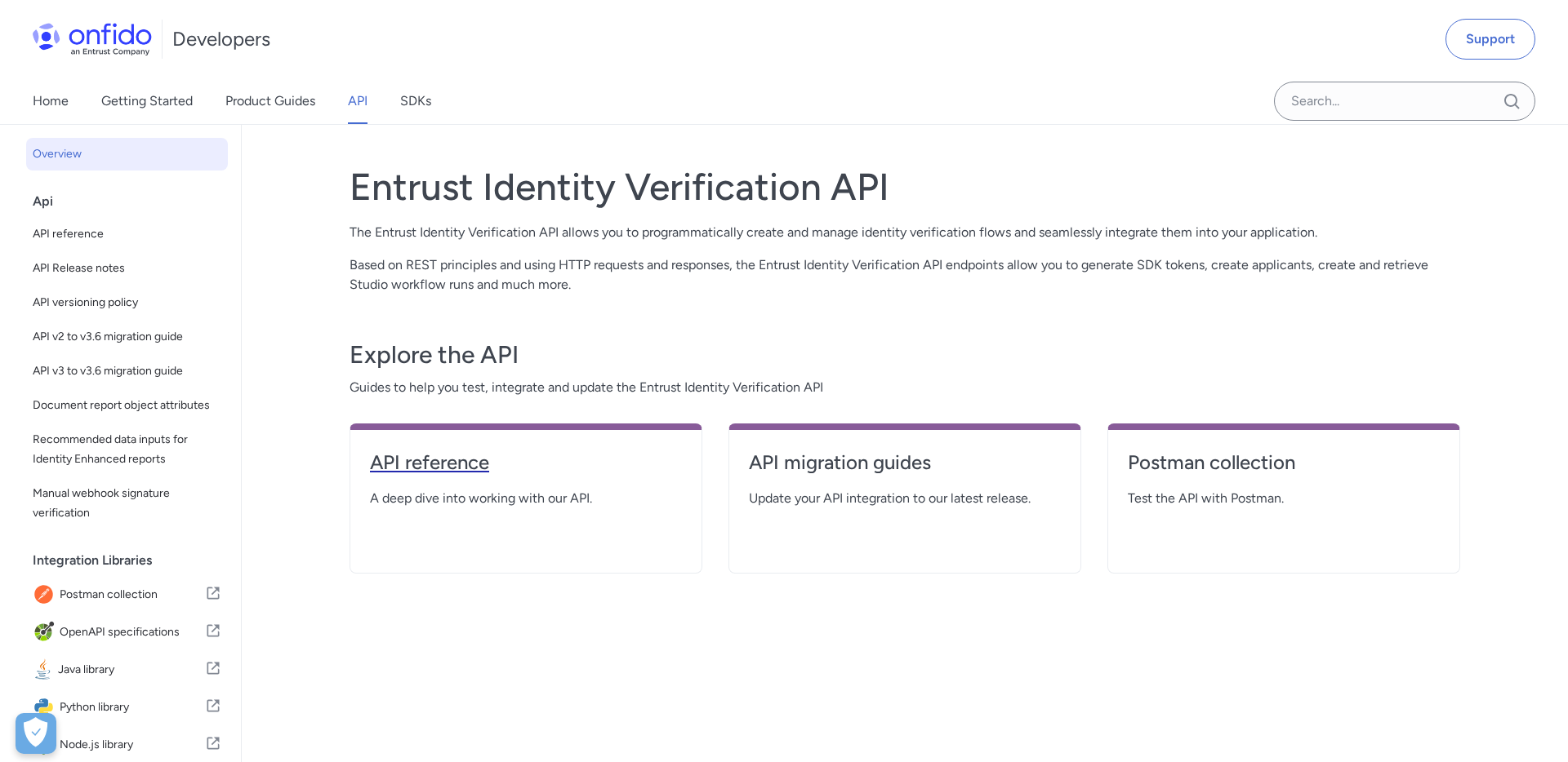
click at [417, 460] on h4 "API reference" at bounding box center [525, 463] width 312 height 27
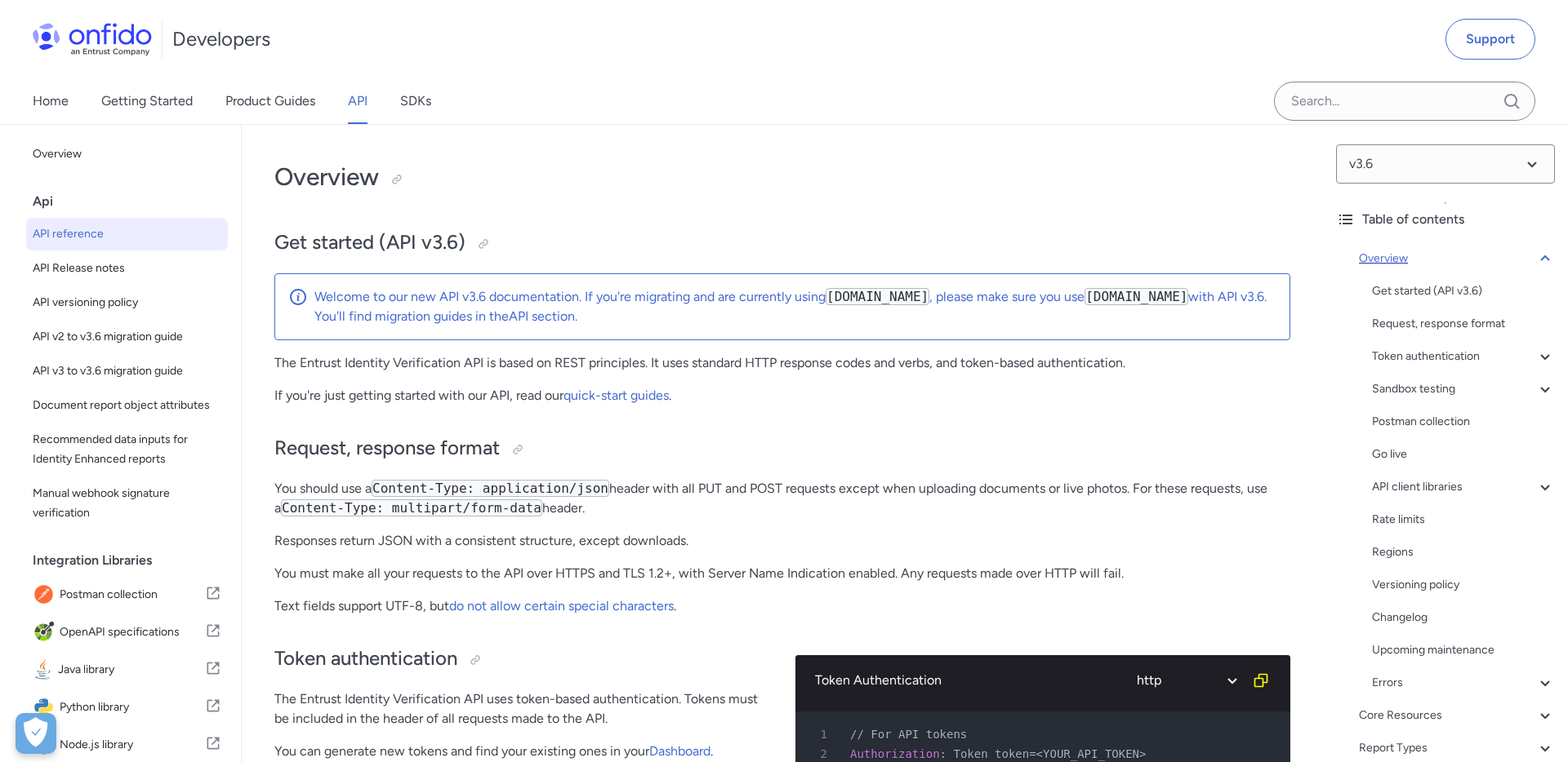
click at [1549, 259] on icon at bounding box center [1545, 259] width 19 height 19
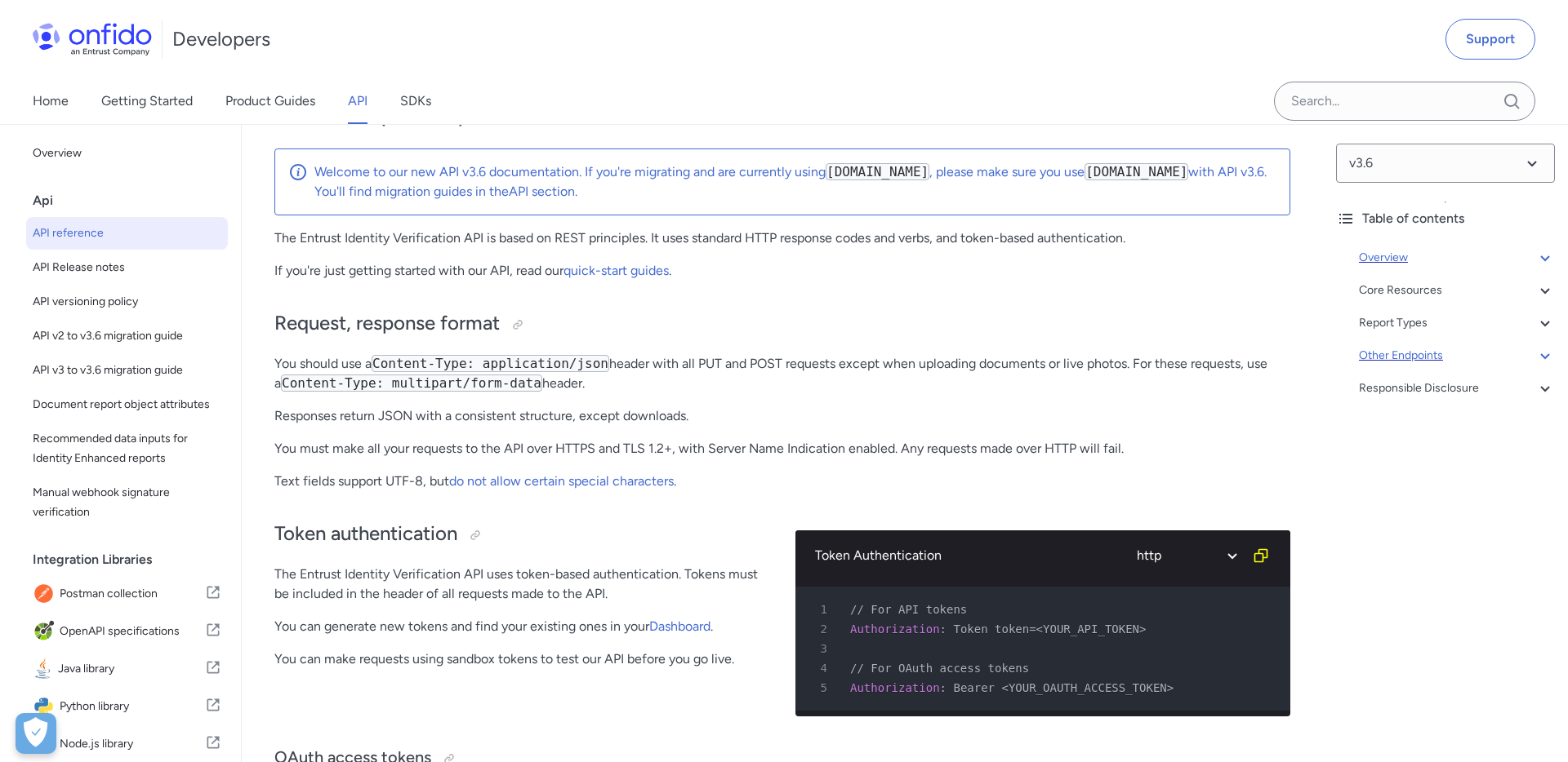
click at [1543, 357] on icon at bounding box center [1544, 356] width 9 height 5
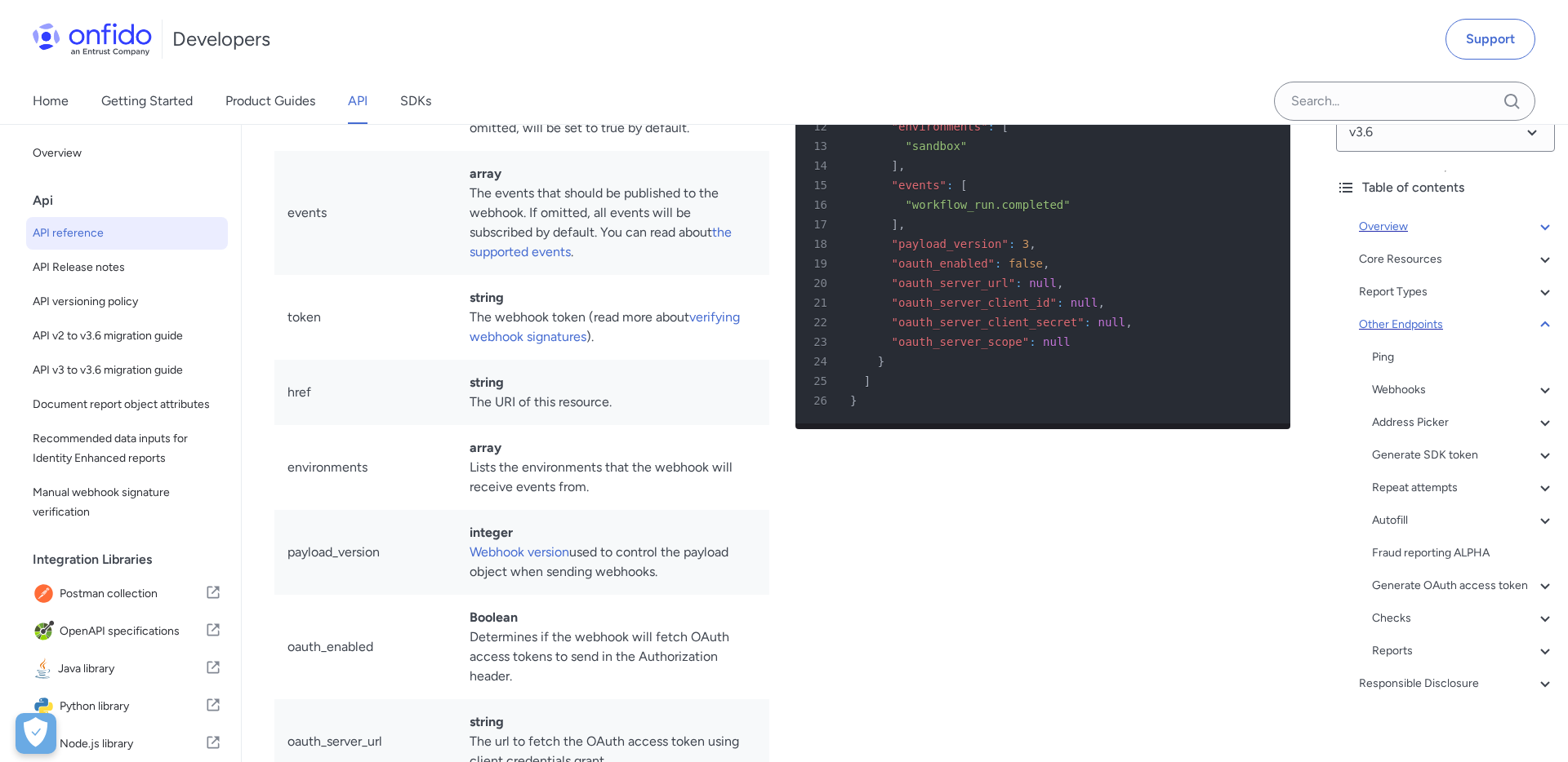
scroll to position [39, 0]
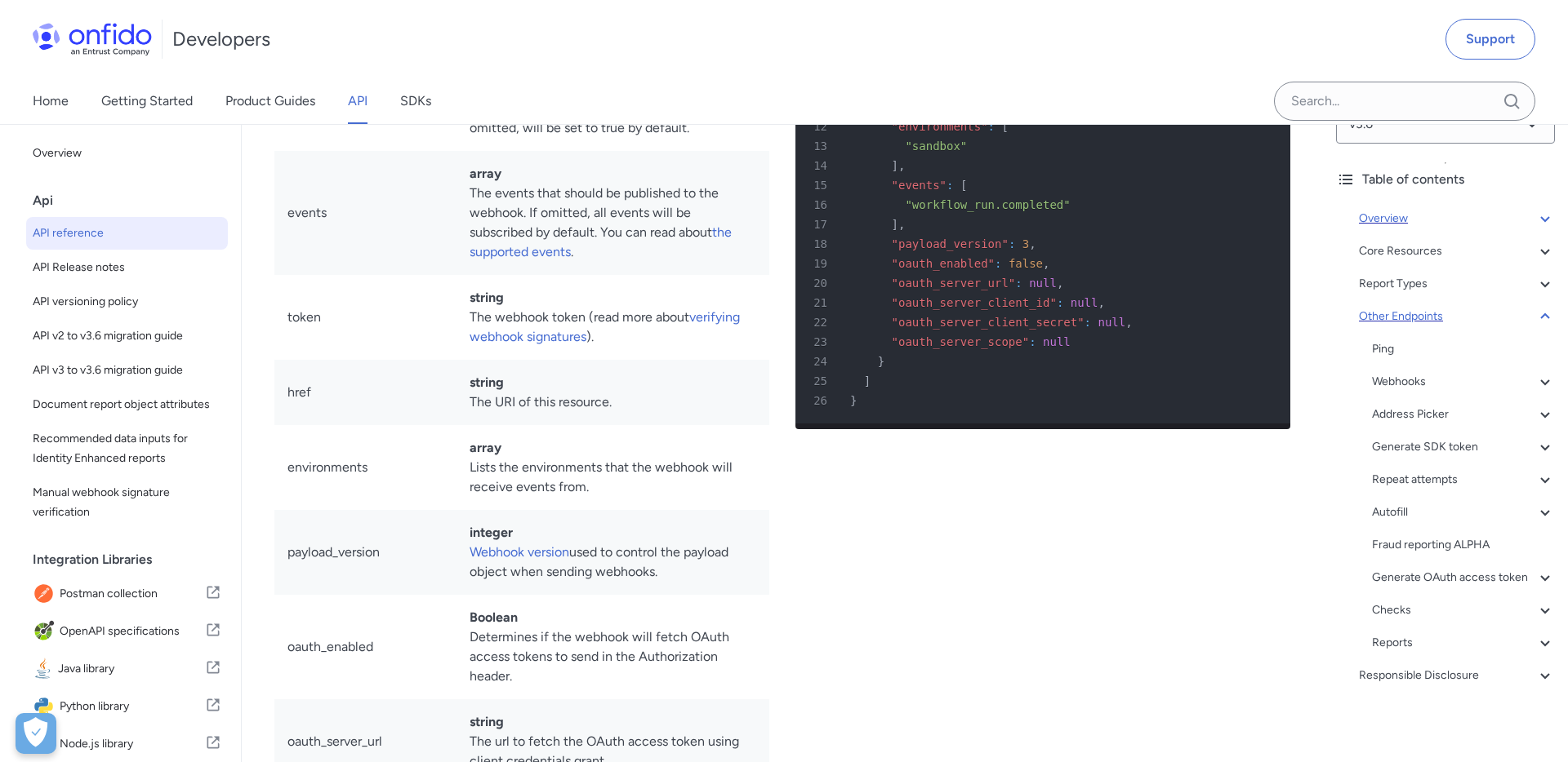
click at [1547, 316] on icon at bounding box center [1544, 316] width 9 height 5
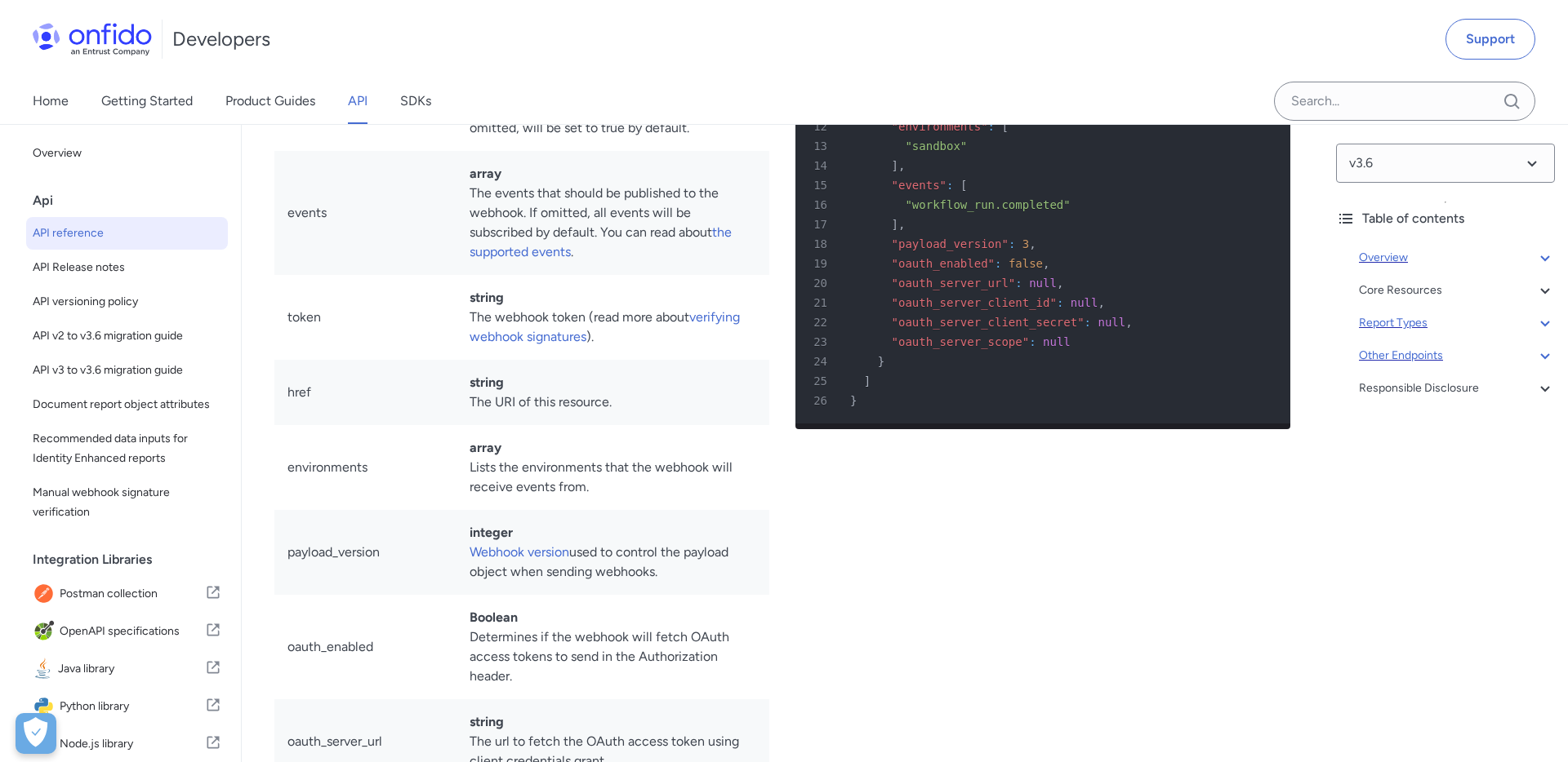
click at [1529, 324] on div "Report Types" at bounding box center [1457, 324] width 196 height 19
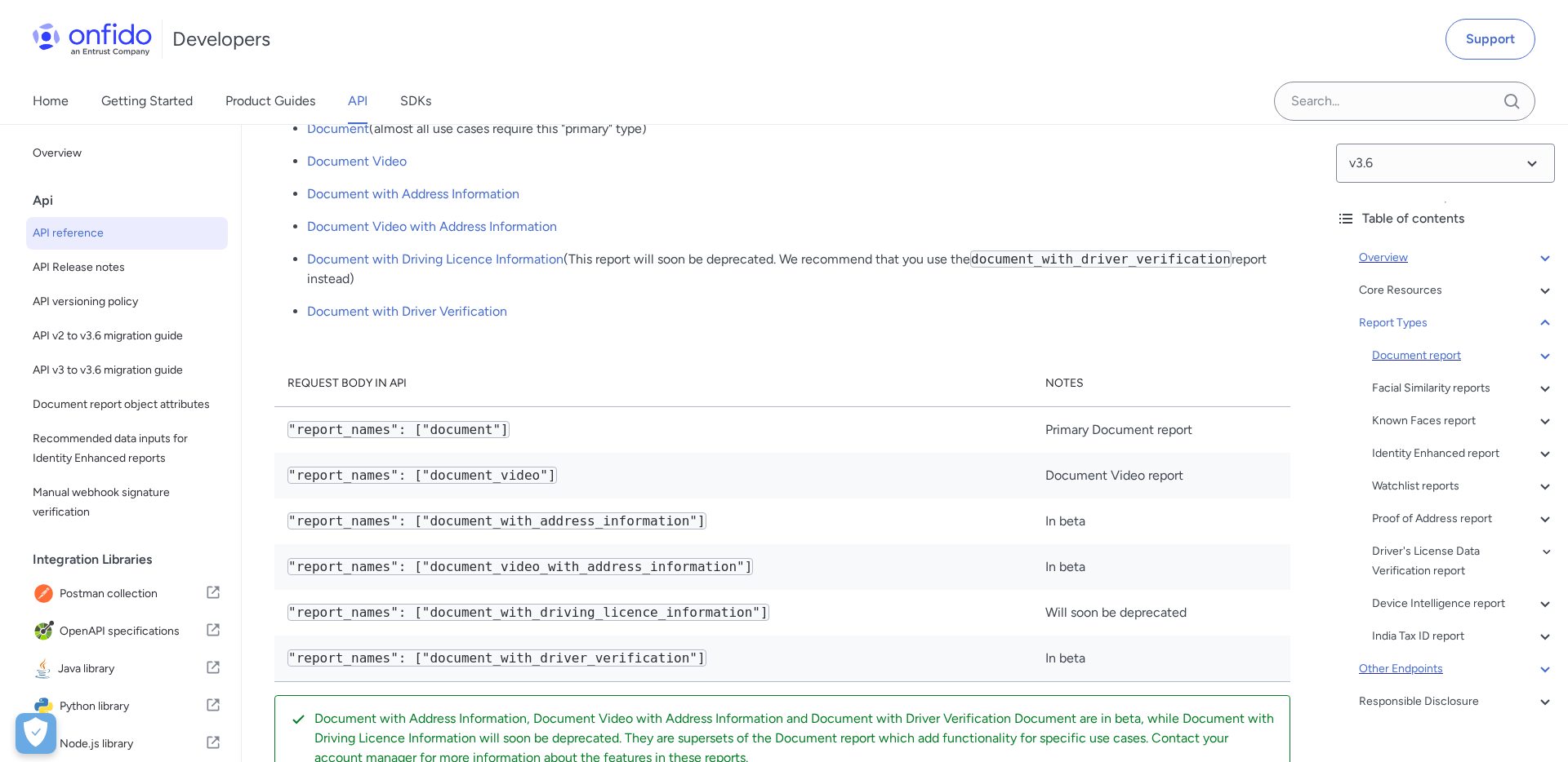
click at [1445, 348] on div "Document report" at bounding box center [1463, 355] width 183 height 19
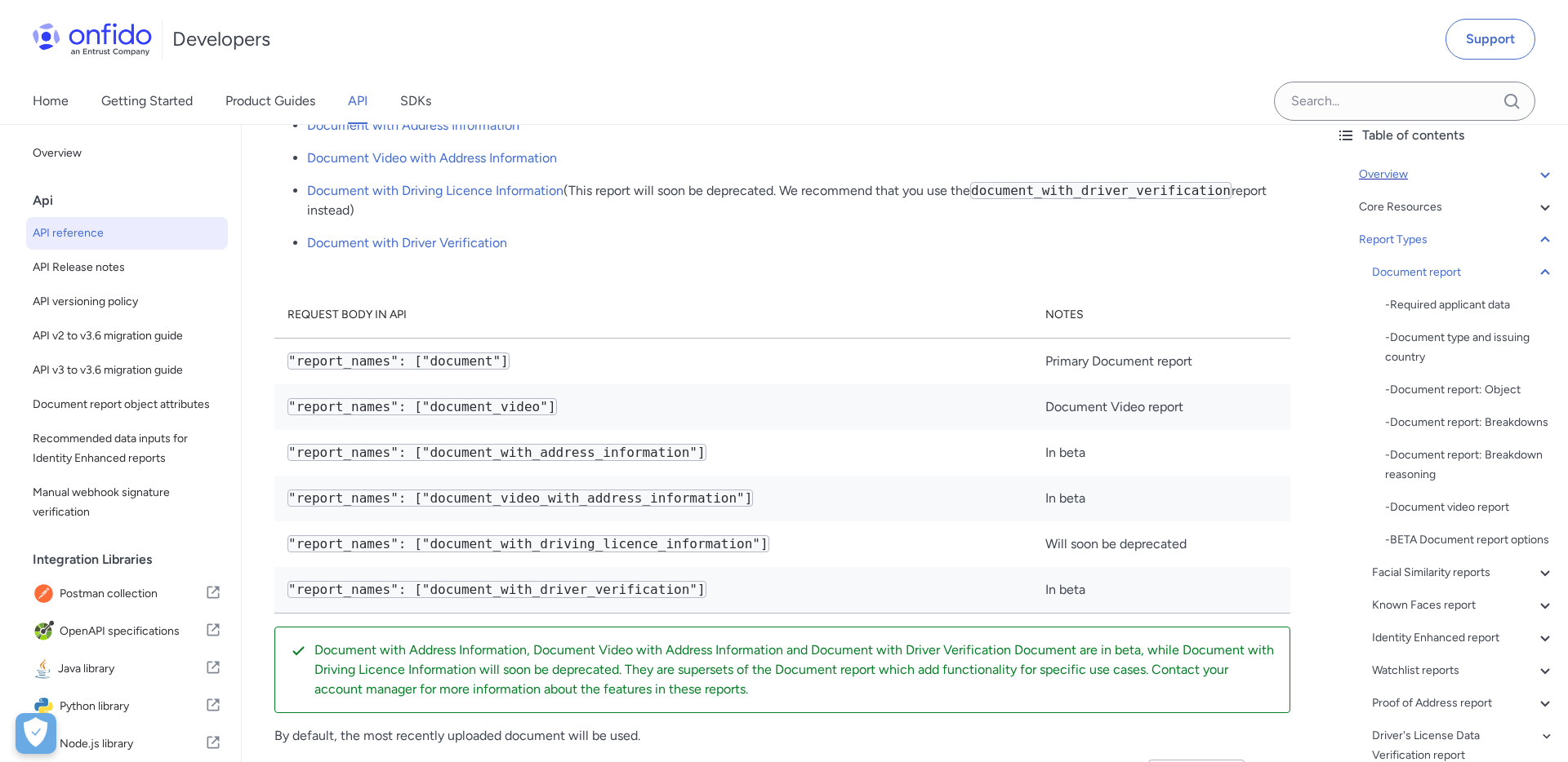
scroll to position [133, 0]
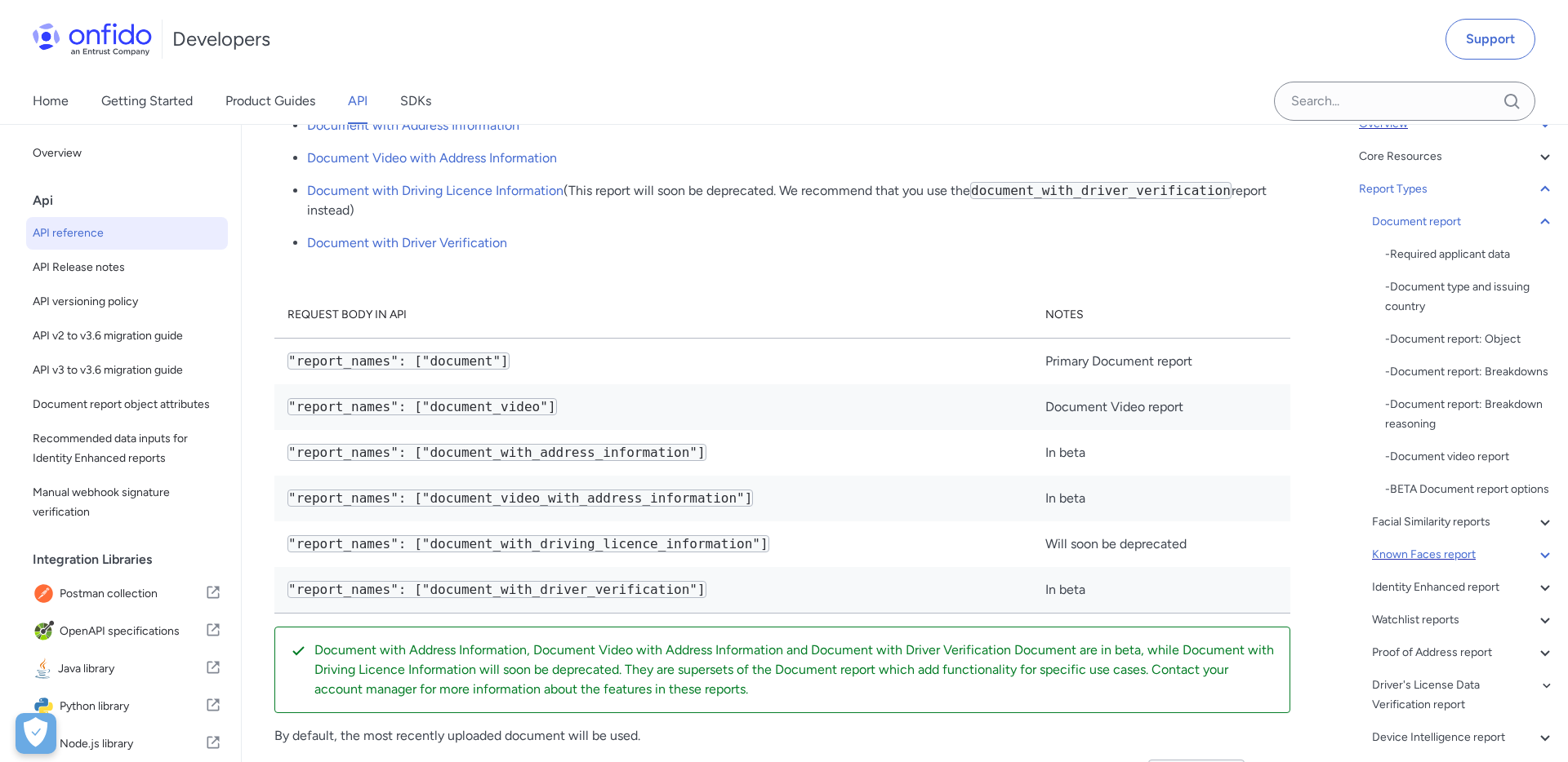
click at [1408, 552] on div "Known Faces report" at bounding box center [1463, 555] width 183 height 19
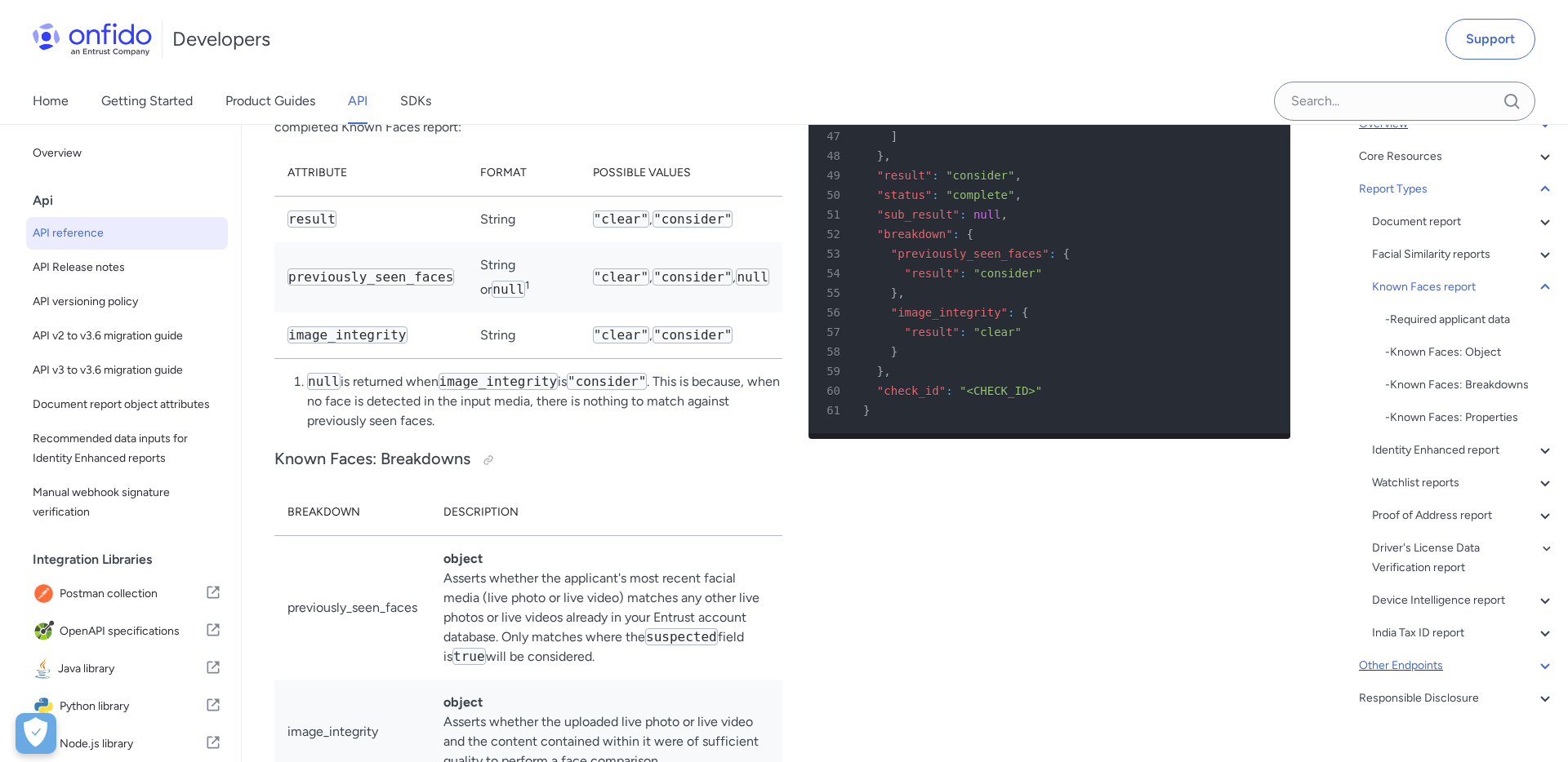
scroll to position [89786, 0]
